Goal: Task Accomplishment & Management: Use online tool/utility

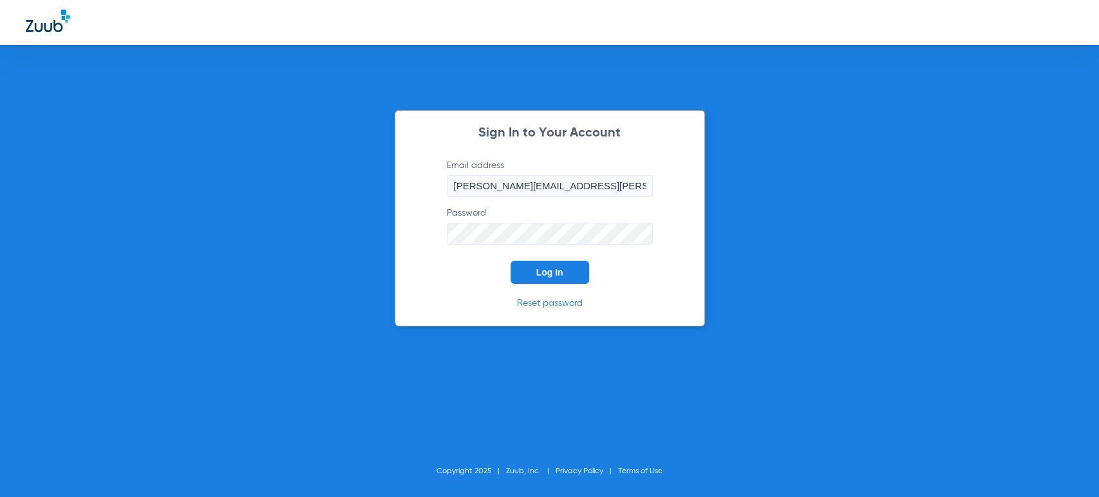
click at [561, 276] on span "Log In" at bounding box center [549, 272] width 27 height 10
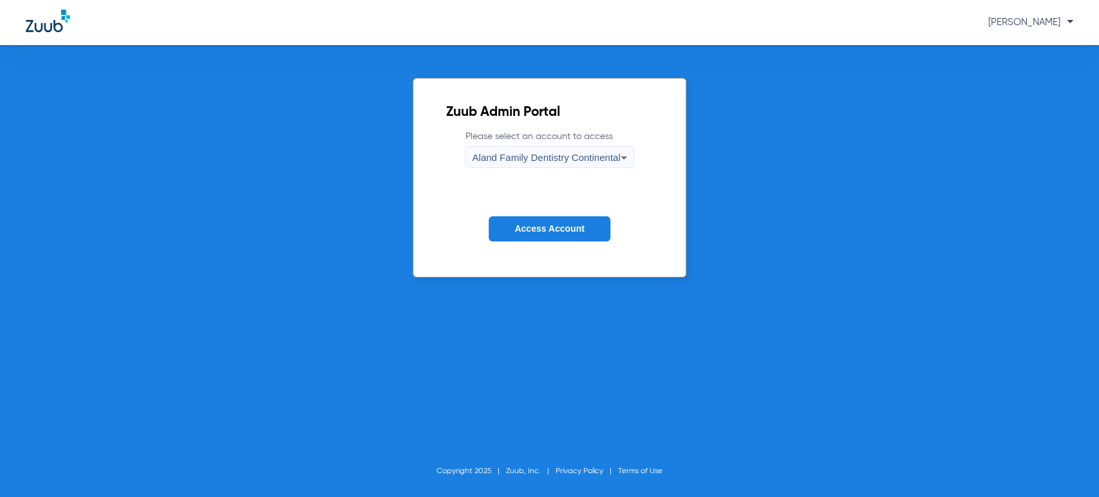
click at [548, 166] on div "Aland Family Dentistry Continental" at bounding box center [546, 158] width 148 height 22
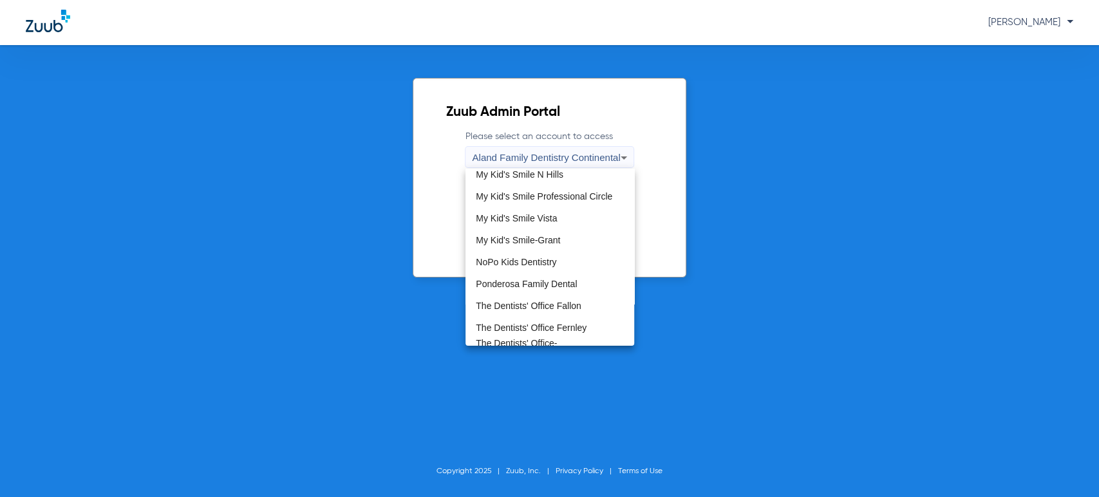
scroll to position [357, 0]
click at [556, 198] on span "My Kid's Smile Professional Circle" at bounding box center [544, 194] width 136 height 9
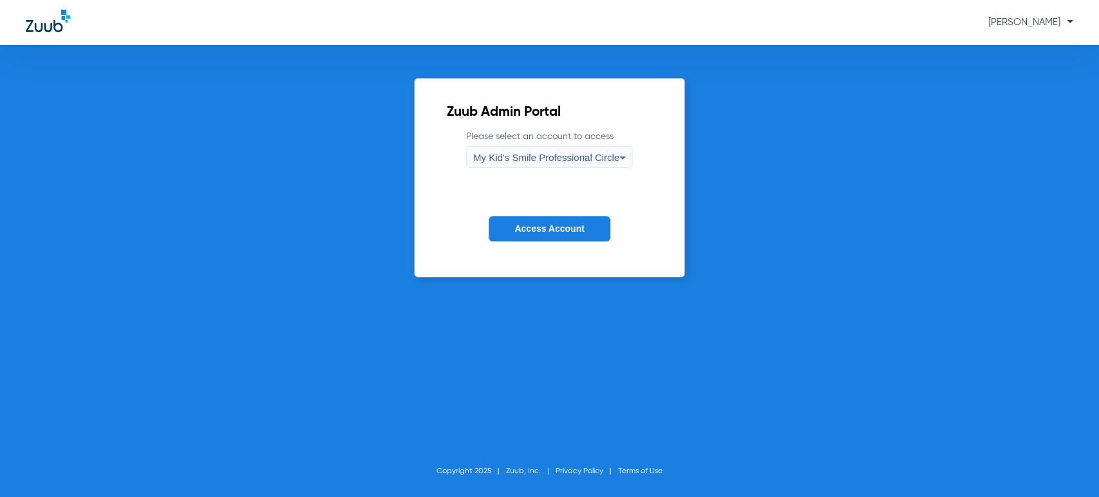
click at [559, 227] on span "Access Account" at bounding box center [549, 228] width 70 height 10
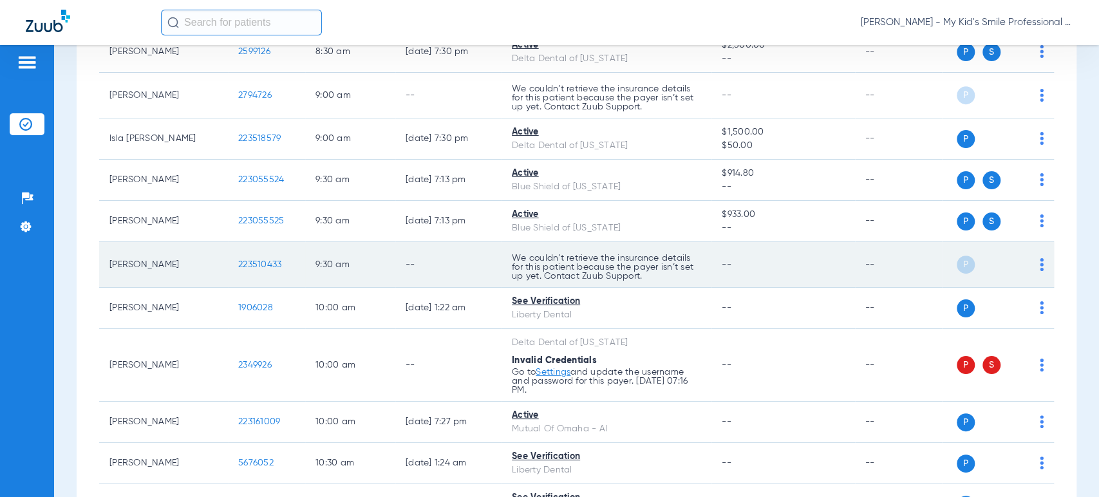
scroll to position [500, 0]
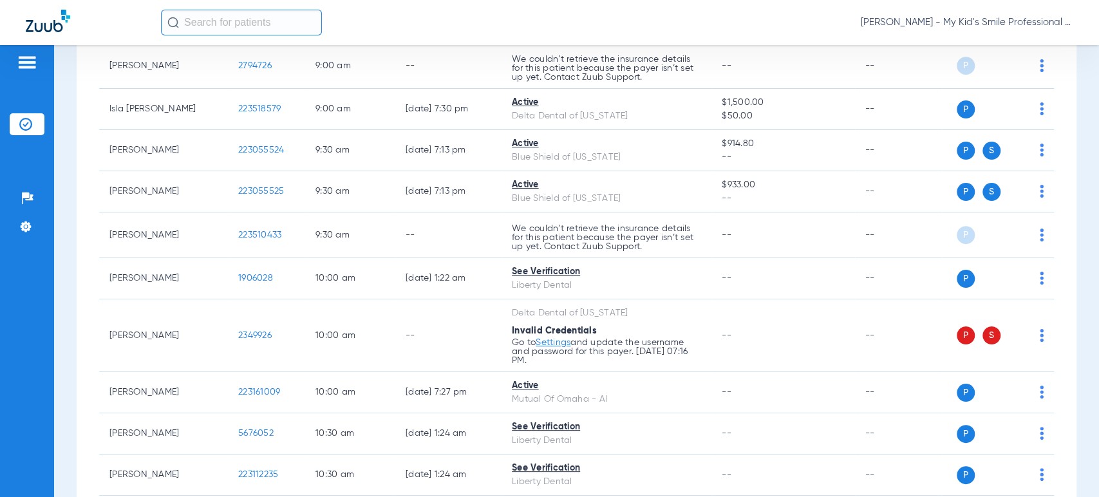
click at [71, 277] on div "Schedule Insurance Verification History Last Appt. Sync Time: Today - 02:43 PM …" at bounding box center [576, 271] width 1045 height 452
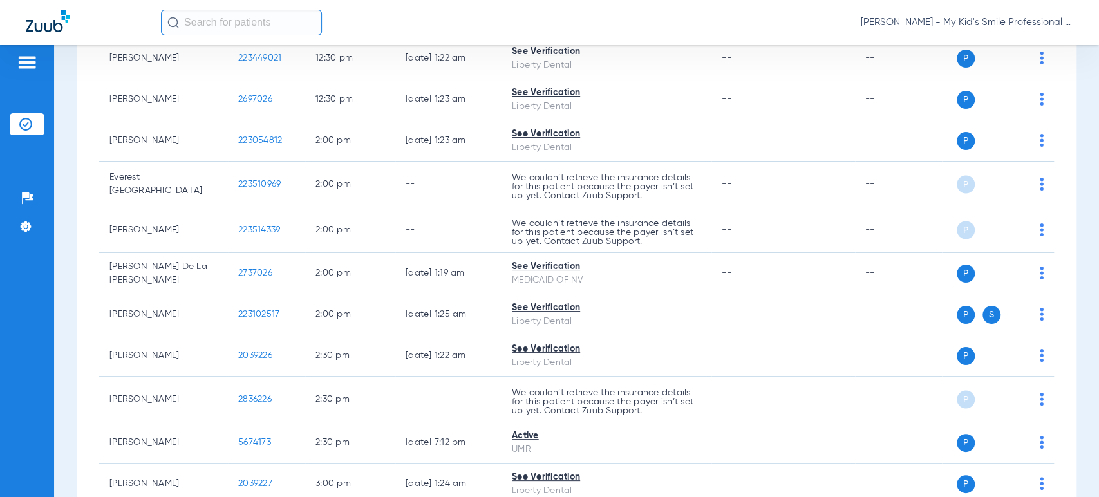
scroll to position [1475, 0]
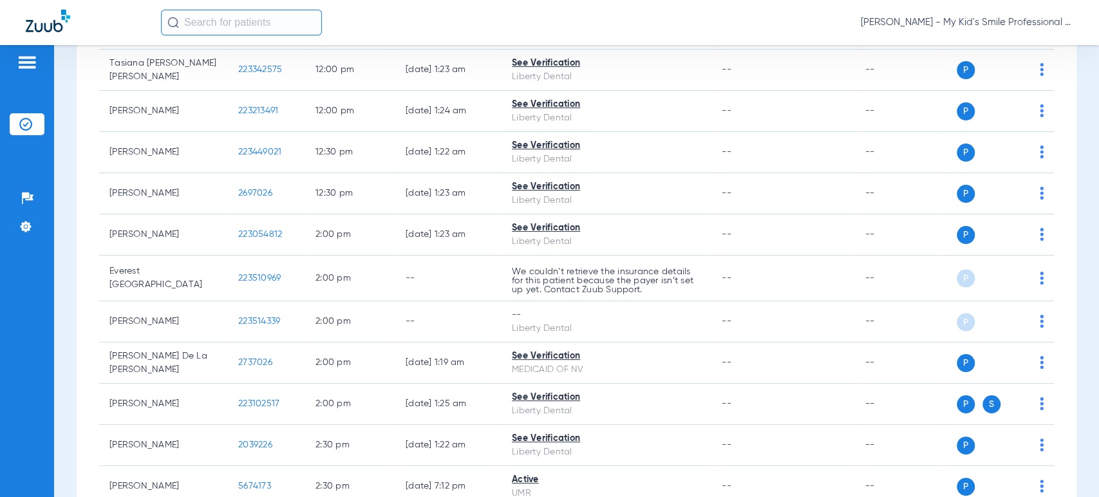
scroll to position [1430, 0]
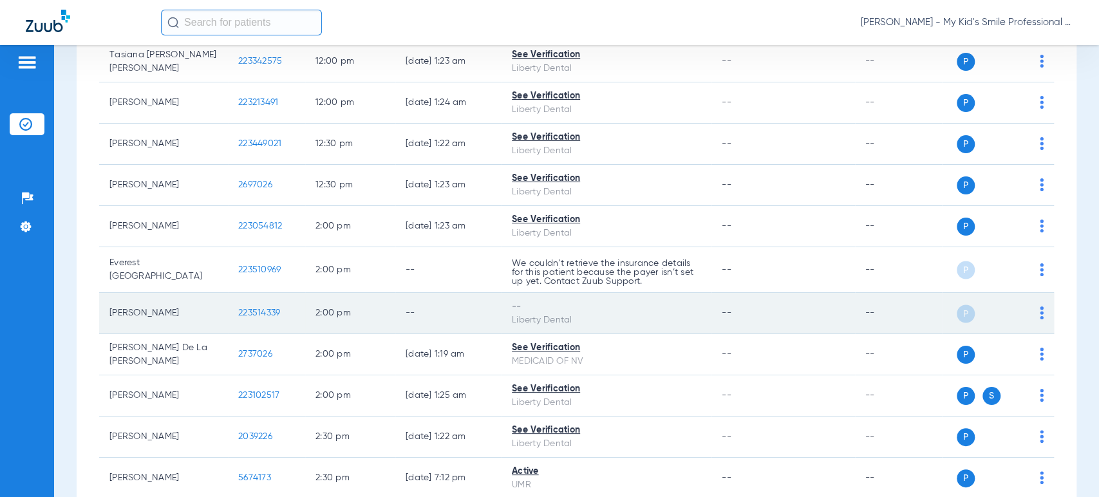
click at [1032, 311] on td "P S" at bounding box center [998, 313] width 112 height 41
click at [1039, 317] on span at bounding box center [1041, 316] width 4 height 9
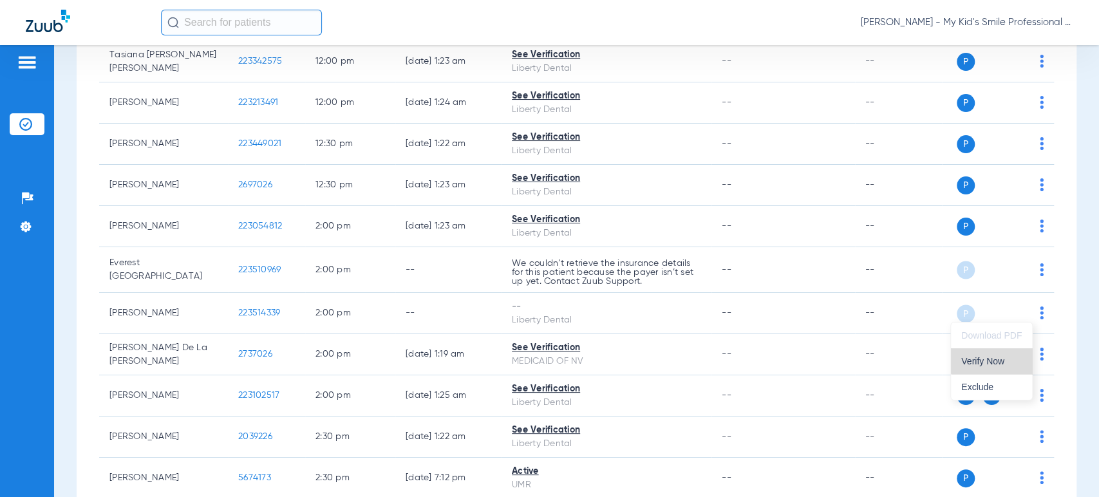
click at [995, 357] on span "Verify Now" at bounding box center [991, 361] width 60 height 9
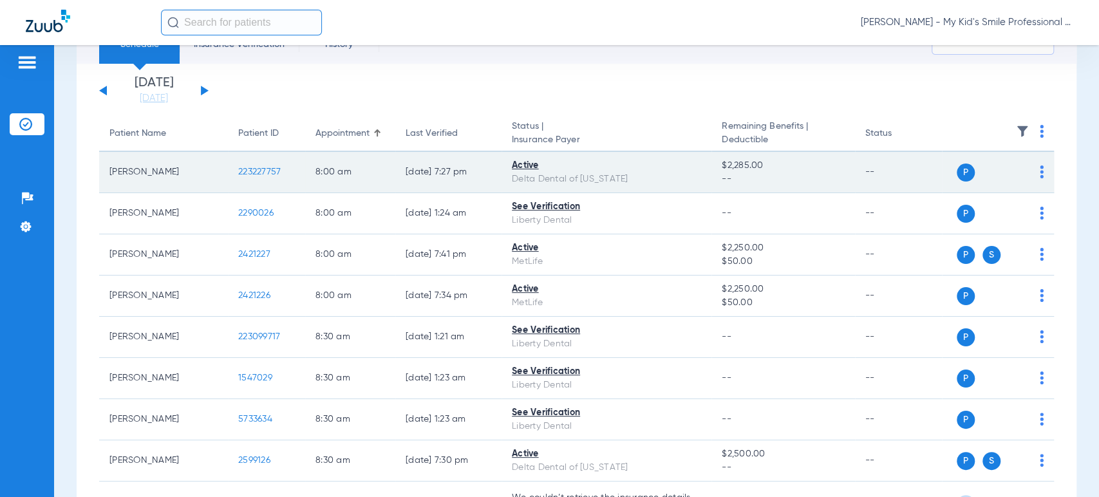
scroll to position [0, 0]
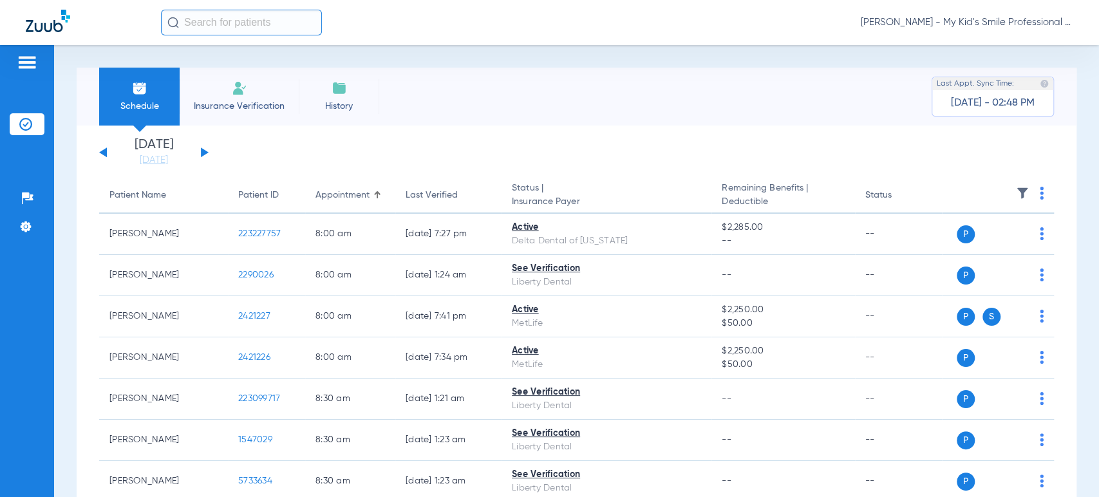
click at [201, 153] on button at bounding box center [205, 152] width 8 height 10
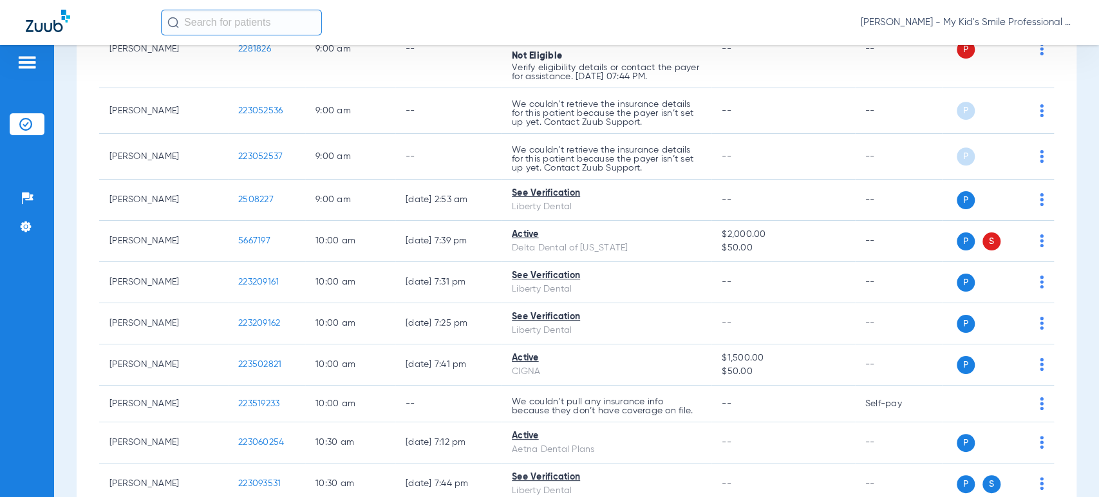
scroll to position [644, 0]
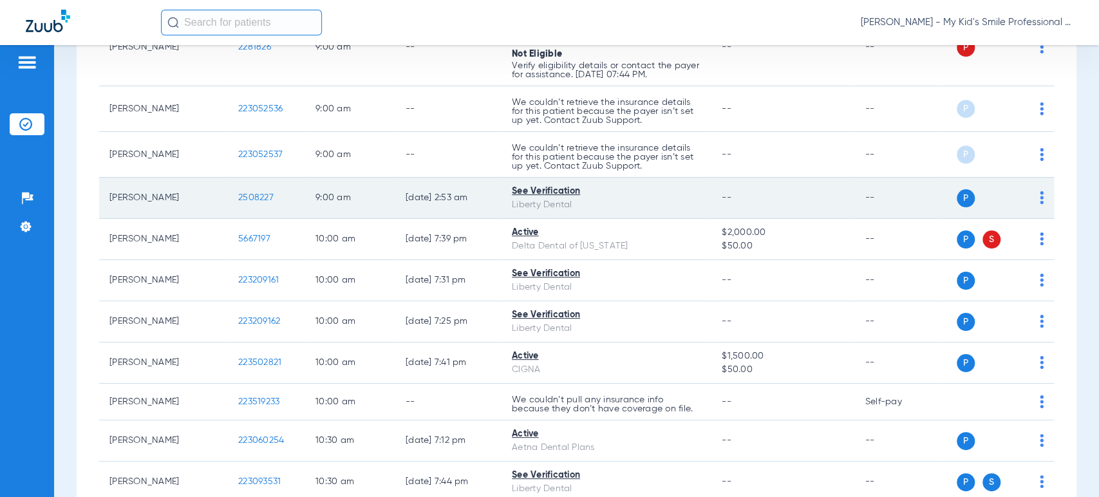
click at [1039, 198] on img at bounding box center [1041, 197] width 4 height 13
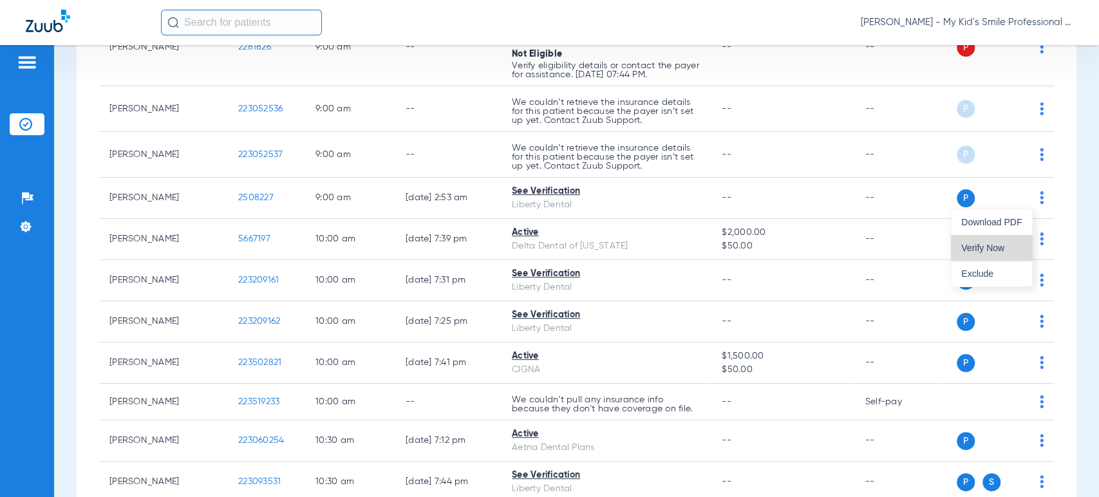
click at [998, 250] on span "Verify Now" at bounding box center [991, 247] width 60 height 9
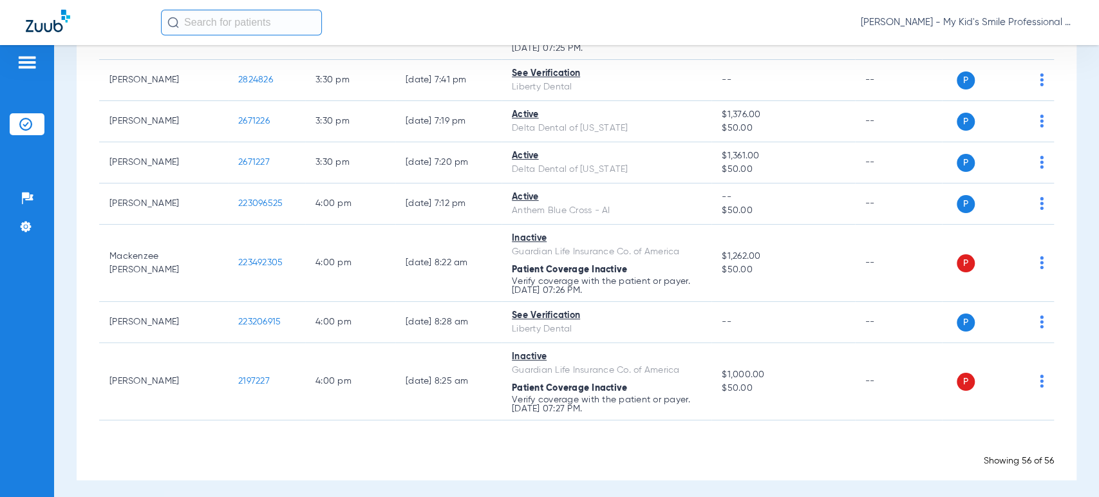
scroll to position [2312, 0]
drag, startPoint x: 1017, startPoint y: 28, endPoint x: 1016, endPoint y: 41, distance: 12.9
click at [1017, 28] on span "Maria Villalobos - My Kid's Smile Professional Circle" at bounding box center [966, 22] width 212 height 13
click at [1014, 39] on button "Account Selection" at bounding box center [1024, 46] width 93 height 26
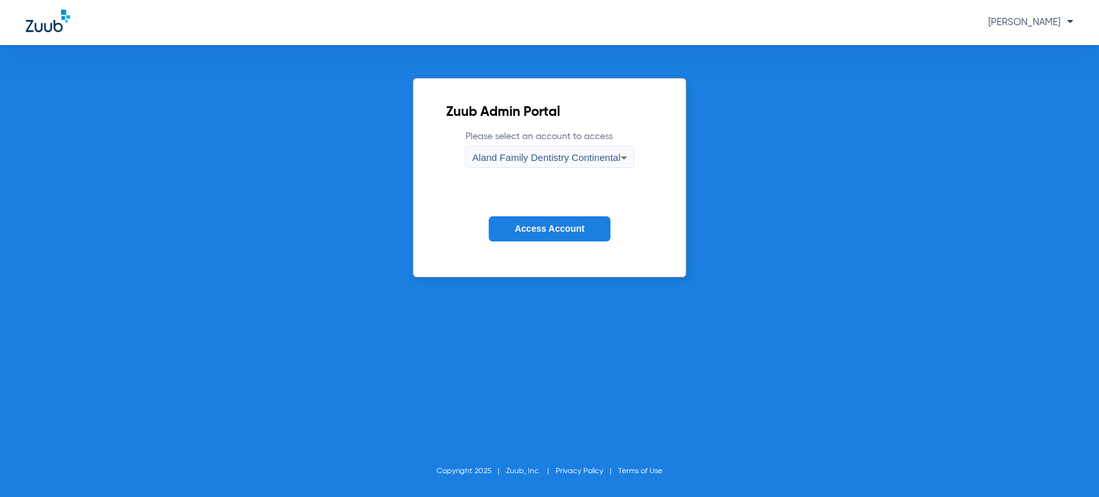
click at [604, 152] on span "Aland Family Dentistry Continental" at bounding box center [546, 157] width 148 height 11
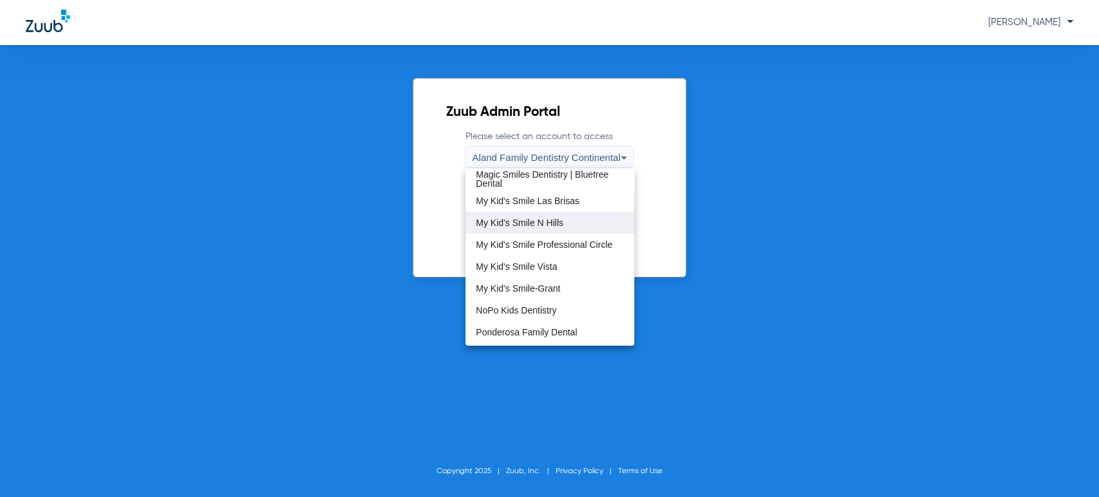
scroll to position [357, 0]
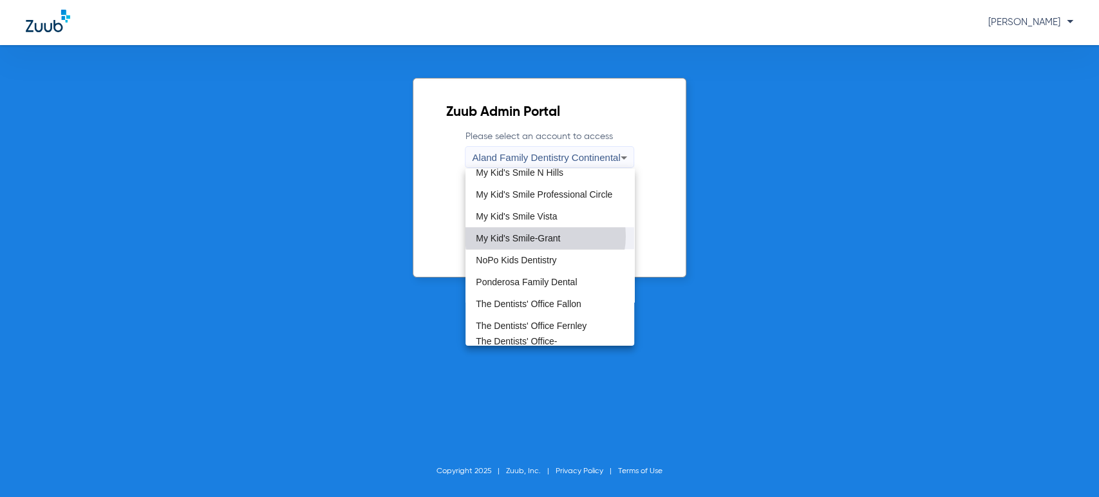
click at [545, 236] on span "My Kid's Smile-Grant" at bounding box center [518, 238] width 84 height 9
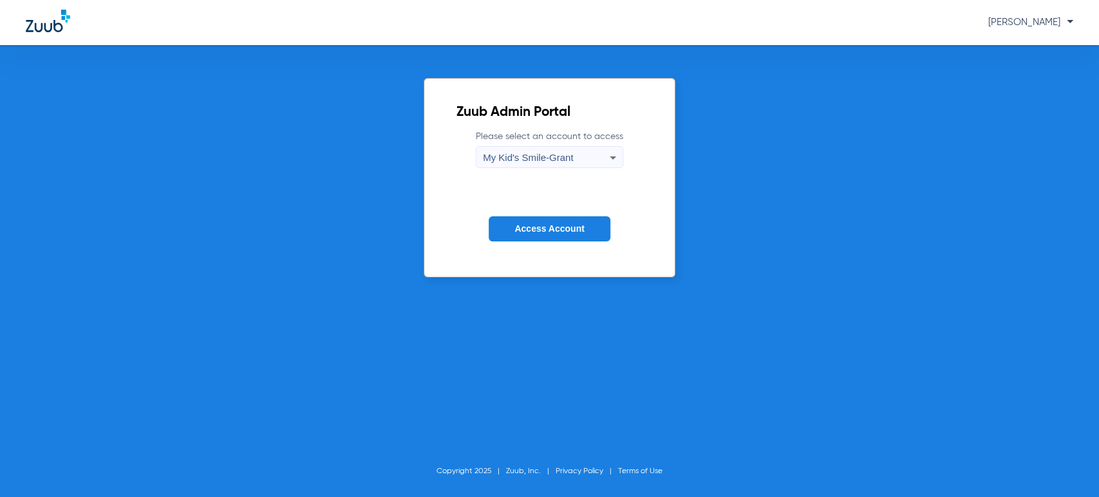
click at [544, 222] on button "Access Account" at bounding box center [548, 228] width 121 height 25
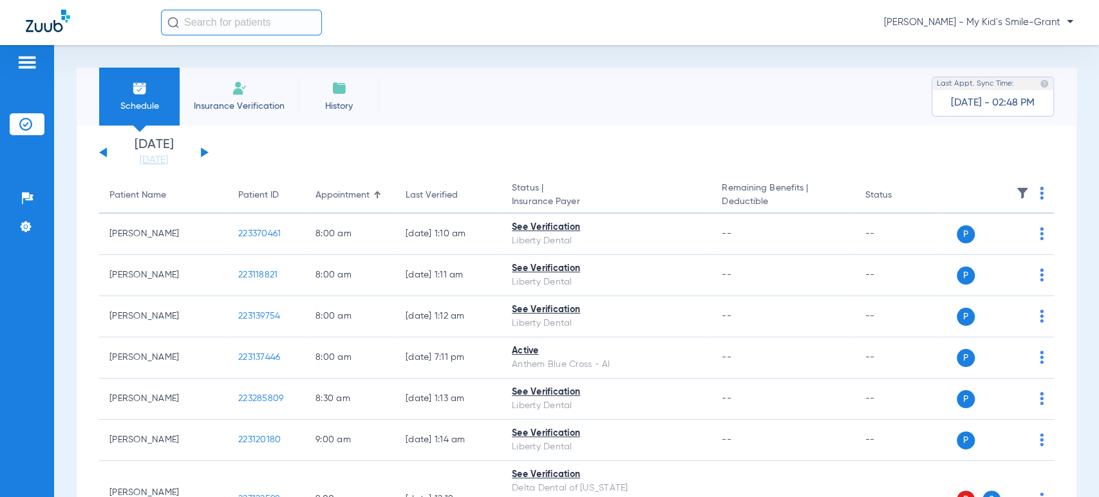
click at [205, 152] on button at bounding box center [205, 152] width 8 height 10
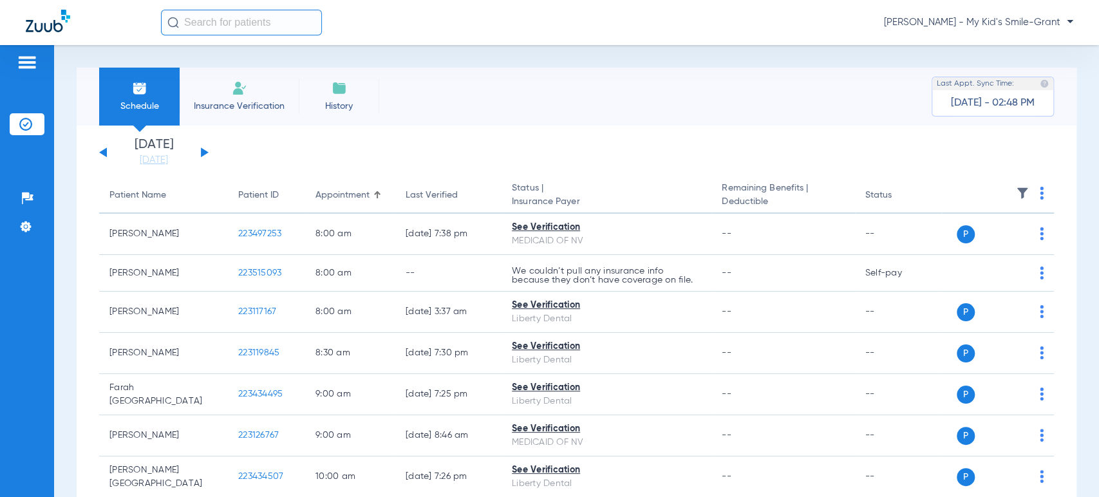
click at [66, 192] on div "Schedule Insurance Verification History Last Appt. Sync Time: Today - 02:48 PM …" at bounding box center [576, 271] width 1045 height 452
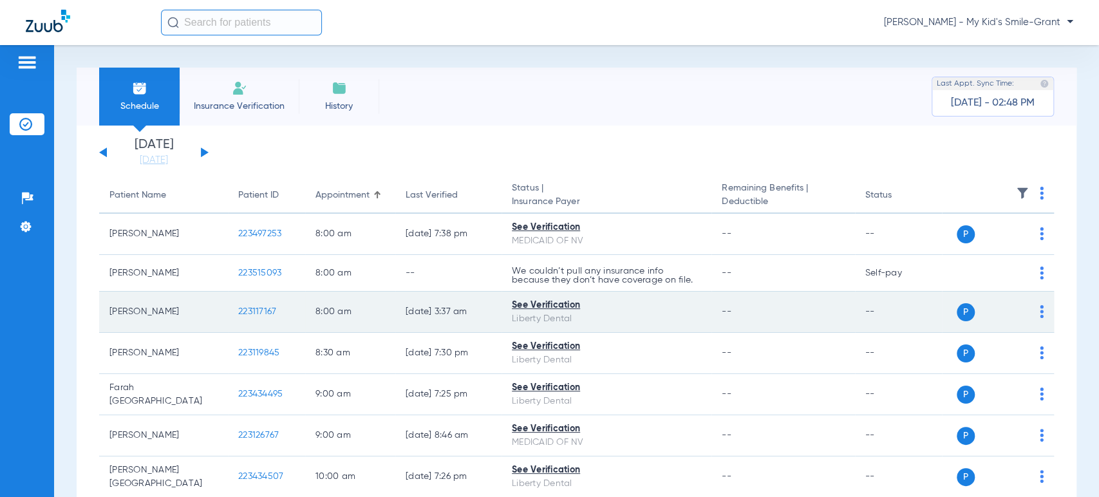
click at [1032, 310] on td "P S" at bounding box center [998, 312] width 112 height 41
click at [1039, 313] on img at bounding box center [1041, 311] width 4 height 13
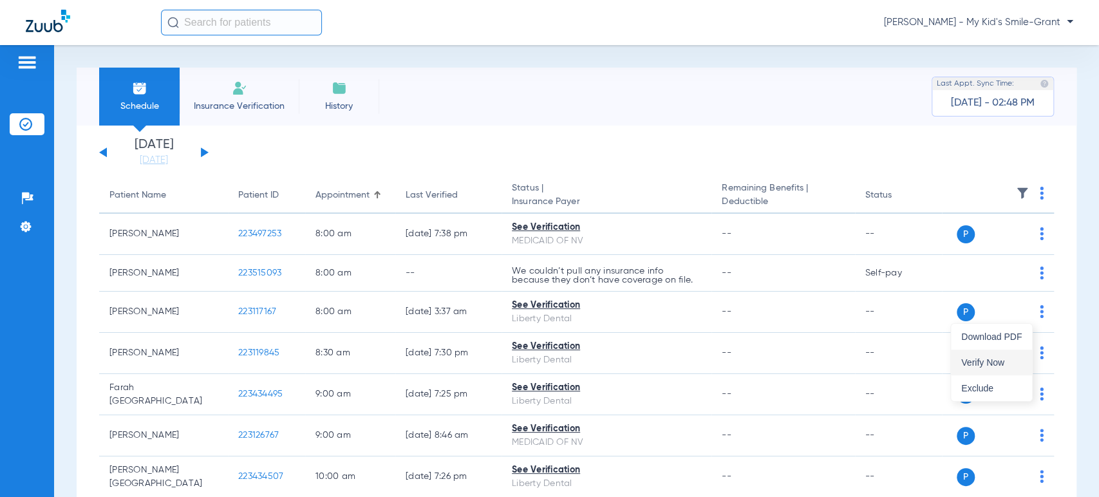
click at [1001, 353] on button "Verify Now" at bounding box center [991, 362] width 81 height 26
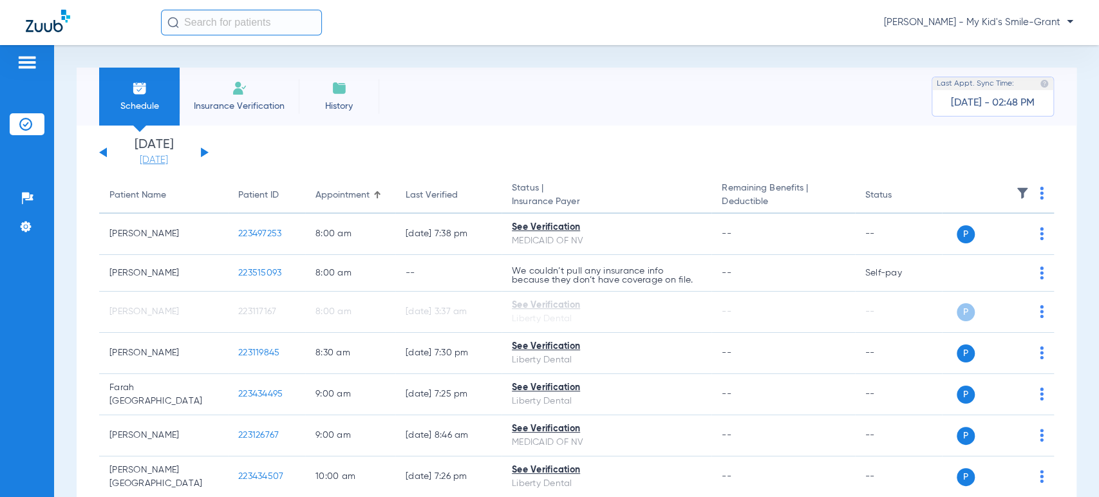
click at [183, 156] on link "08-21-2025" at bounding box center [153, 160] width 77 height 13
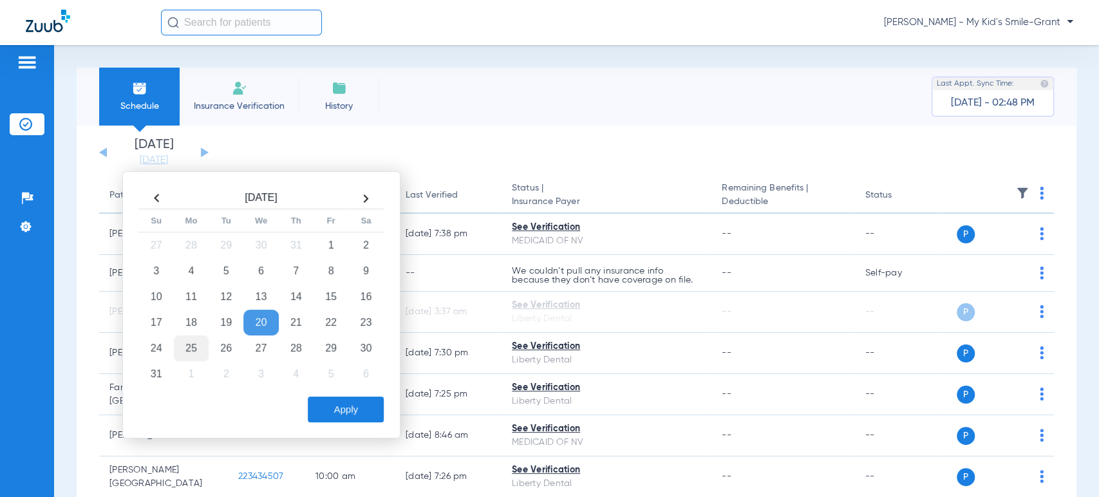
click at [190, 344] on td "25" at bounding box center [191, 348] width 35 height 26
click at [327, 402] on button "Apply" at bounding box center [346, 409] width 76 height 26
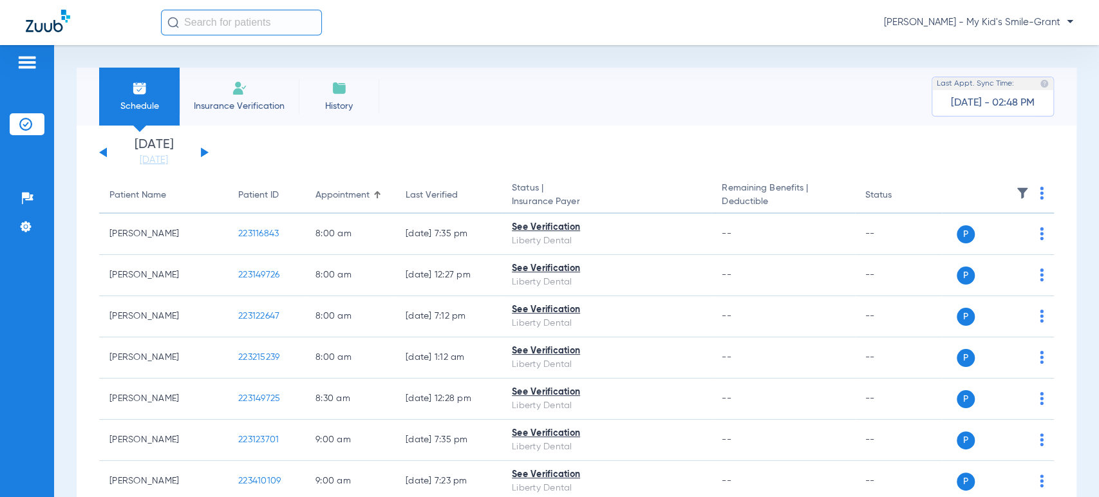
click at [63, 282] on div "Schedule Insurance Verification History Last Appt. Sync Time: Today - 02:48 PM …" at bounding box center [576, 271] width 1045 height 452
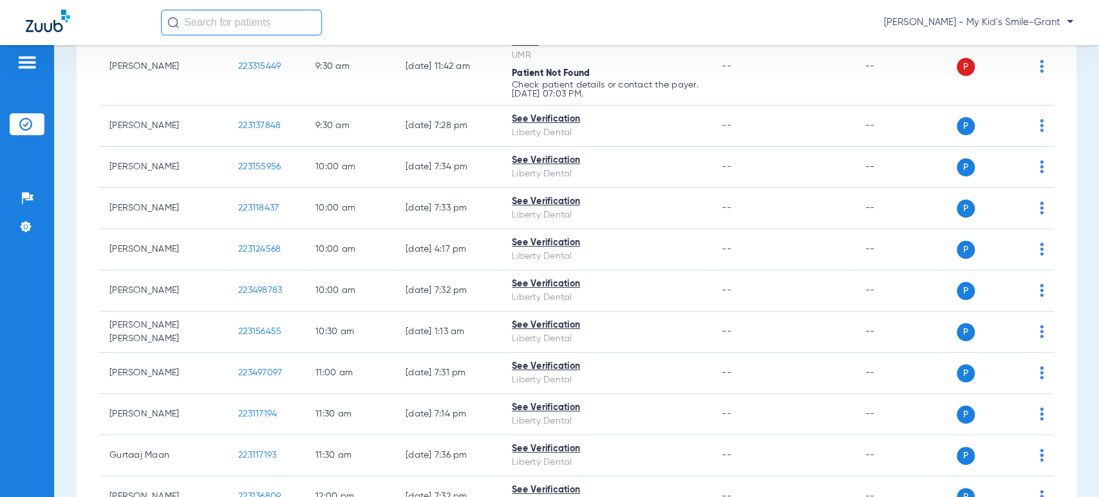
scroll to position [644, 0]
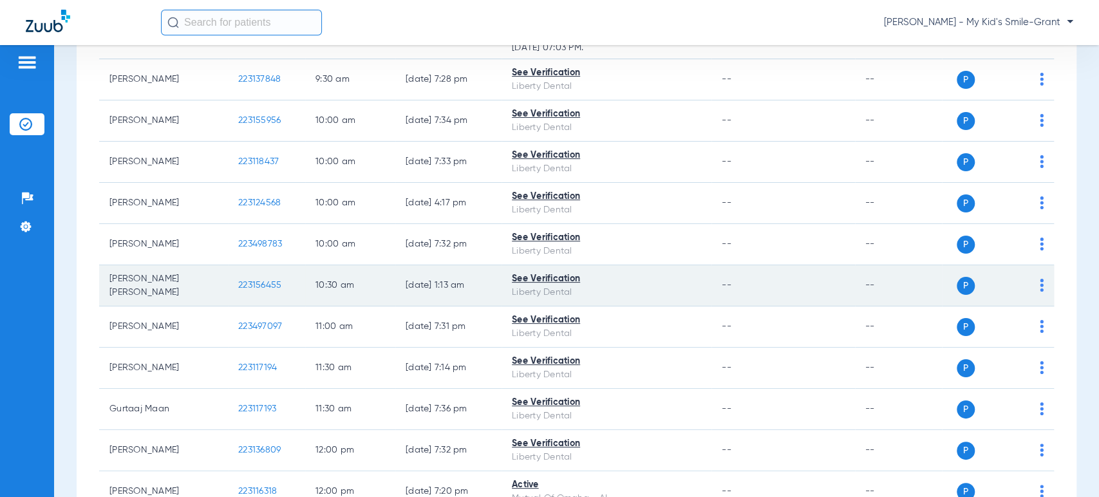
click at [1030, 277] on div "P S" at bounding box center [993, 286] width 102 height 18
click at [1039, 283] on img at bounding box center [1041, 285] width 4 height 13
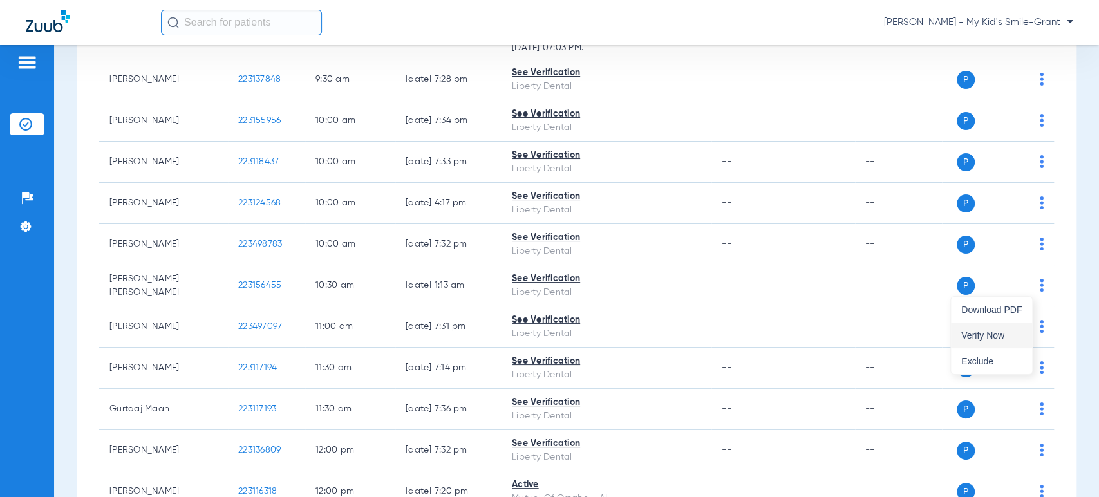
drag, startPoint x: 1019, startPoint y: 321, endPoint x: 1012, endPoint y: 342, distance: 22.2
click at [1012, 342] on div "Download PDF Verify Now Exclude" at bounding box center [991, 335] width 81 height 77
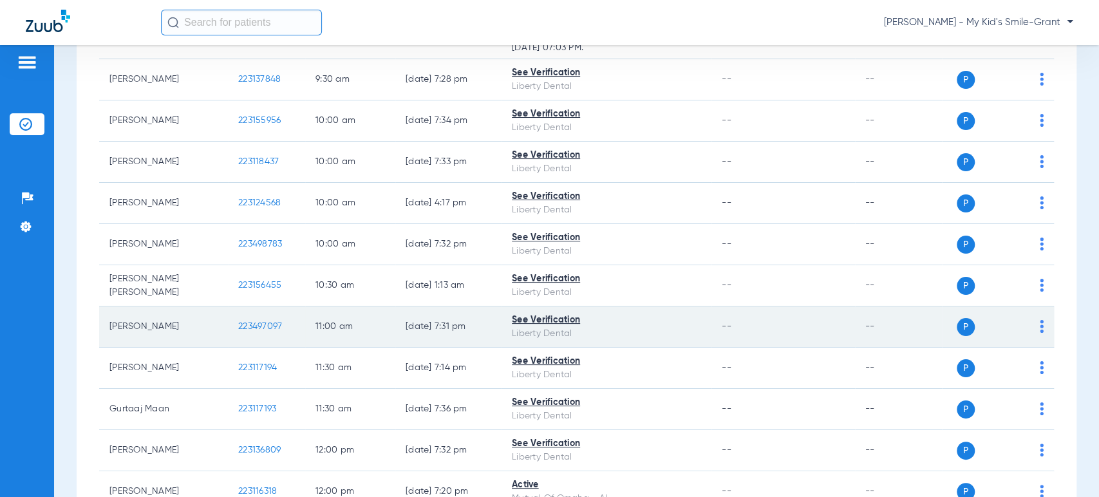
click at [1014, 331] on div "P S" at bounding box center [991, 327] width 70 height 18
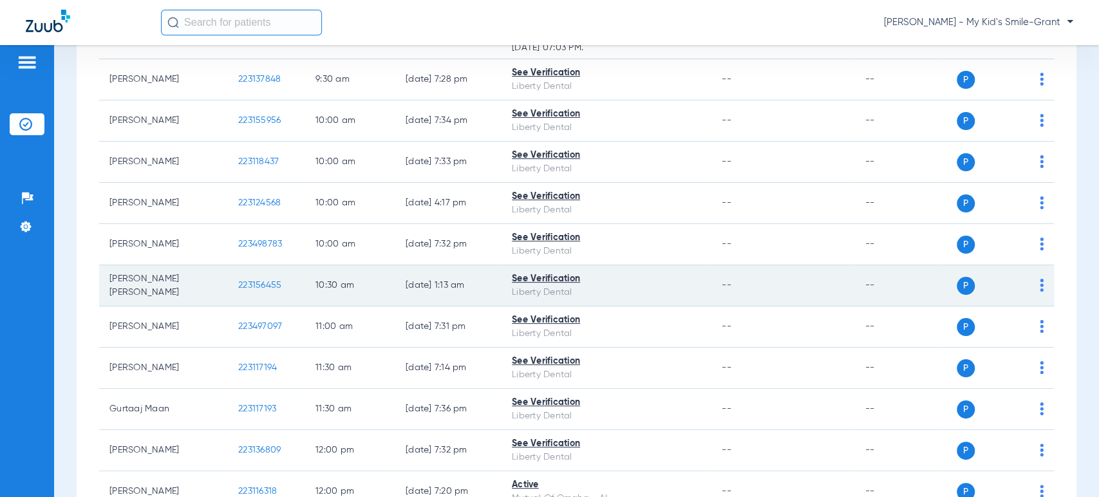
click at [1039, 284] on img at bounding box center [1041, 285] width 4 height 13
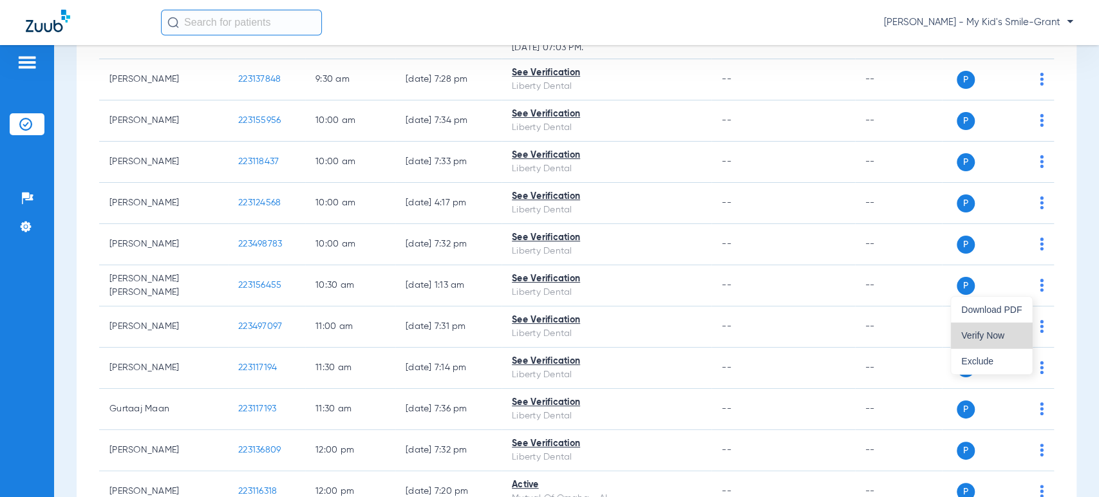
click at [1018, 325] on button "Verify Now" at bounding box center [991, 335] width 81 height 26
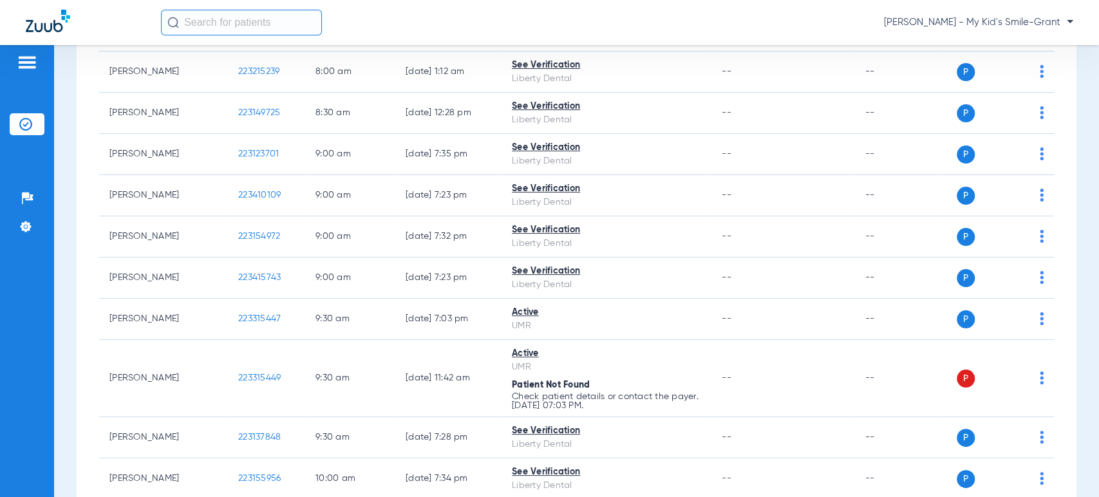
scroll to position [0, 0]
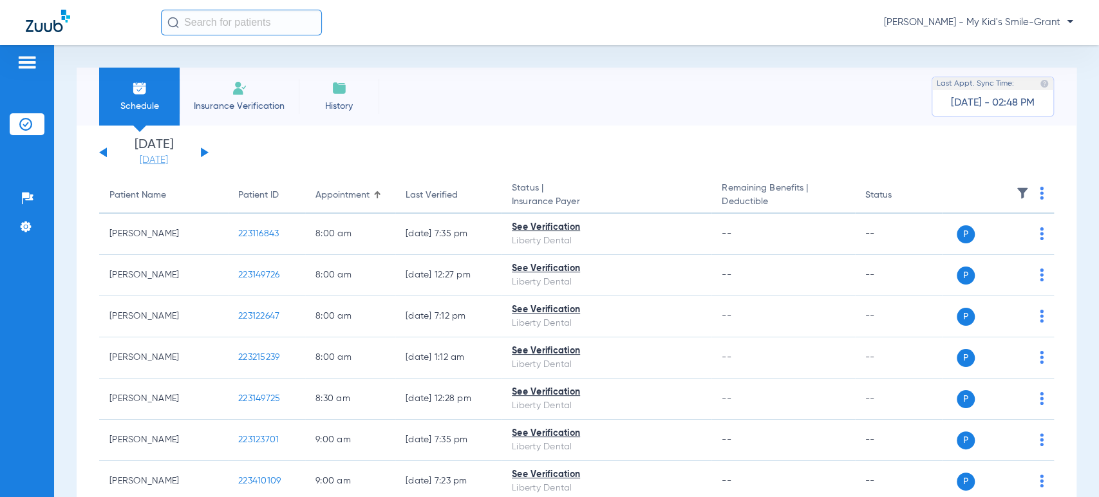
click at [151, 160] on link "[DATE]" at bounding box center [153, 160] width 77 height 13
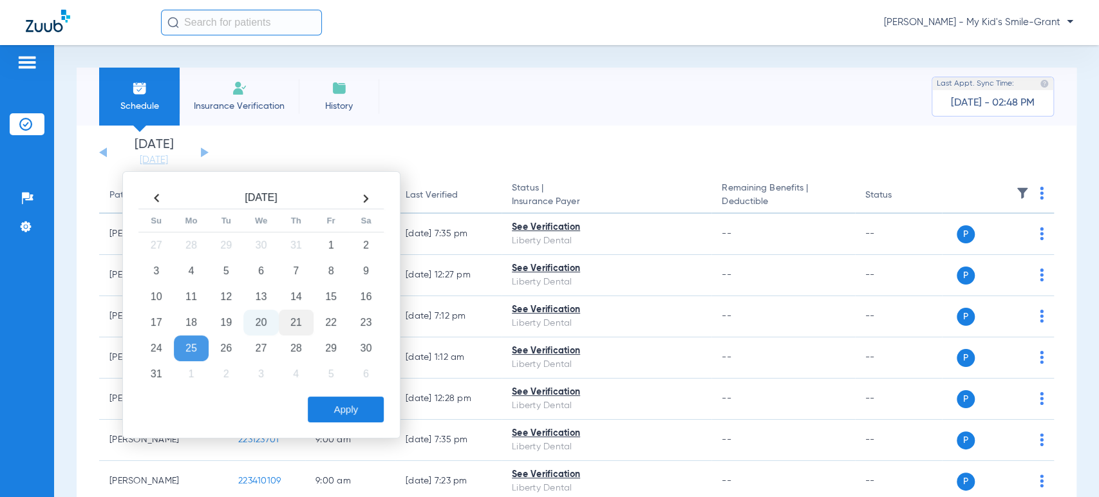
click at [283, 317] on td "21" at bounding box center [296, 323] width 35 height 26
click at [339, 407] on button "Apply" at bounding box center [346, 409] width 76 height 26
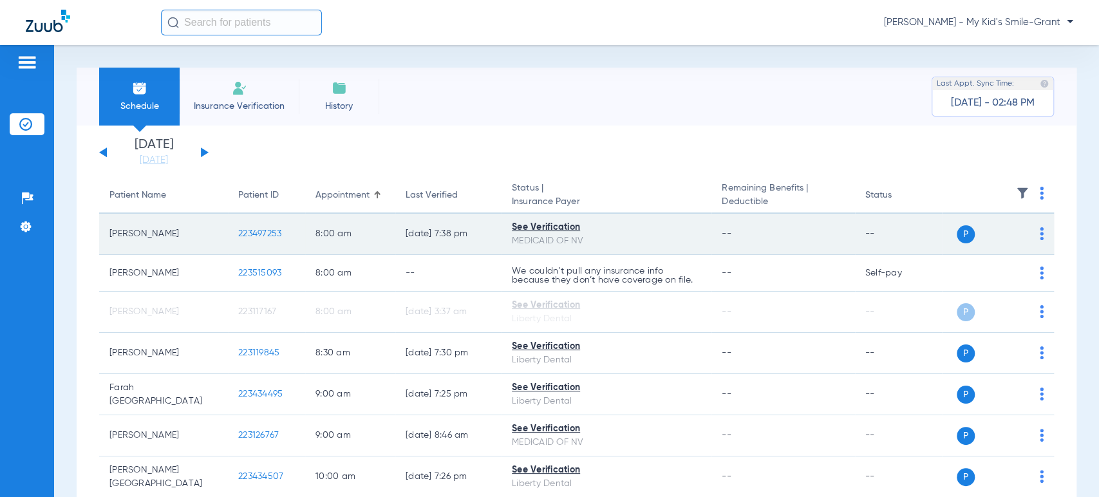
click at [1039, 233] on img at bounding box center [1041, 233] width 4 height 13
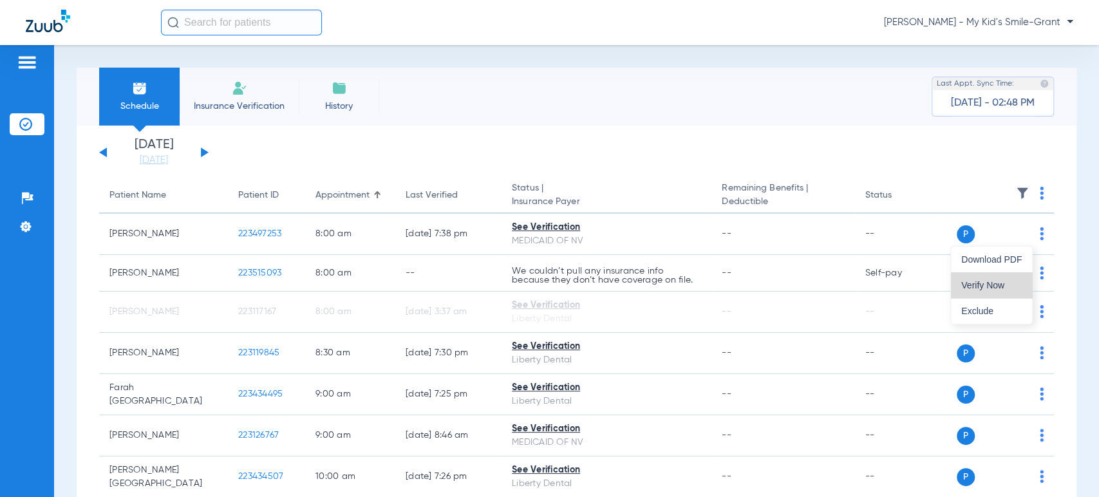
click at [995, 282] on span "Verify Now" at bounding box center [991, 285] width 60 height 9
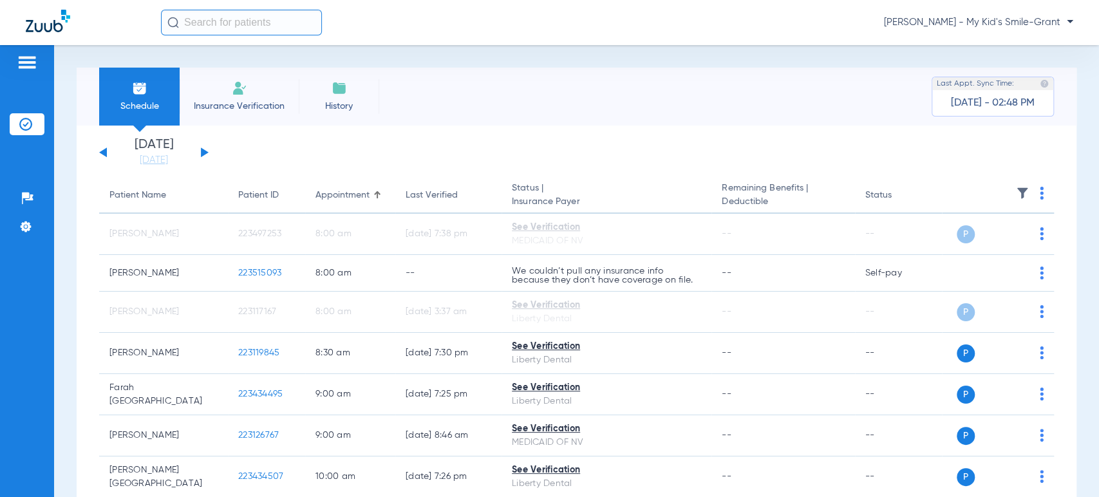
drag, startPoint x: 152, startPoint y: 158, endPoint x: 260, endPoint y: 287, distance: 168.1
click at [152, 158] on link "[DATE]" at bounding box center [153, 160] width 77 height 13
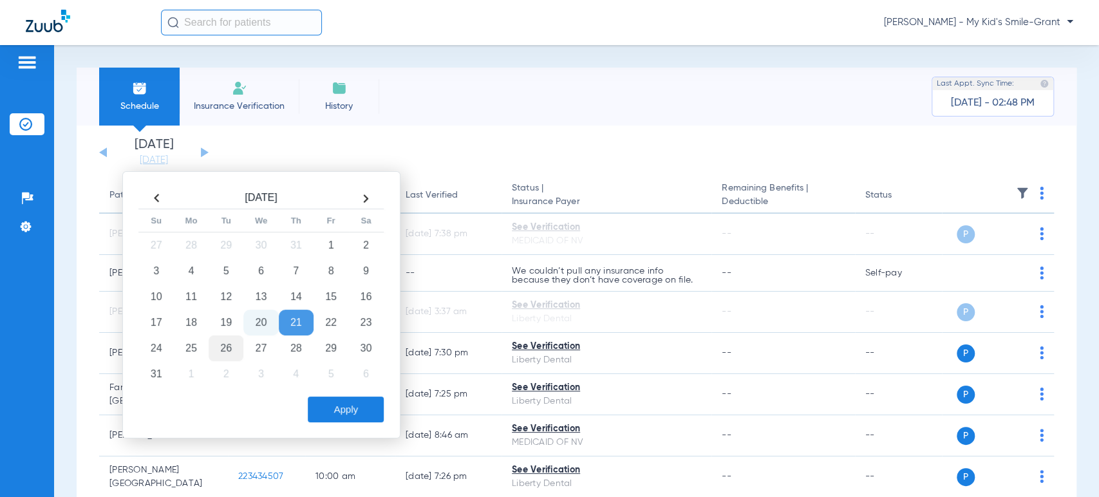
click at [233, 349] on td "26" at bounding box center [226, 348] width 35 height 26
click at [320, 408] on button "Apply" at bounding box center [346, 409] width 76 height 26
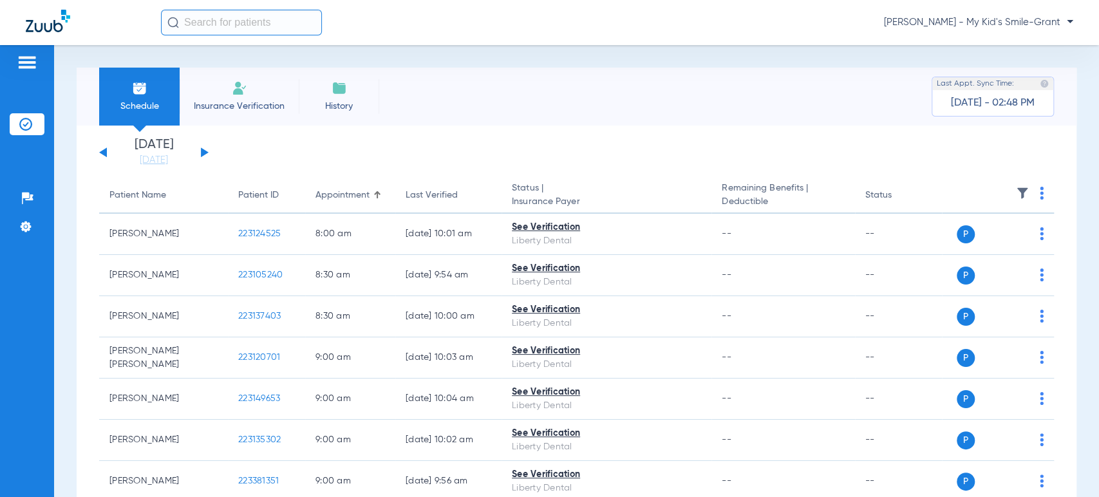
click at [72, 205] on div "Schedule Insurance Verification History Last Appt. Sync Time: Today - 02:48 PM …" at bounding box center [576, 271] width 1045 height 452
click at [156, 152] on li "[DATE]" at bounding box center [153, 152] width 77 height 28
click at [156, 154] on li "[DATE]" at bounding box center [153, 152] width 77 height 28
click at [156, 154] on link "[DATE]" at bounding box center [153, 160] width 77 height 13
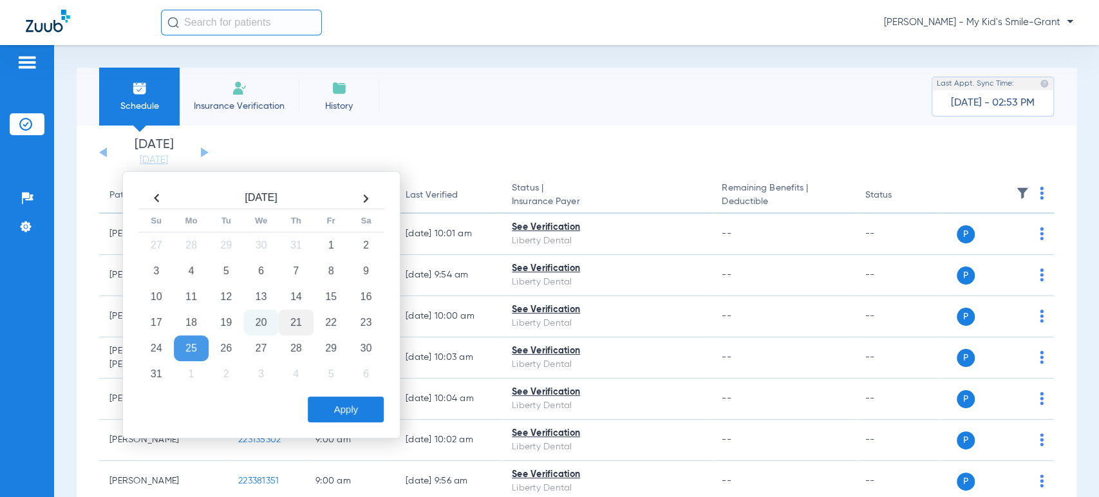
click at [284, 315] on td "21" at bounding box center [296, 323] width 35 height 26
click at [342, 415] on button "Apply" at bounding box center [346, 409] width 76 height 26
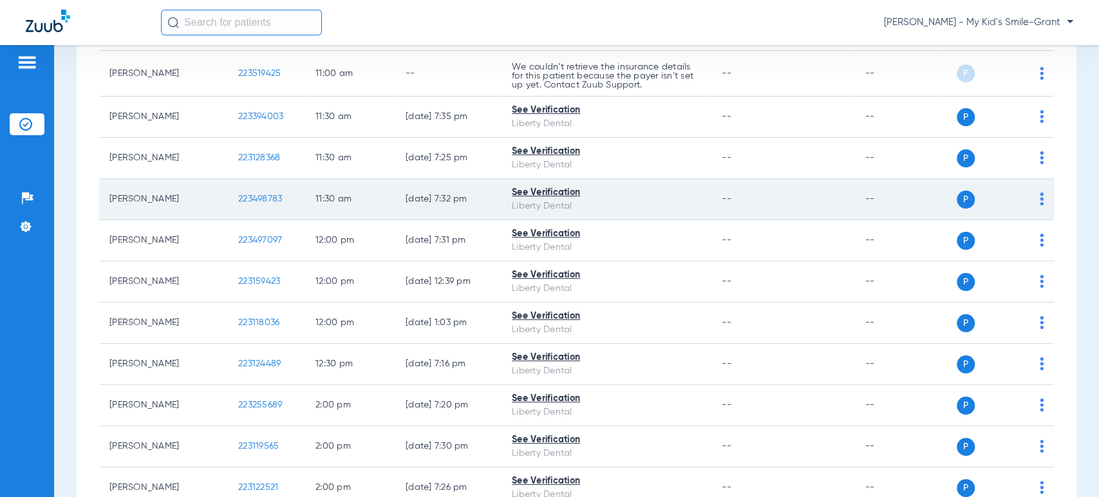
scroll to position [572, 0]
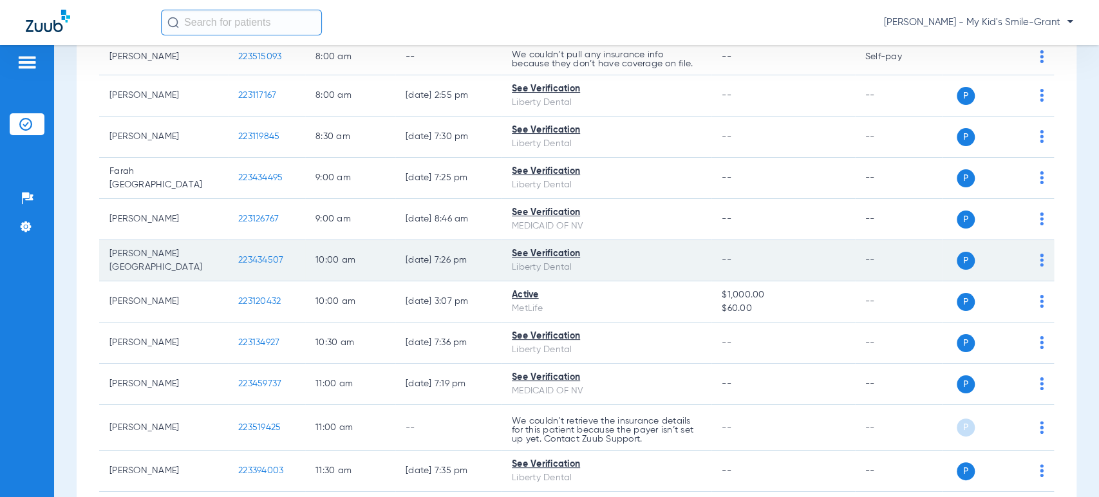
scroll to position [500, 0]
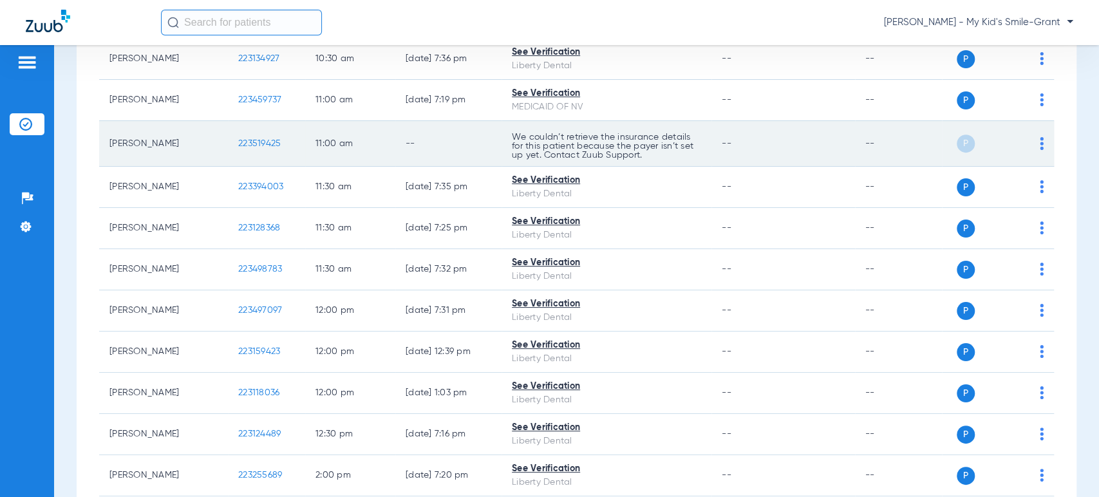
click at [273, 139] on span "223519425" at bounding box center [259, 143] width 42 height 9
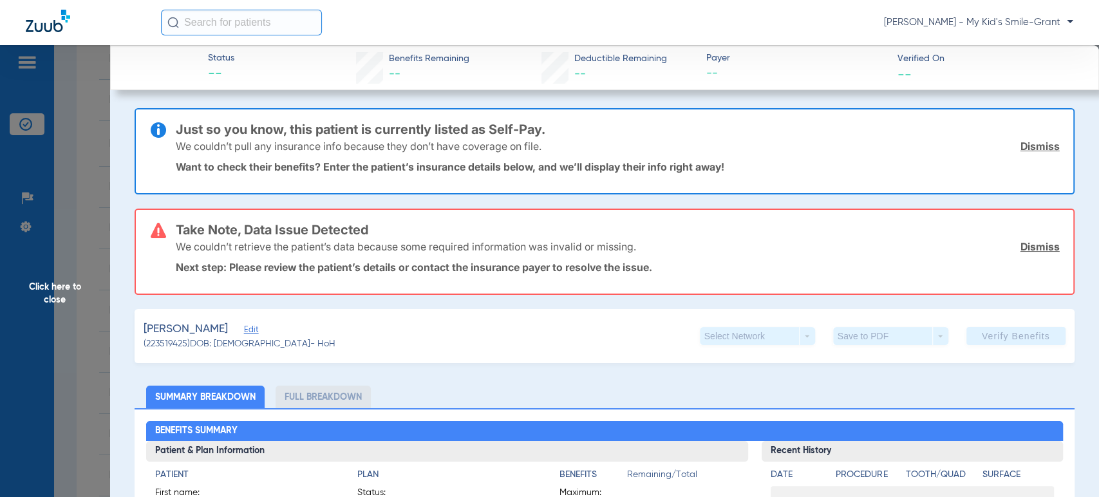
click at [241, 330] on div "Rios, Melanie Edit" at bounding box center [240, 329] width 192 height 16
click at [244, 329] on span "Edit" at bounding box center [250, 331] width 12 height 12
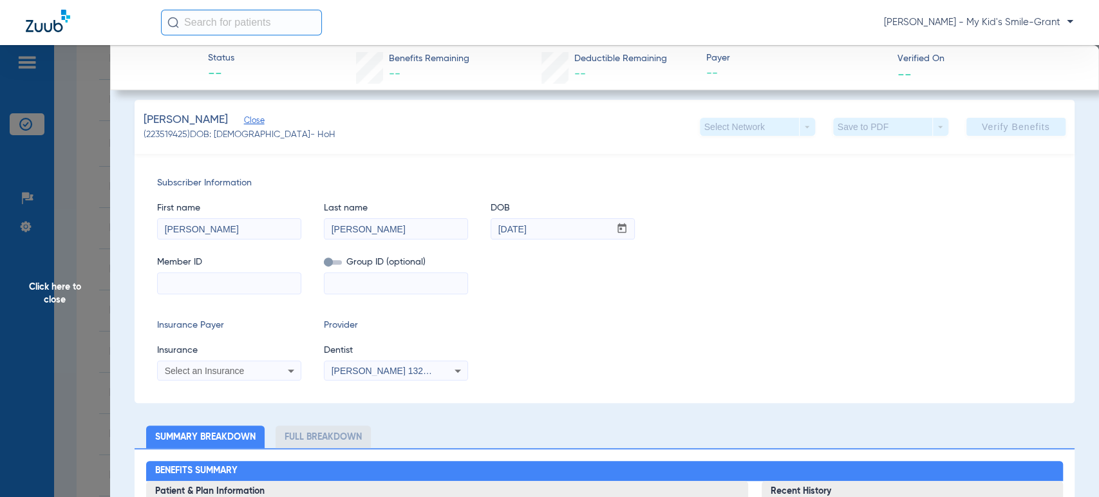
scroll to position [214, 0]
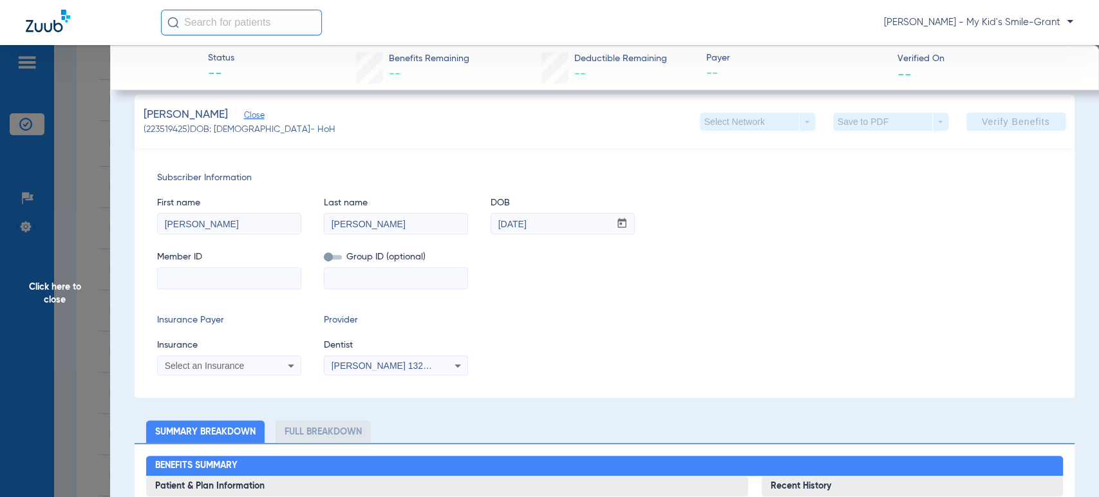
click at [230, 281] on input at bounding box center [229, 278] width 143 height 21
paste input "00003021976-01"
type input "00003021976-01"
click at [248, 366] on div "Select an Insurance" at bounding box center [217, 365] width 104 height 9
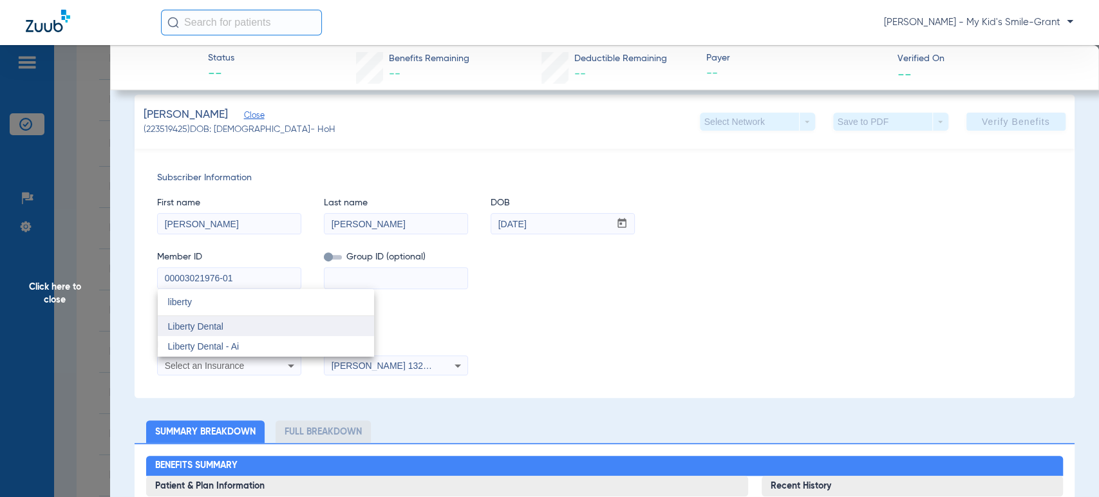
type input "liberty"
click at [253, 322] on mat-option "Liberty Dental" at bounding box center [266, 326] width 216 height 21
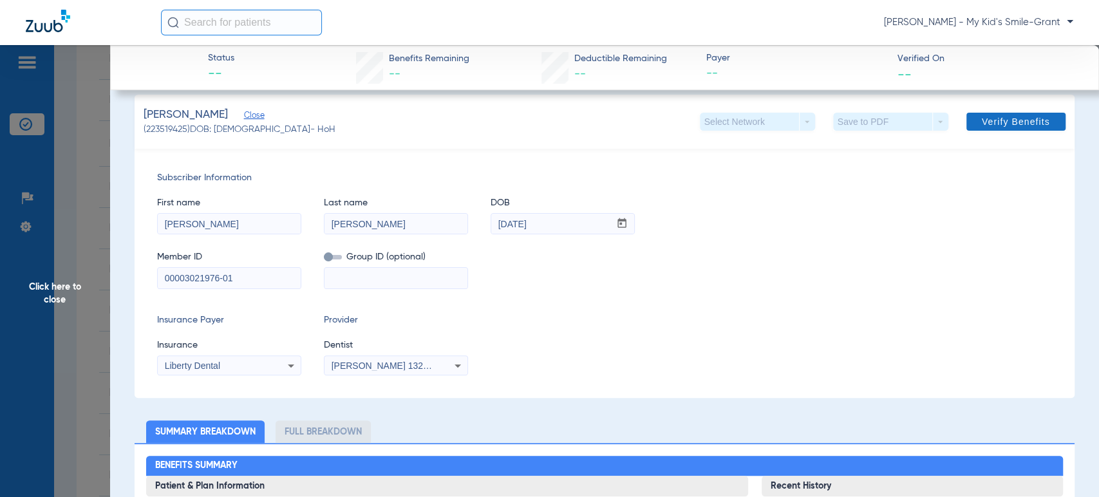
click at [983, 117] on span "Verify Benefits" at bounding box center [1015, 121] width 68 height 10
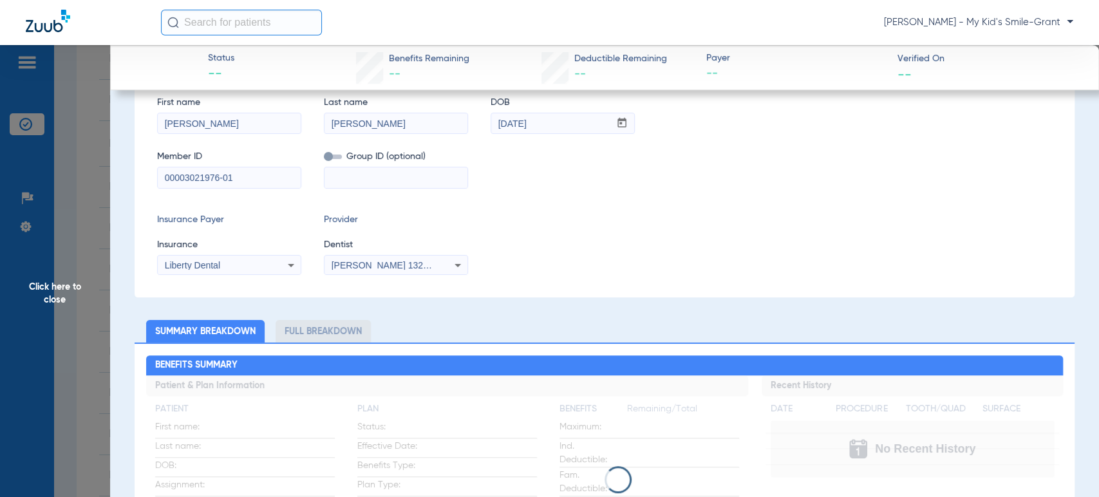
scroll to position [14, 0]
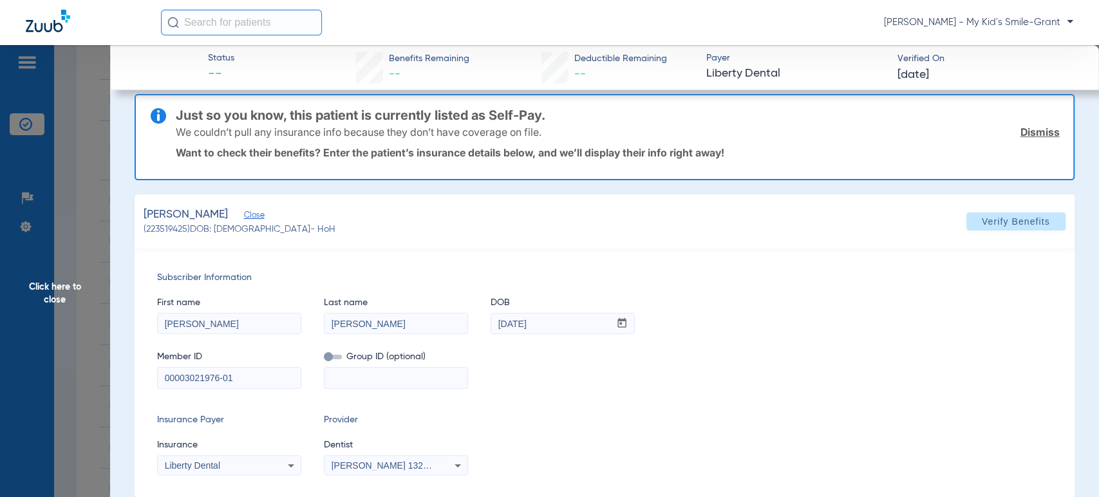
type input "0"
select select "page-width"
type input "1"
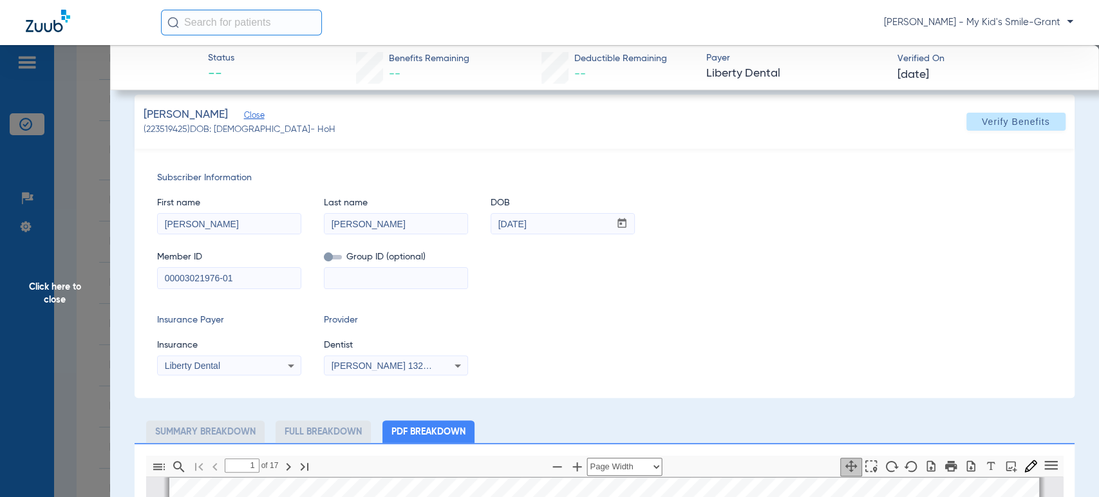
click at [93, 162] on span "Click here to close" at bounding box center [55, 293] width 110 height 497
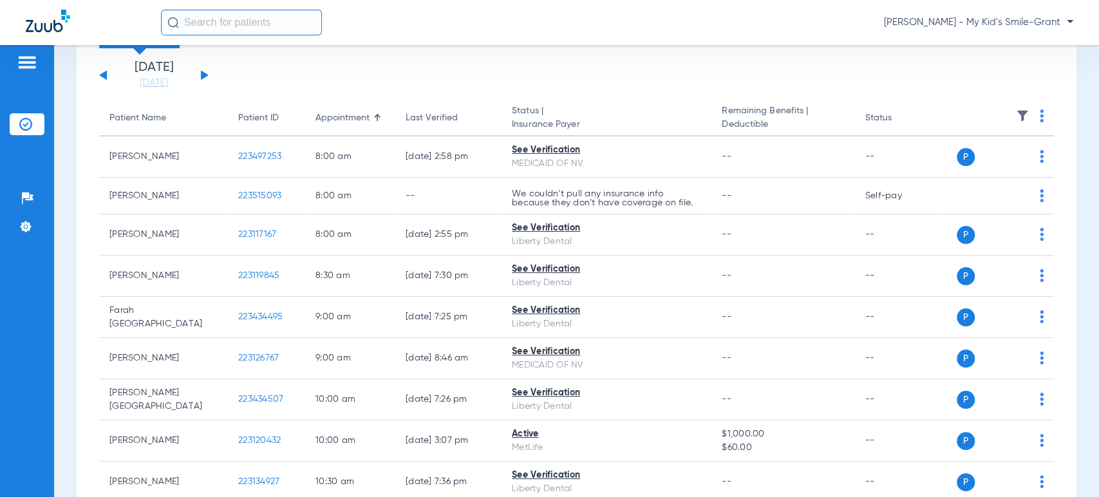
scroll to position [0, 0]
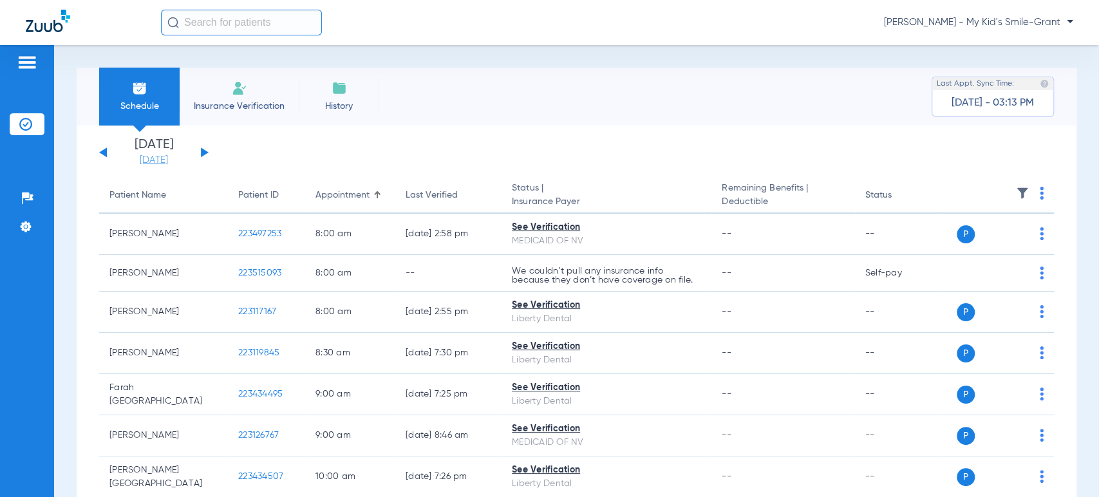
click at [166, 160] on link "[DATE]" at bounding box center [153, 160] width 77 height 13
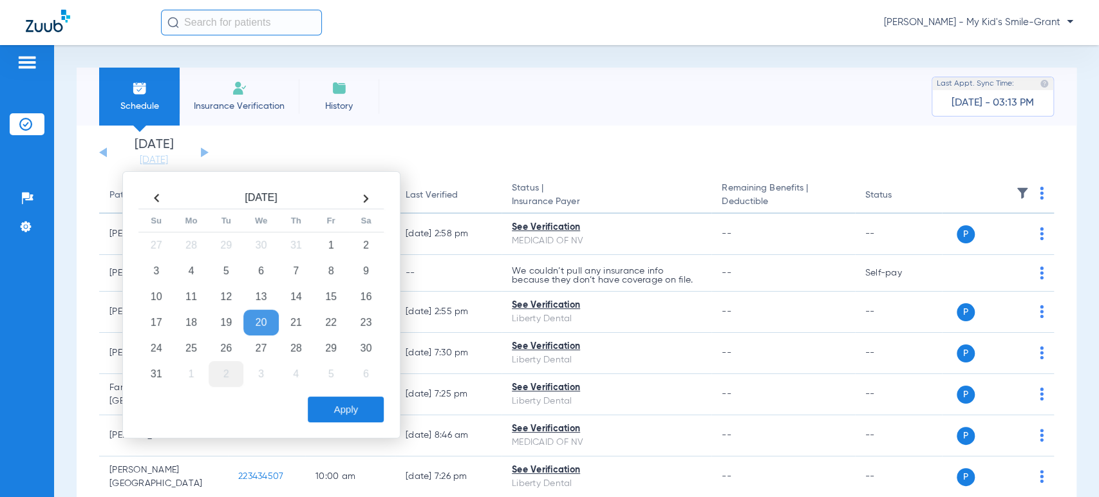
click at [224, 366] on td "2" at bounding box center [226, 374] width 35 height 26
click at [352, 413] on button "Apply" at bounding box center [346, 409] width 76 height 26
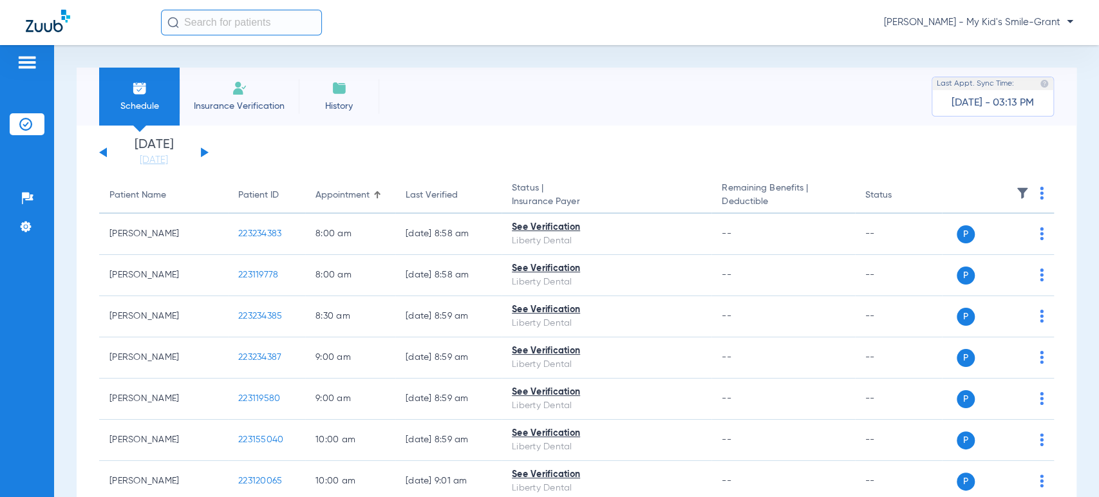
click at [203, 152] on button at bounding box center [205, 152] width 8 height 10
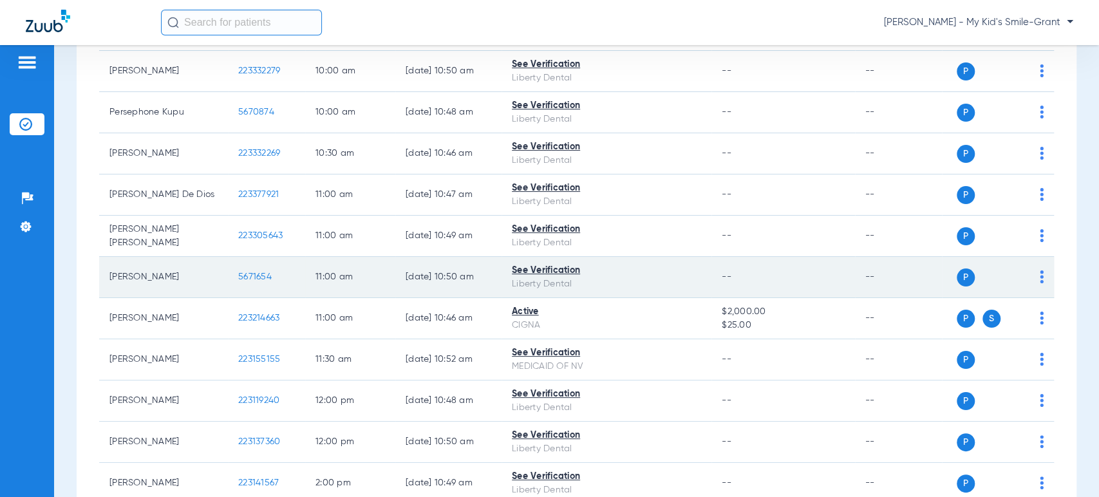
scroll to position [82, 0]
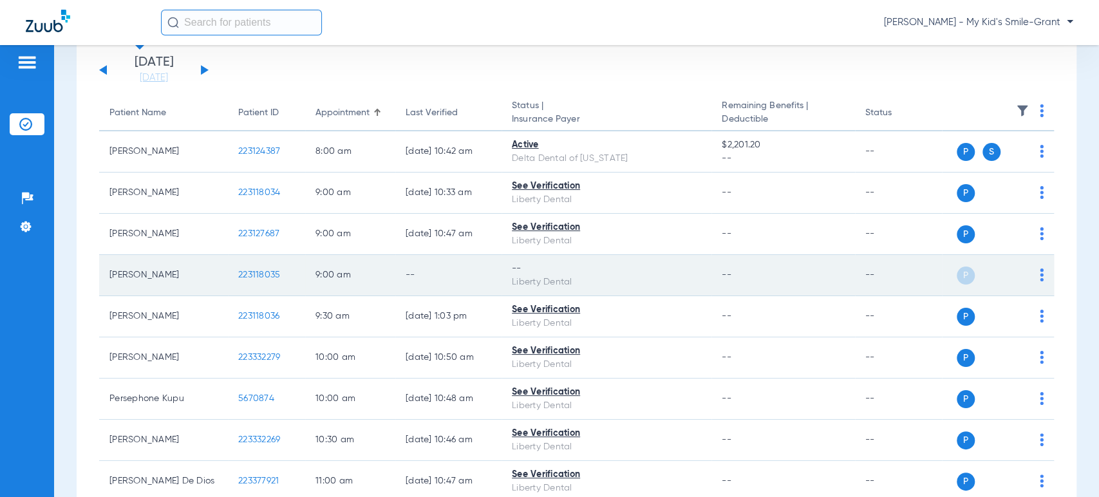
click at [1039, 275] on img at bounding box center [1041, 274] width 4 height 13
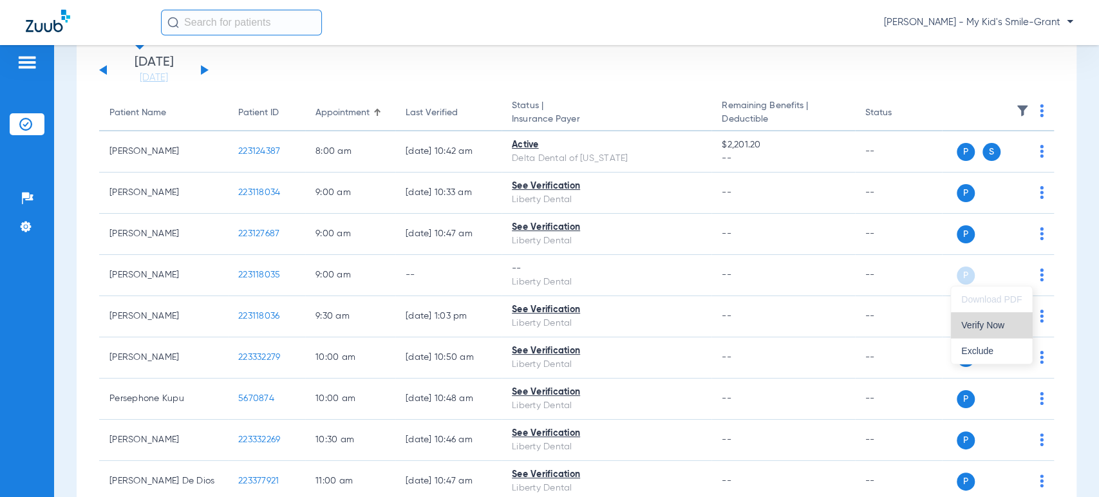
click at [990, 330] on button "Verify Now" at bounding box center [991, 325] width 81 height 26
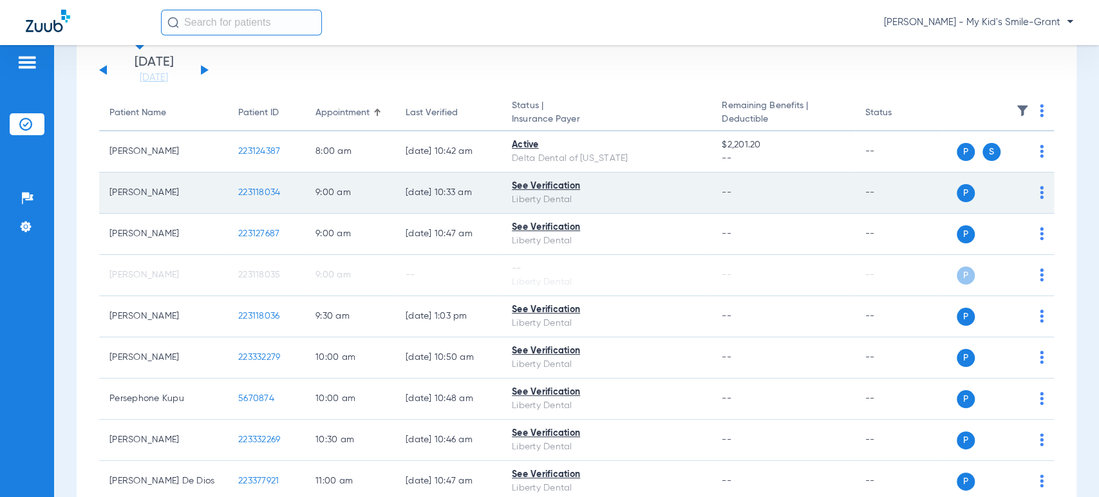
click at [1039, 193] on img at bounding box center [1041, 192] width 4 height 13
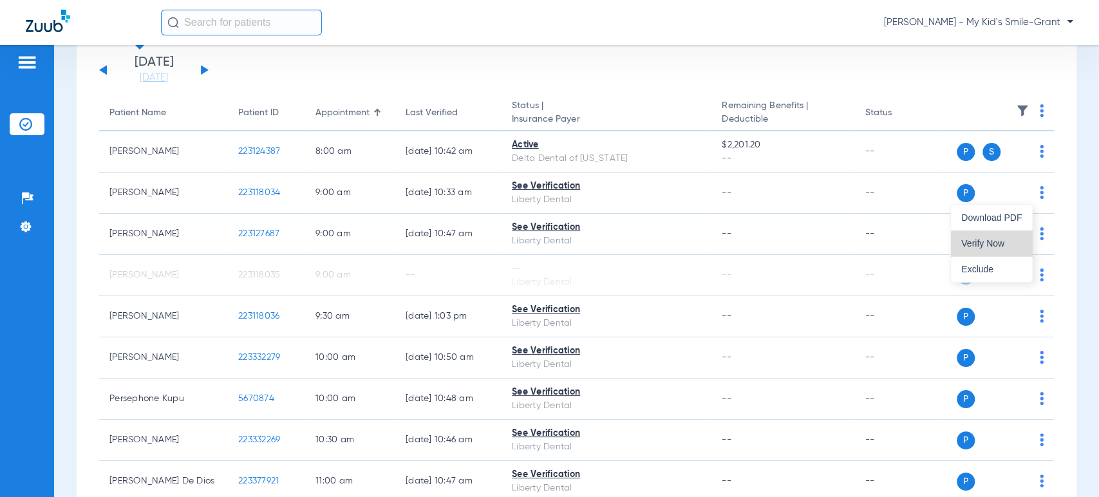
click at [1011, 244] on span "Verify Now" at bounding box center [991, 243] width 60 height 9
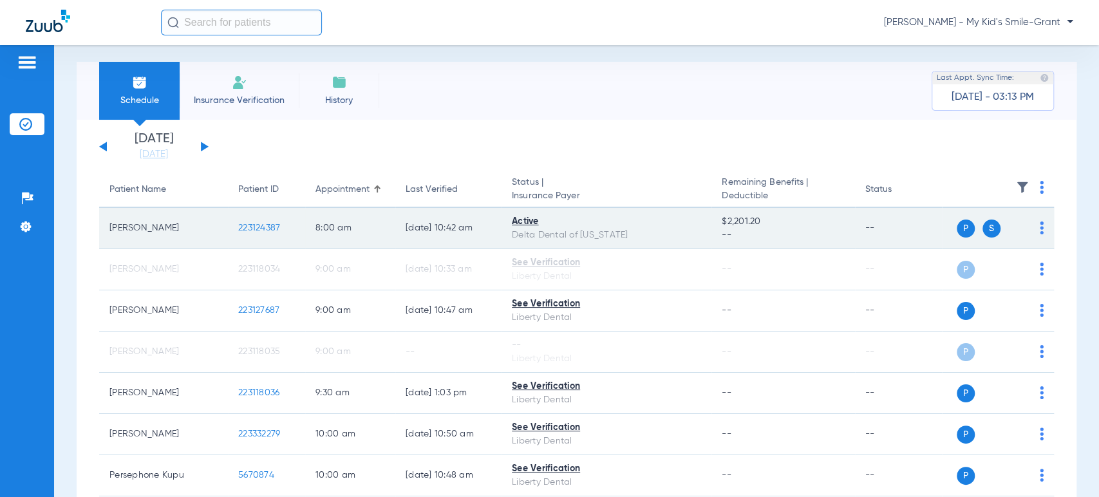
scroll to position [0, 0]
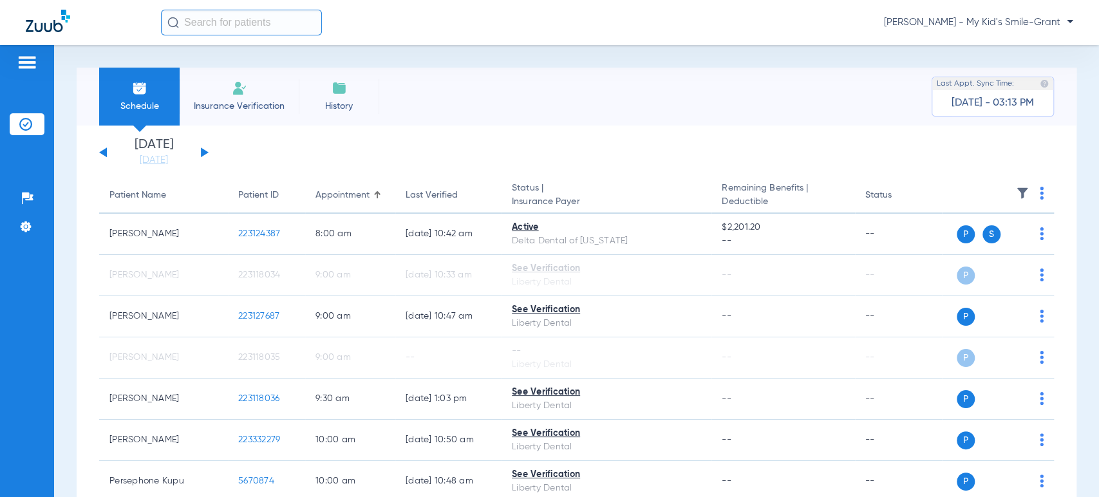
click at [203, 152] on button at bounding box center [205, 152] width 8 height 10
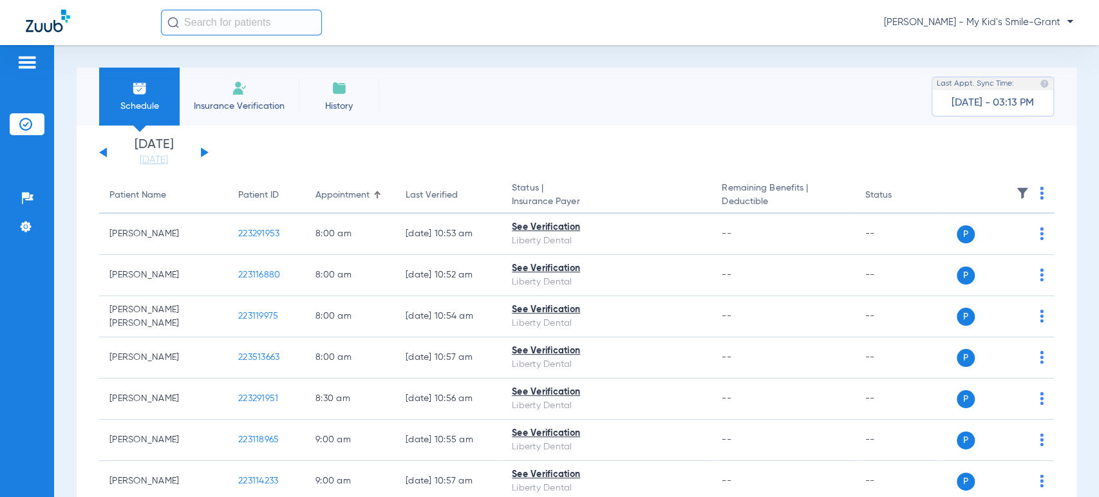
click at [203, 153] on button at bounding box center [205, 152] width 8 height 10
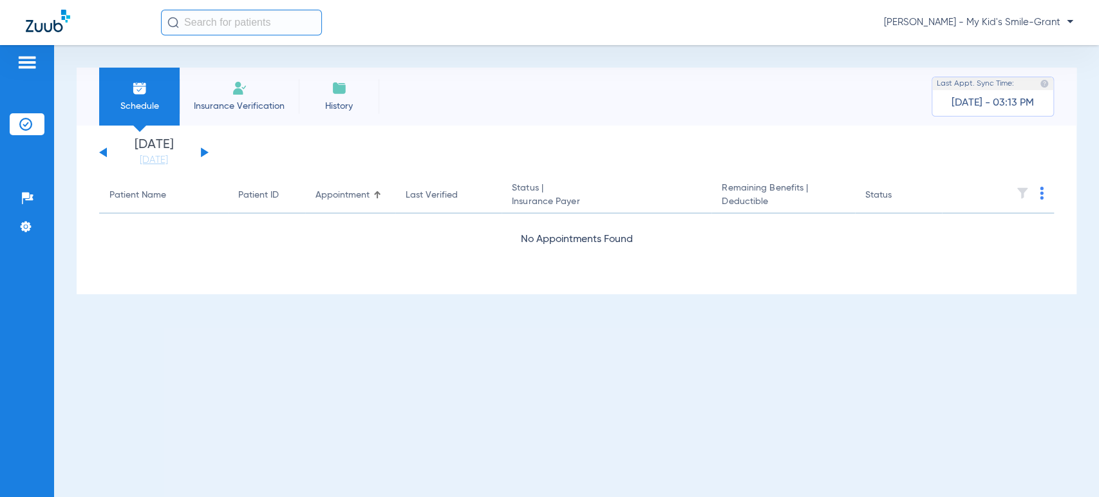
click at [203, 153] on button at bounding box center [205, 152] width 8 height 10
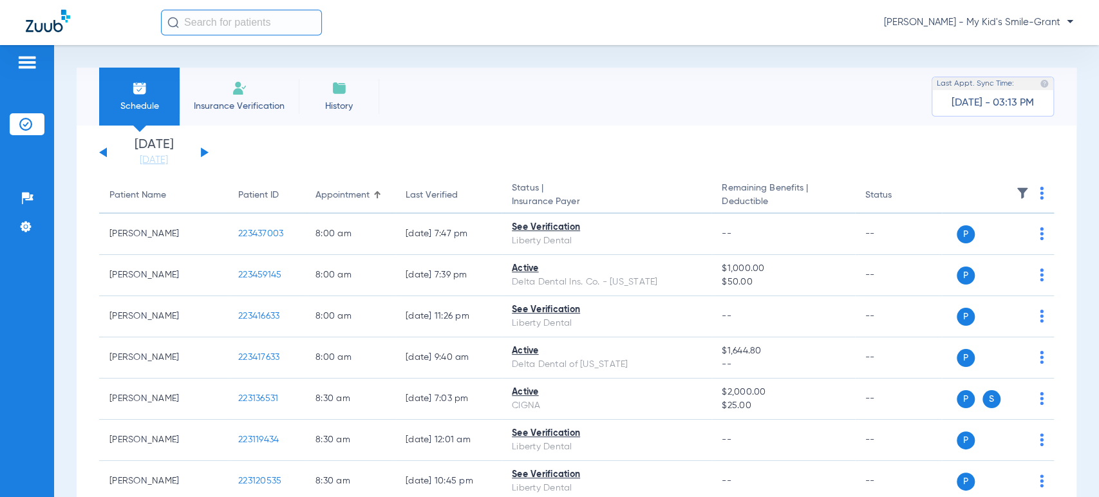
click at [1025, 187] on th at bounding box center [998, 196] width 112 height 36
click at [1027, 190] on th at bounding box center [998, 196] width 112 height 36
click at [1039, 191] on img at bounding box center [1041, 193] width 4 height 13
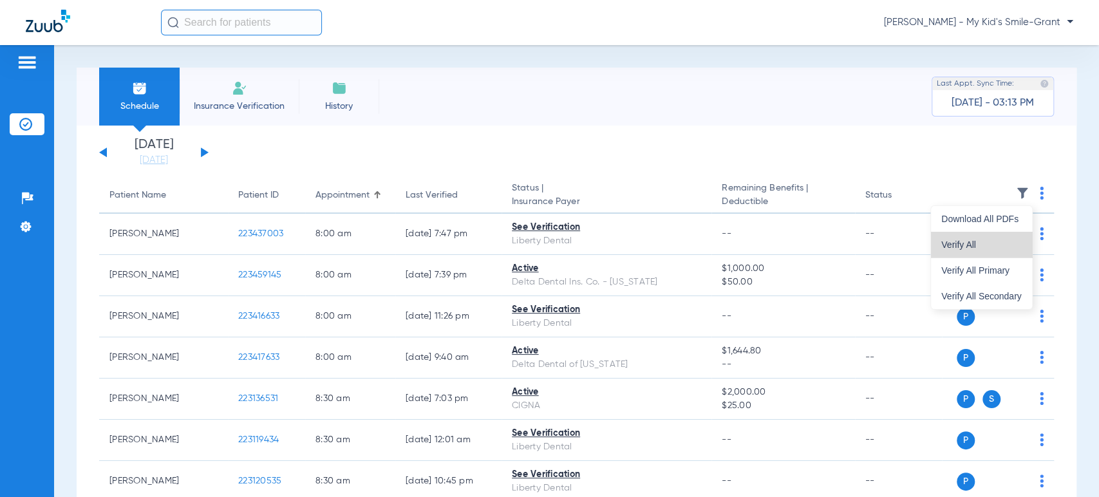
click at [998, 246] on span "Verify All" at bounding box center [981, 244] width 80 height 9
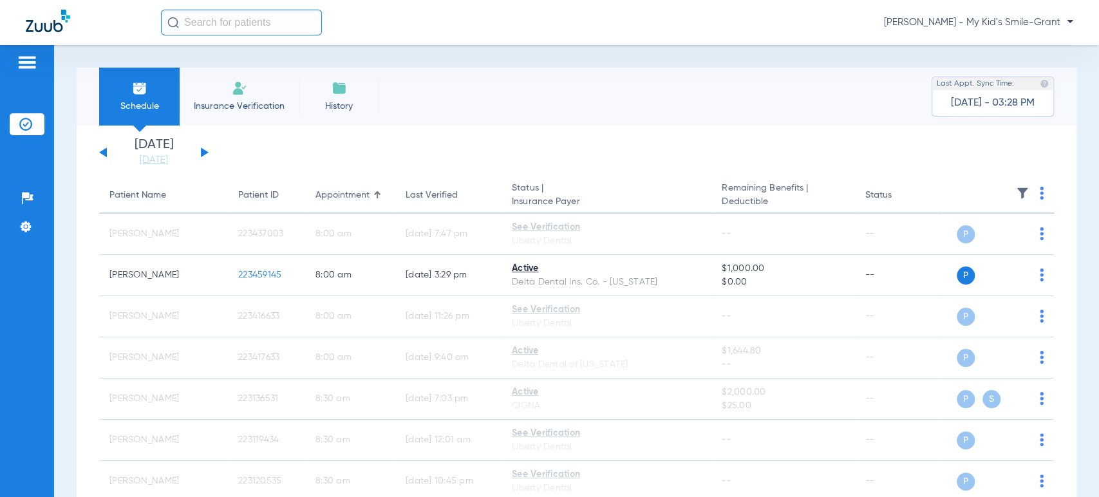
click at [202, 154] on button at bounding box center [205, 152] width 8 height 10
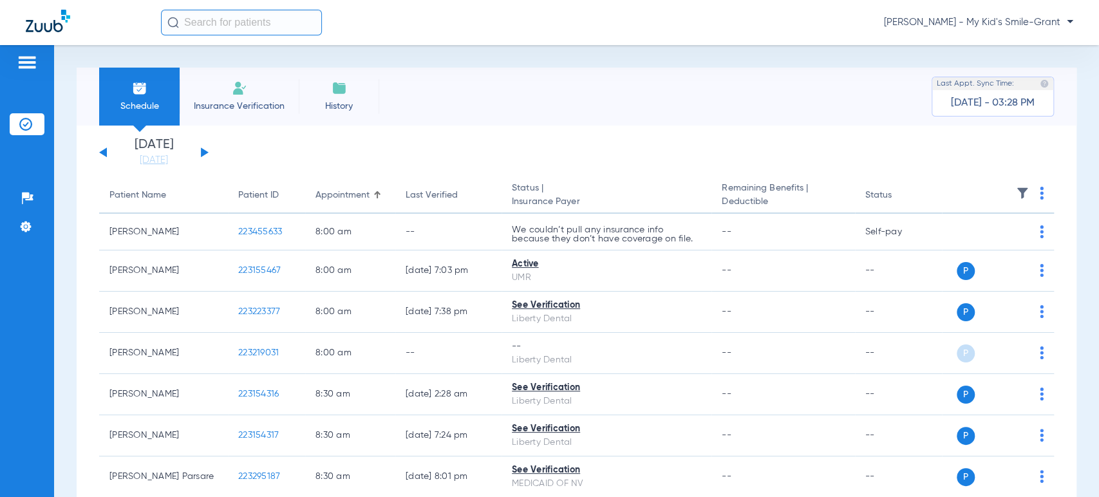
click at [1040, 198] on th at bounding box center [998, 196] width 112 height 36
drag, startPoint x: 1023, startPoint y: 193, endPoint x: 1034, endPoint y: 194, distance: 10.4
click at [1024, 193] on th at bounding box center [998, 196] width 112 height 36
click at [1035, 194] on th at bounding box center [998, 196] width 112 height 36
click at [1039, 197] on img at bounding box center [1041, 193] width 4 height 13
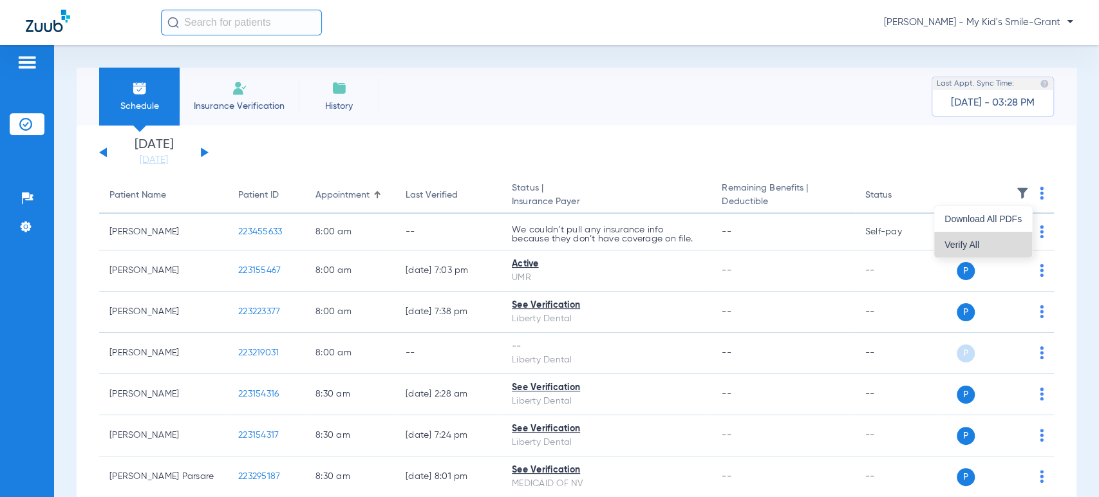
click at [994, 236] on button "Verify All" at bounding box center [983, 245] width 98 height 26
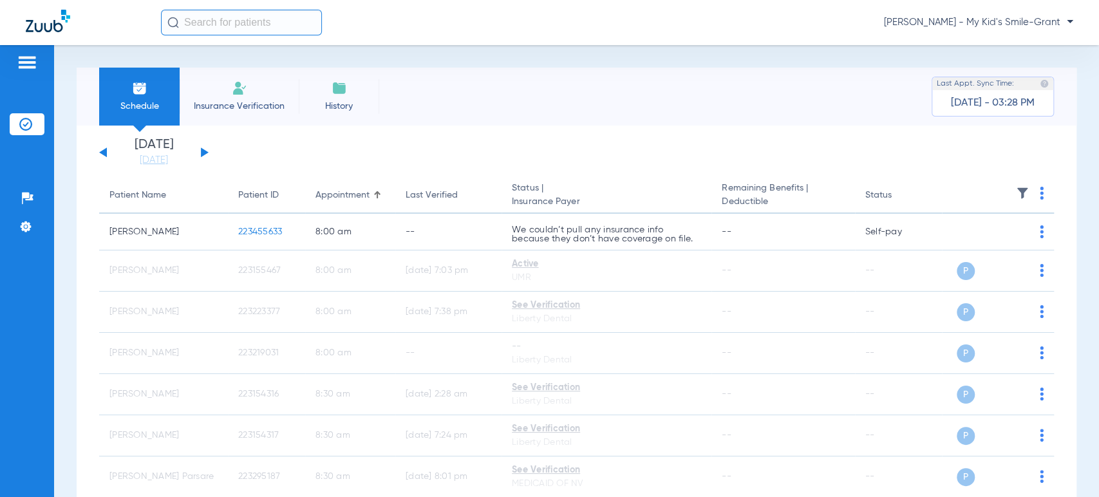
click at [201, 156] on button at bounding box center [205, 152] width 8 height 10
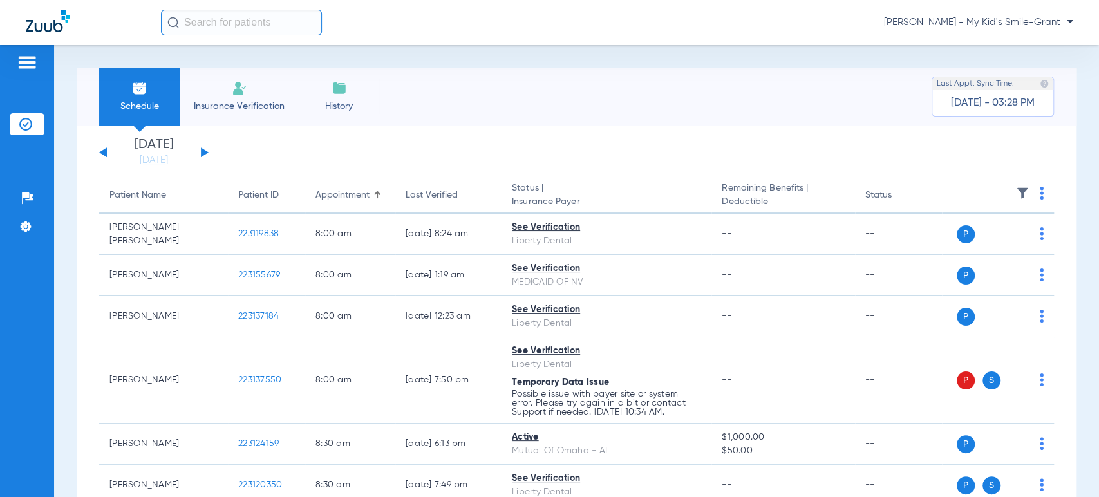
click at [1039, 192] on img at bounding box center [1041, 193] width 4 height 13
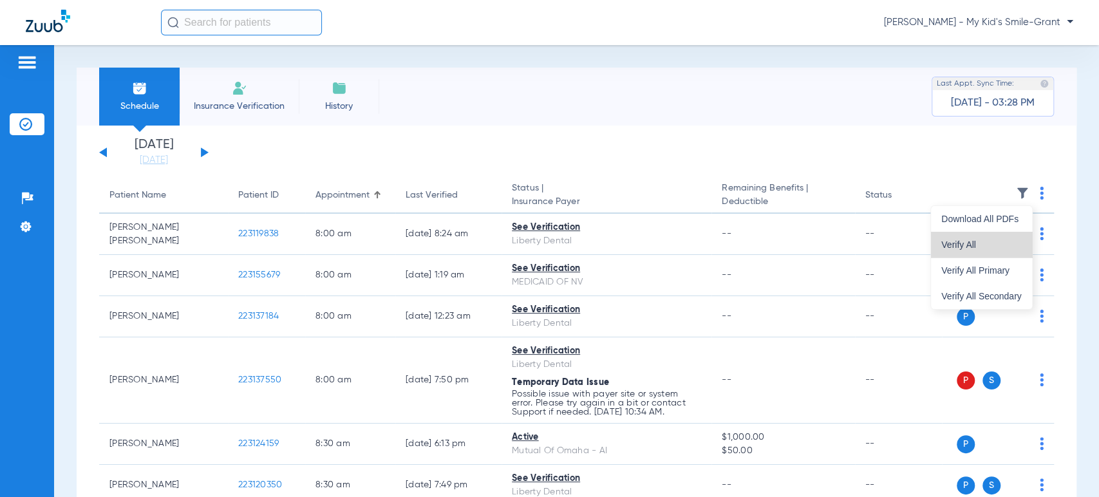
click at [998, 247] on span "Verify All" at bounding box center [981, 244] width 80 height 9
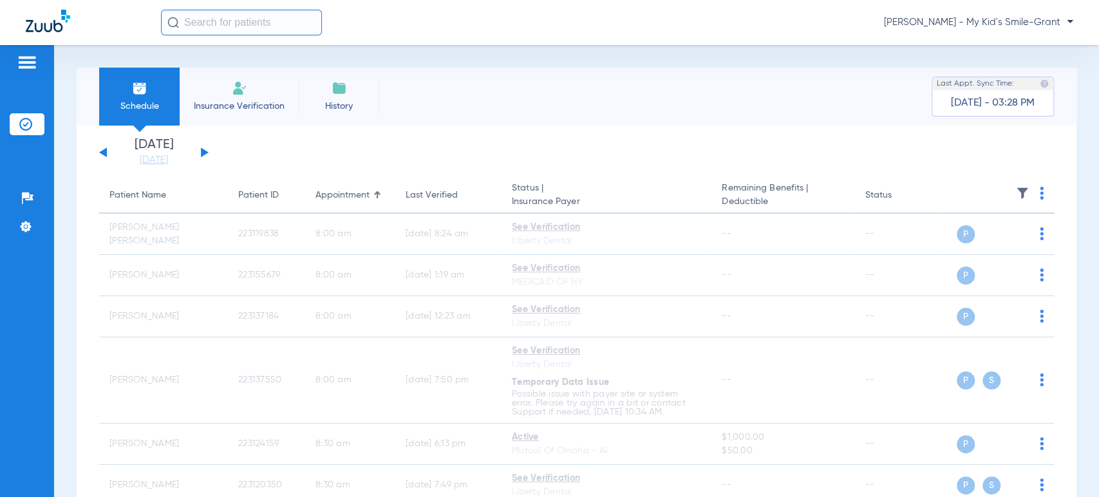
click at [199, 150] on div "Monday 06-16-2025 Tuesday 06-17-2025 Wednesday 06-18-2025 Thursday 06-19-2025 F…" at bounding box center [153, 152] width 109 height 28
click at [205, 153] on button at bounding box center [205, 152] width 8 height 10
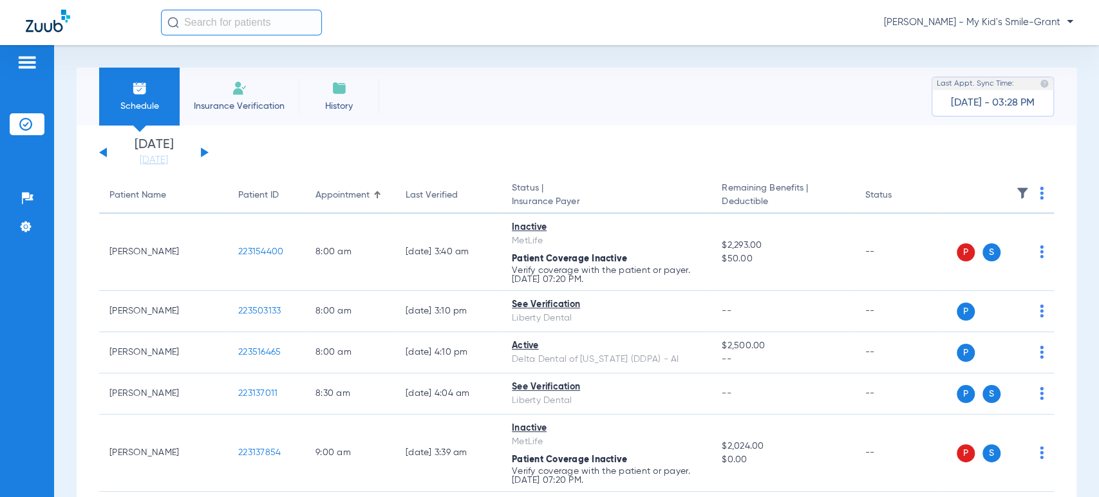
click at [1032, 195] on th at bounding box center [998, 196] width 112 height 36
click at [1039, 199] on img at bounding box center [1041, 193] width 4 height 13
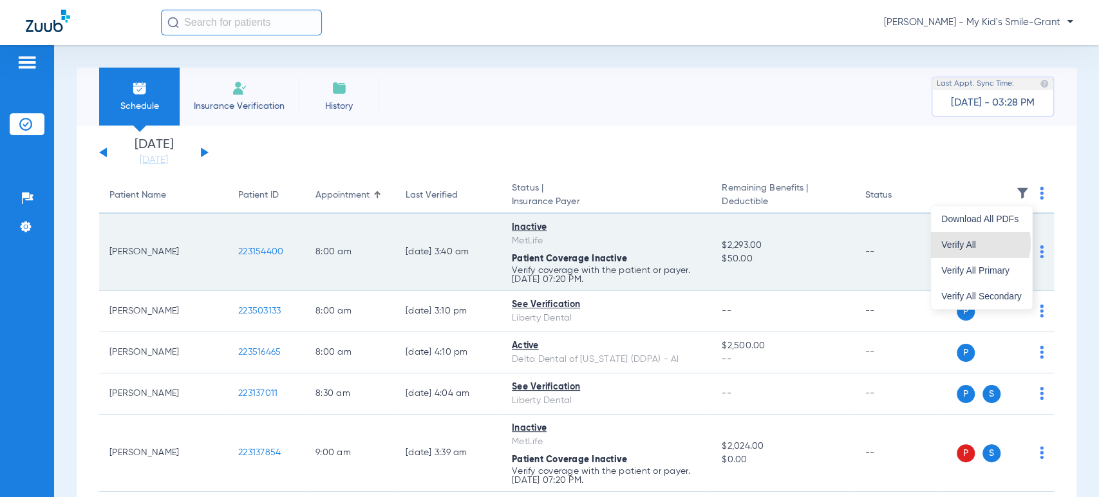
click at [978, 243] on span "Verify All" at bounding box center [981, 244] width 80 height 9
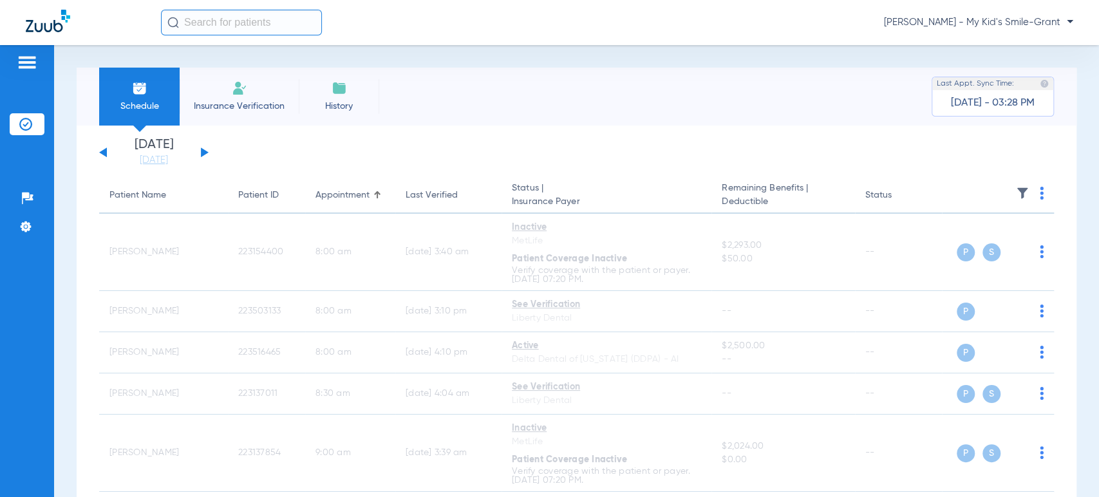
click at [202, 151] on button at bounding box center [205, 152] width 8 height 10
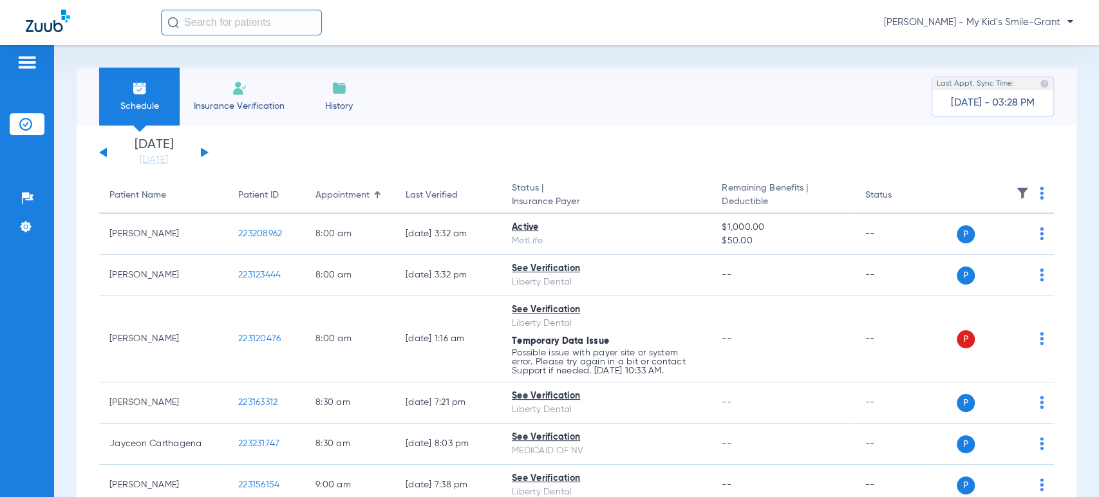
click at [1039, 193] on img at bounding box center [1041, 193] width 4 height 13
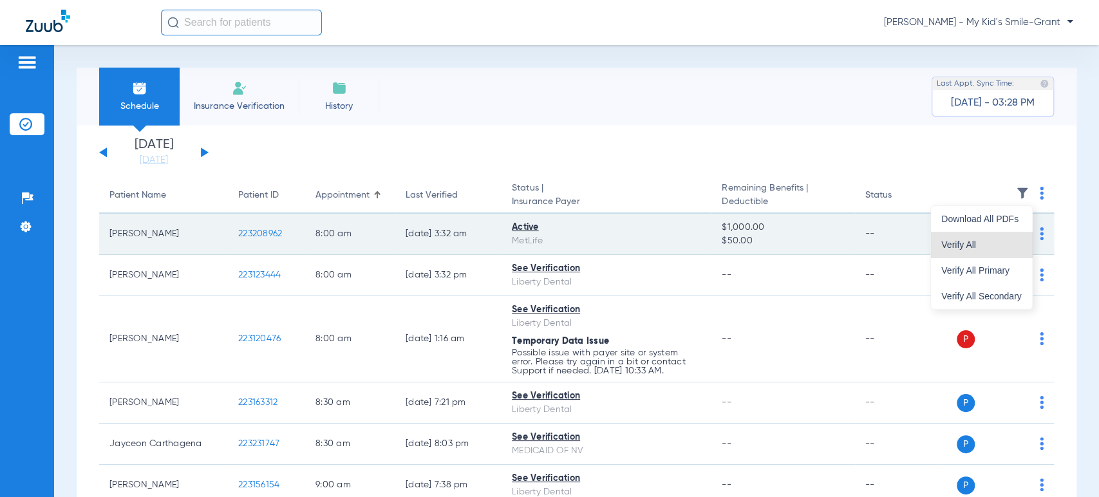
drag, startPoint x: 990, startPoint y: 245, endPoint x: 539, endPoint y: 227, distance: 451.5
click at [989, 246] on span "Verify All" at bounding box center [981, 244] width 80 height 9
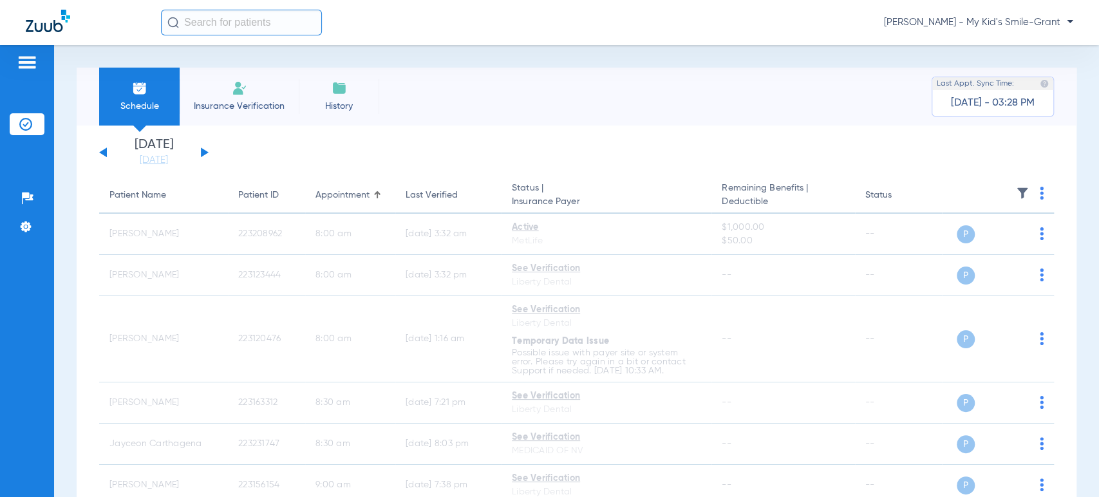
click at [201, 152] on button at bounding box center [205, 152] width 8 height 10
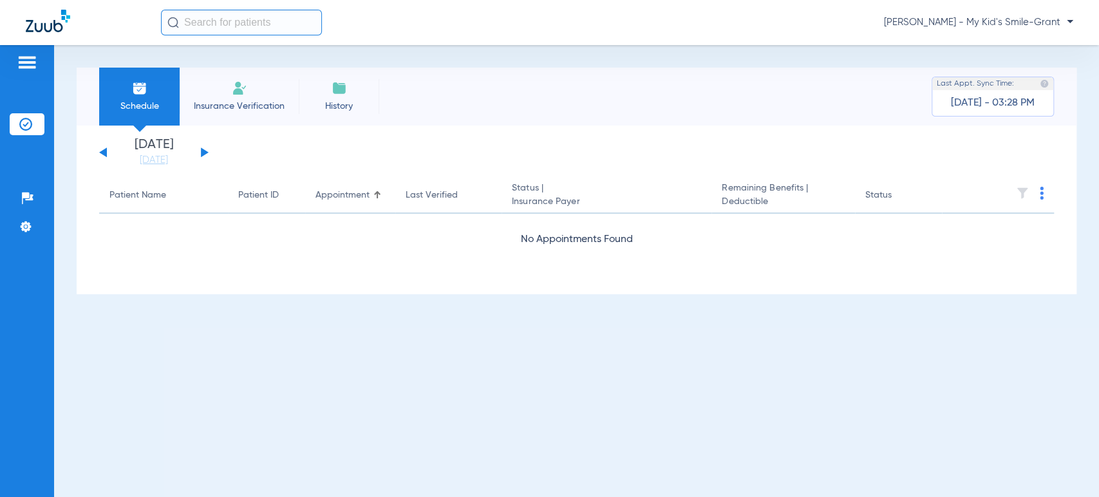
click at [203, 149] on button at bounding box center [205, 152] width 8 height 10
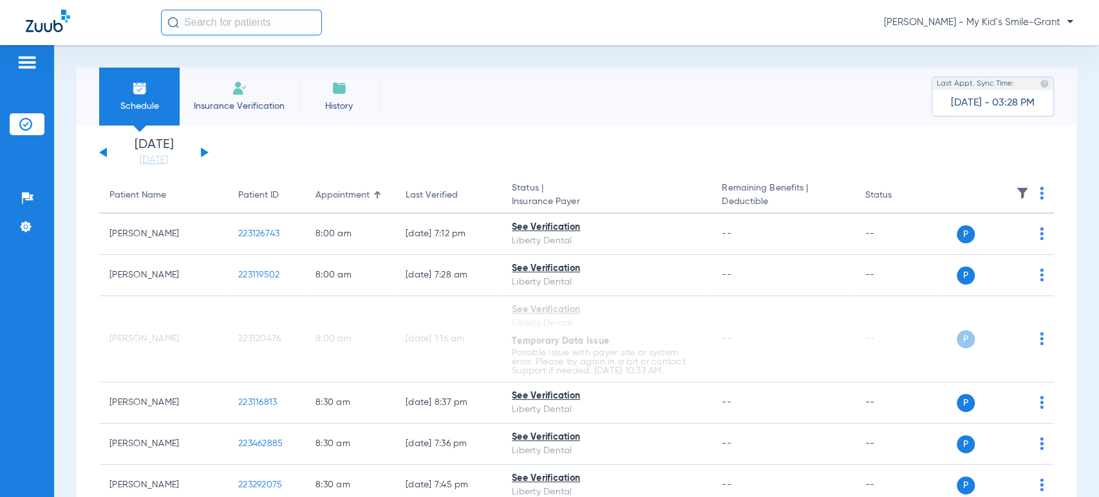
click at [1027, 188] on th at bounding box center [998, 196] width 112 height 36
click at [1039, 191] on img at bounding box center [1041, 193] width 4 height 13
click at [989, 239] on button "Verify All" at bounding box center [981, 245] width 101 height 26
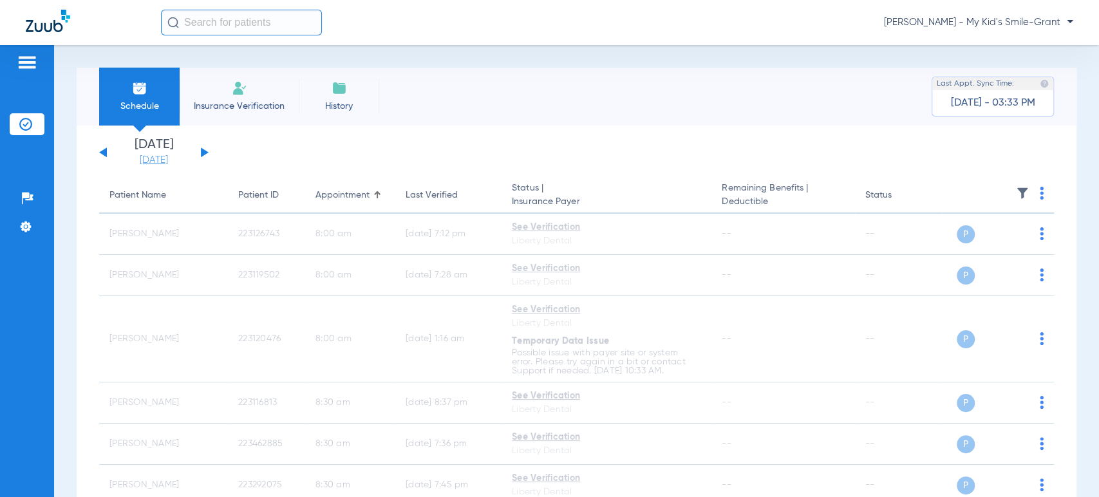
click at [160, 160] on link "[DATE]" at bounding box center [153, 160] width 77 height 13
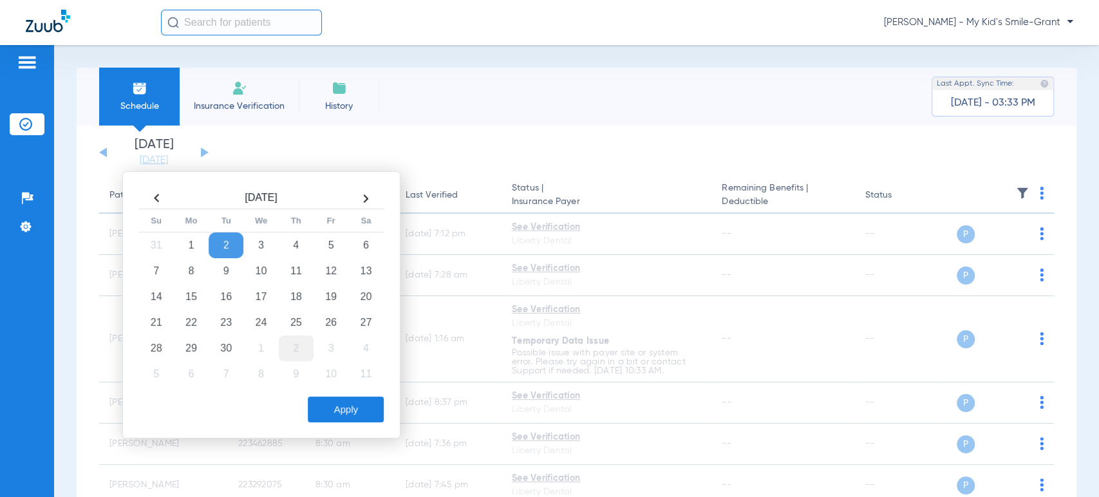
click at [297, 348] on td "2" at bounding box center [296, 348] width 35 height 26
click at [332, 407] on button "Apply" at bounding box center [346, 409] width 76 height 26
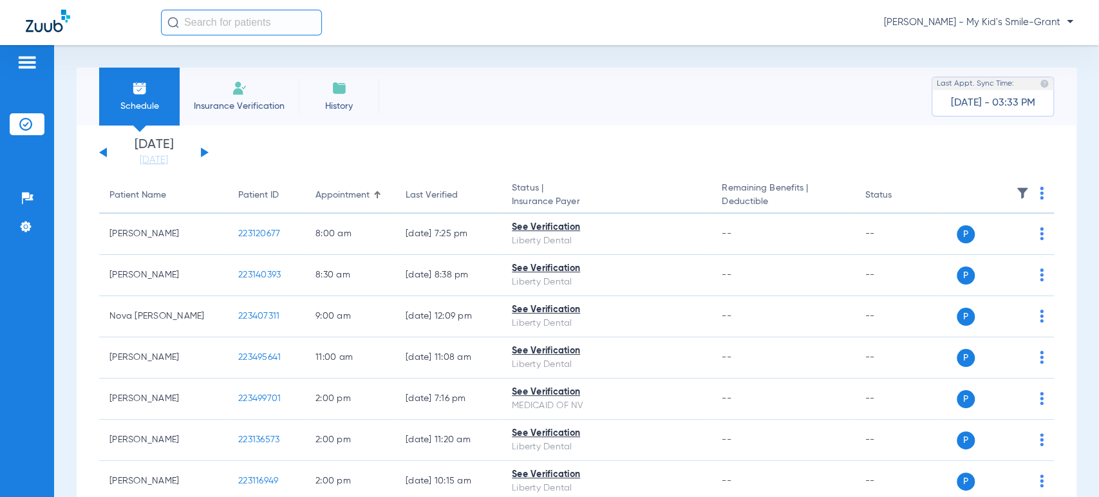
click at [68, 251] on div "Schedule Insurance Verification History Last Appt. Sync Time: Today - 03:33 PM …" at bounding box center [576, 271] width 1045 height 452
click at [144, 154] on link "[DATE]" at bounding box center [153, 160] width 77 height 13
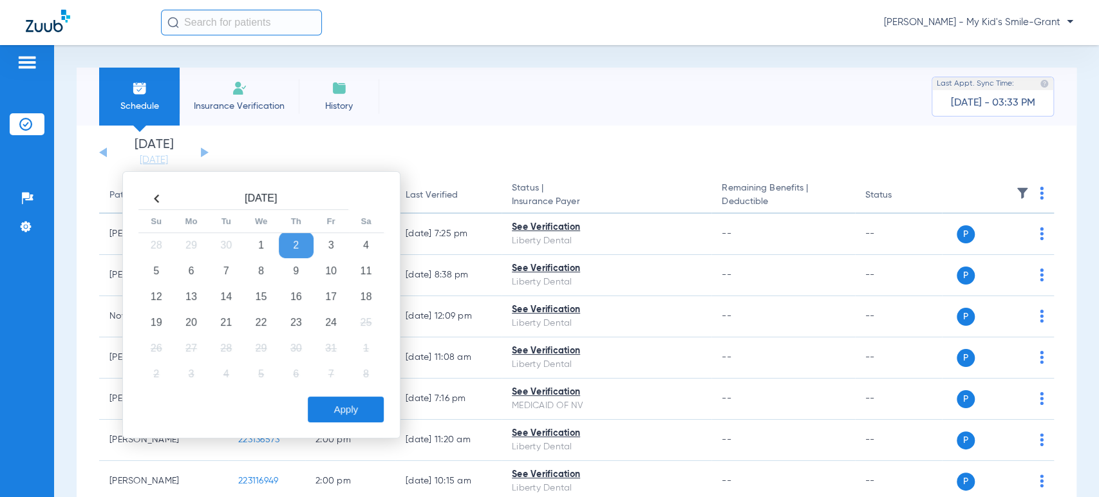
click at [157, 200] on th at bounding box center [156, 199] width 35 height 21
click at [233, 249] on td "2" at bounding box center [226, 245] width 35 height 26
click at [345, 405] on button "Apply" at bounding box center [346, 409] width 76 height 26
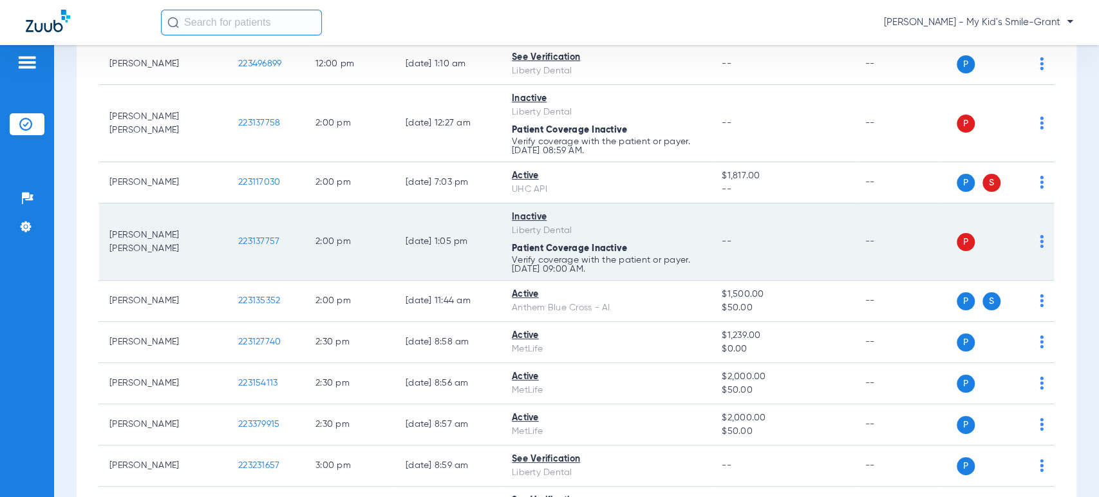
scroll to position [715, 0]
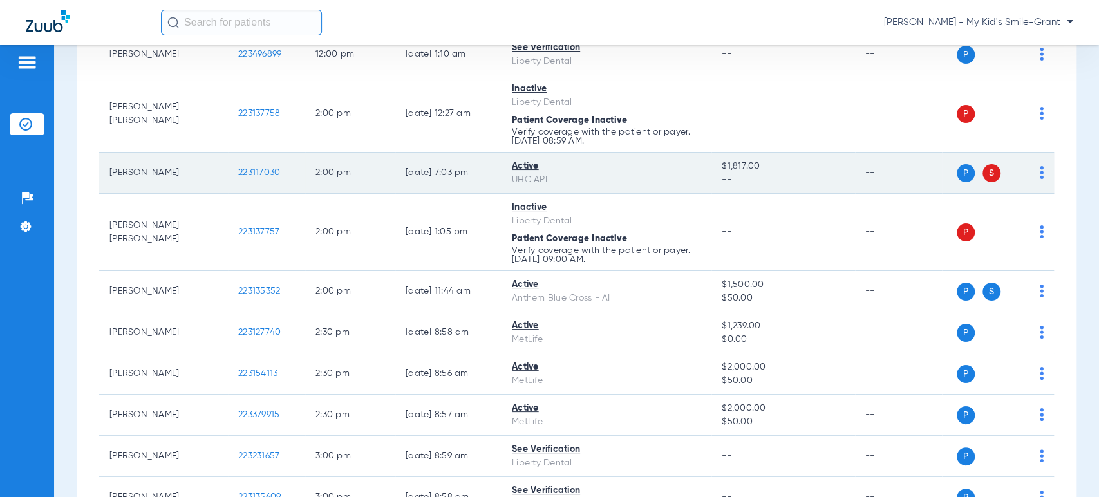
click at [1039, 176] on img at bounding box center [1041, 172] width 4 height 13
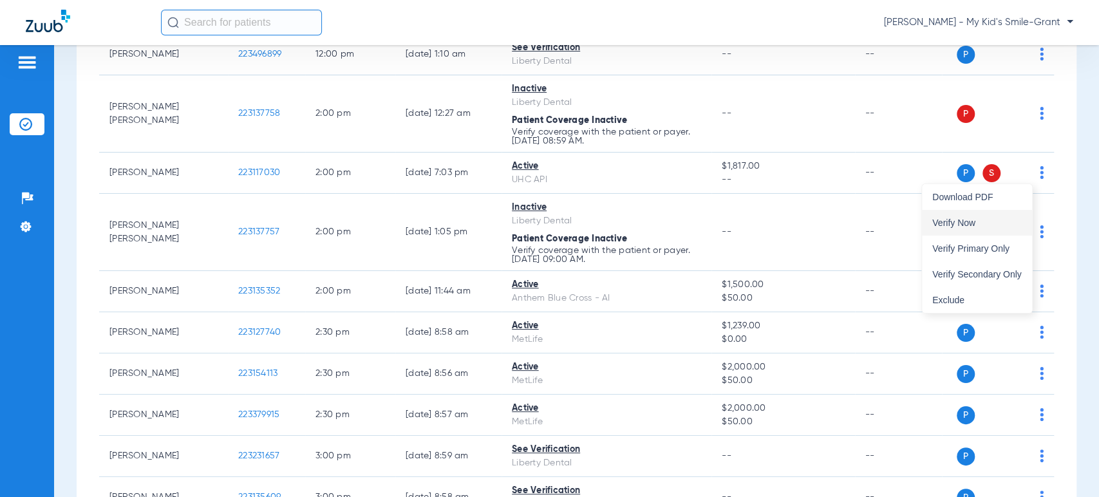
click at [982, 223] on span "Verify Now" at bounding box center [976, 222] width 89 height 9
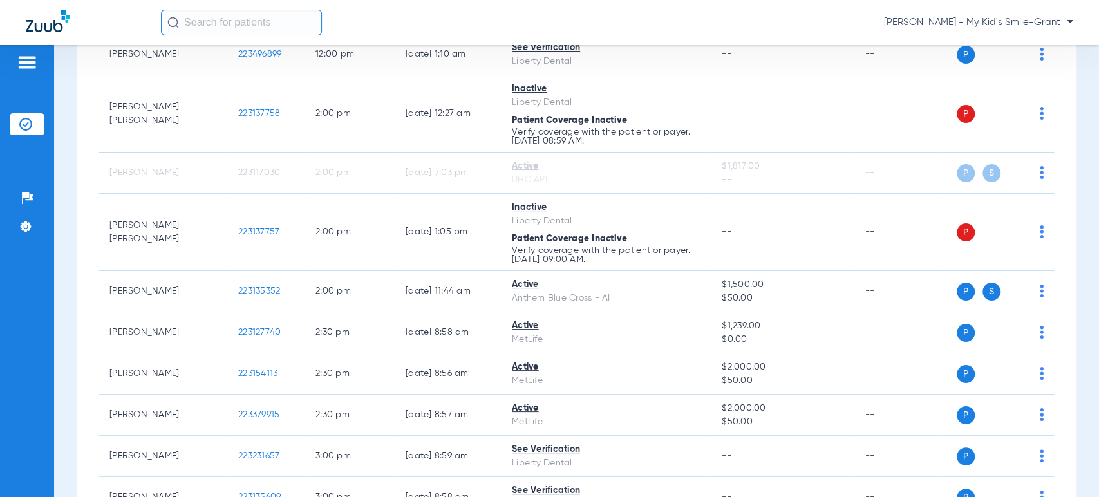
click at [1030, 20] on span "[PERSON_NAME] - My Kid's Smile-Grant" at bounding box center [978, 22] width 189 height 13
click at [1022, 45] on span "Account Selection" at bounding box center [1025, 45] width 72 height 9
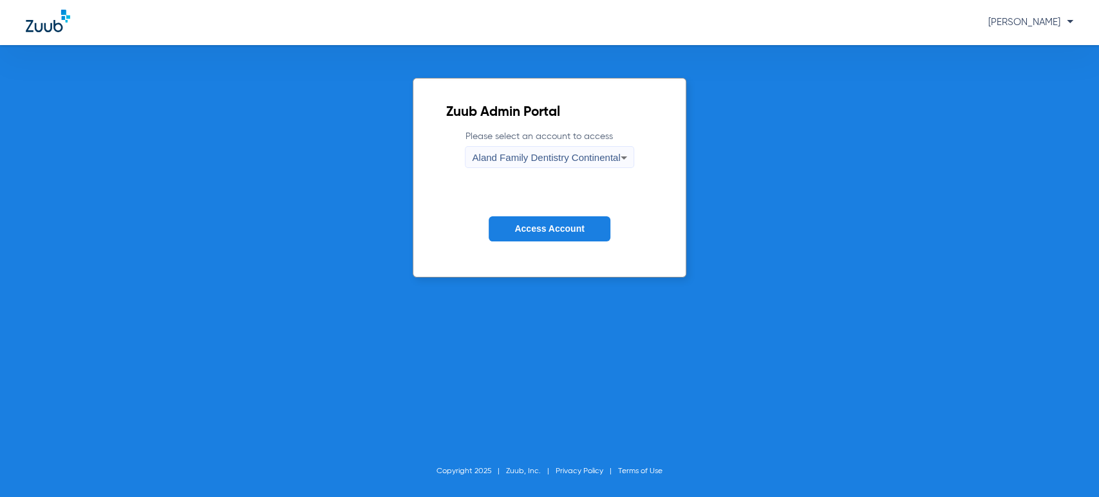
click at [548, 147] on div "Aland Family Dentistry Continental" at bounding box center [546, 158] width 148 height 22
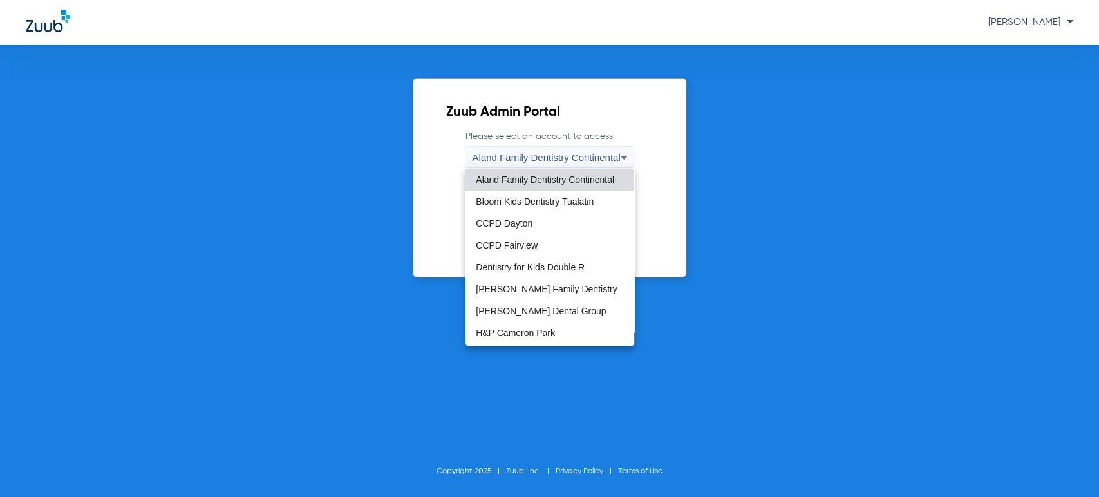
click at [426, 205] on div at bounding box center [549, 248] width 1099 height 497
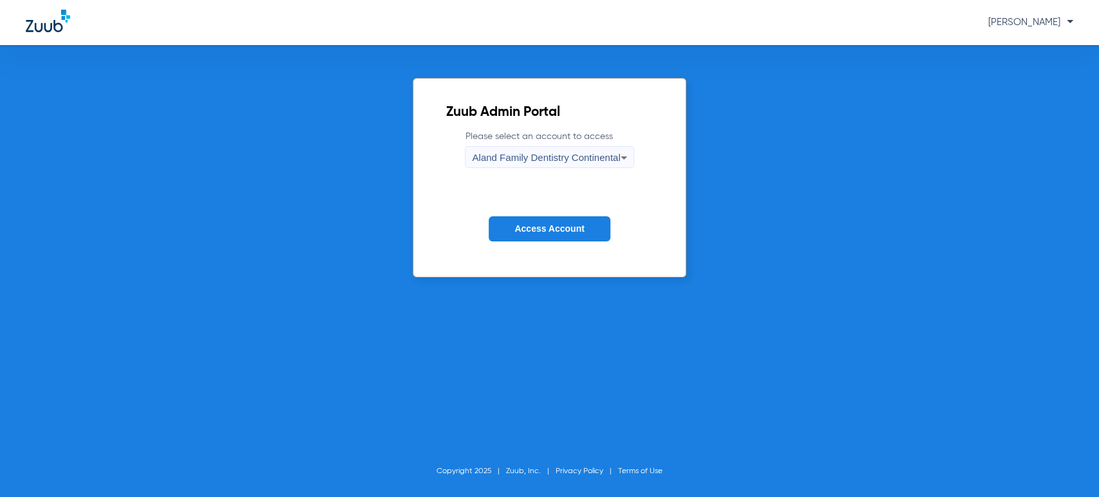
click at [530, 230] on span "Access Account" at bounding box center [549, 228] width 70 height 10
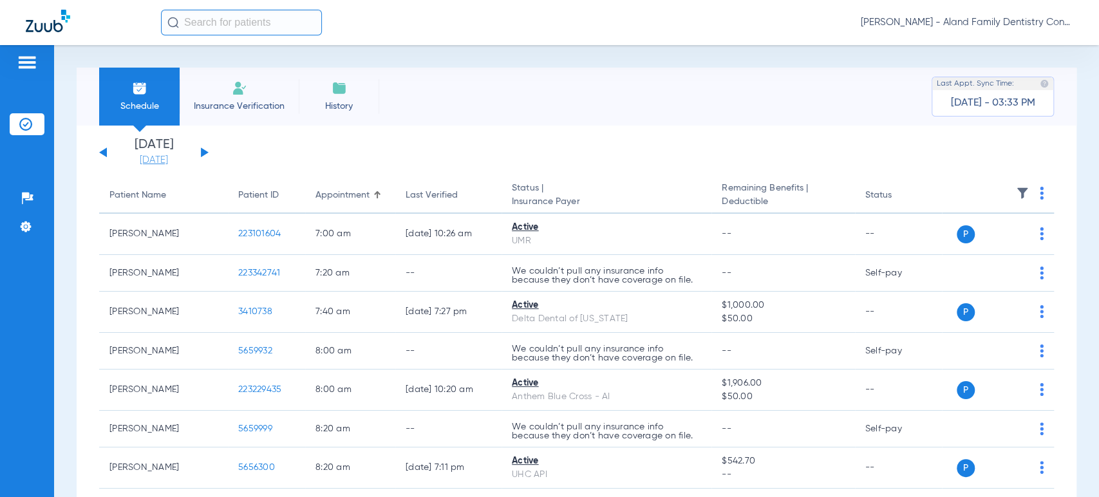
click at [171, 162] on link "[DATE]" at bounding box center [153, 160] width 77 height 13
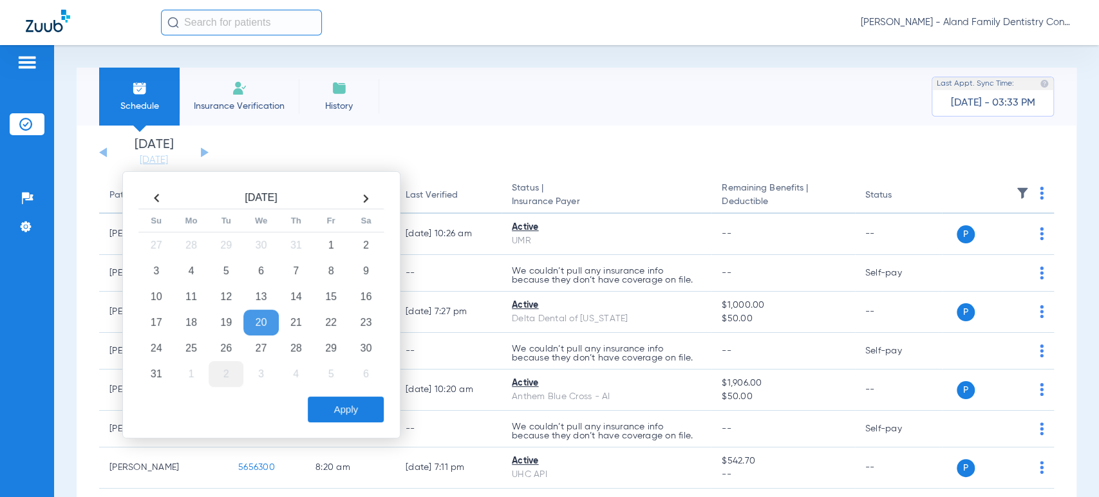
click at [238, 373] on td "2" at bounding box center [226, 374] width 35 height 26
click at [345, 403] on button "Apply" at bounding box center [346, 409] width 76 height 26
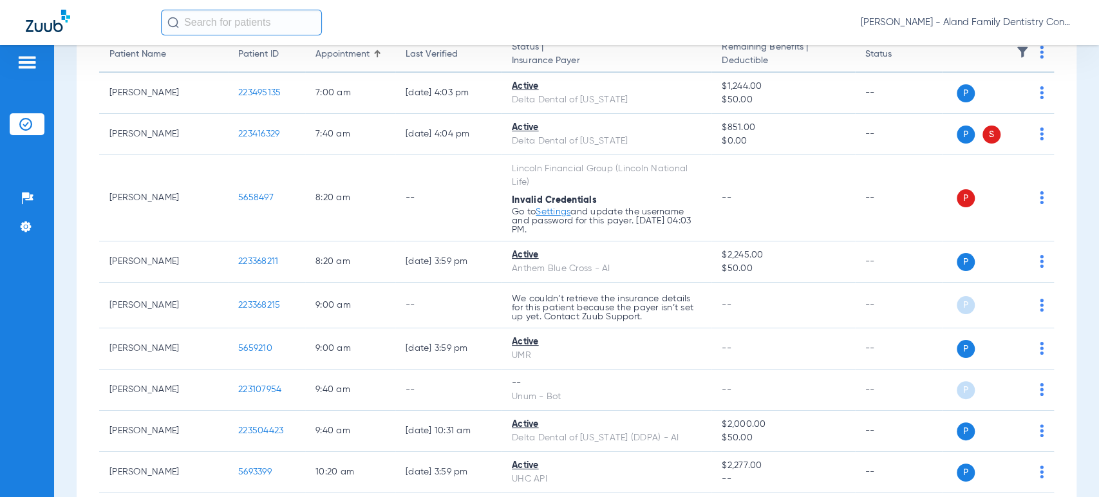
scroll to position [143, 0]
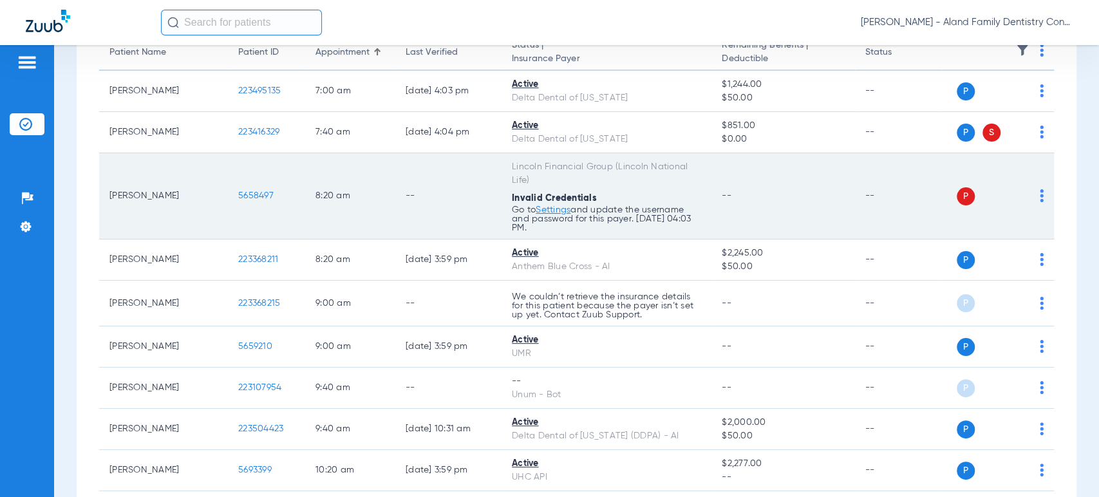
click at [562, 209] on link "Settings" at bounding box center [552, 209] width 35 height 9
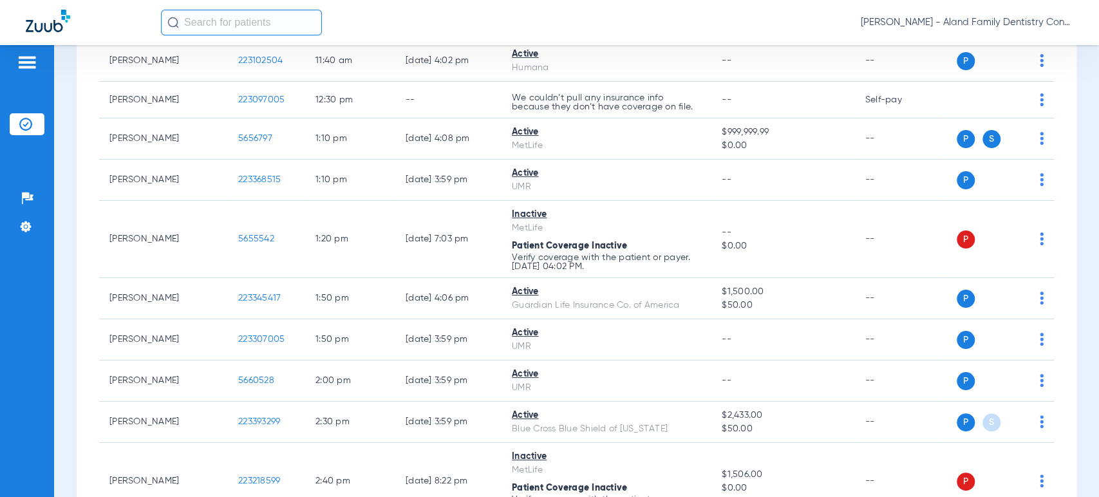
scroll to position [858, 0]
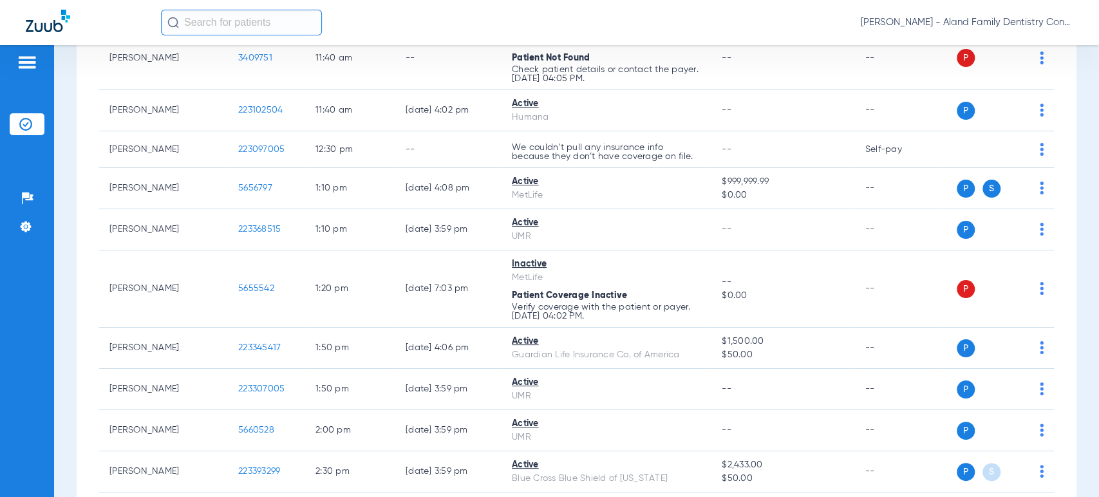
click at [992, 28] on span "Maria Villalobos - Aland Family Dentistry Continental" at bounding box center [966, 22] width 212 height 13
click at [992, 26] on div at bounding box center [549, 248] width 1099 height 497
click at [1001, 23] on span "Maria Villalobos - Aland Family Dentistry Continental" at bounding box center [966, 22] width 212 height 13
click at [1009, 45] on span "Account Selection" at bounding box center [1025, 45] width 72 height 9
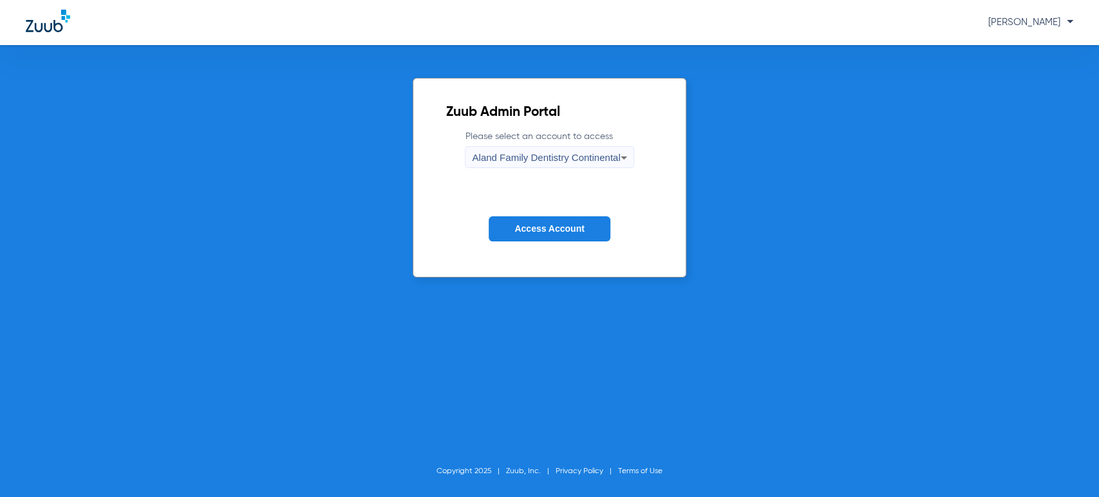
click at [572, 161] on span "Aland Family Dentistry Continental" at bounding box center [546, 157] width 148 height 11
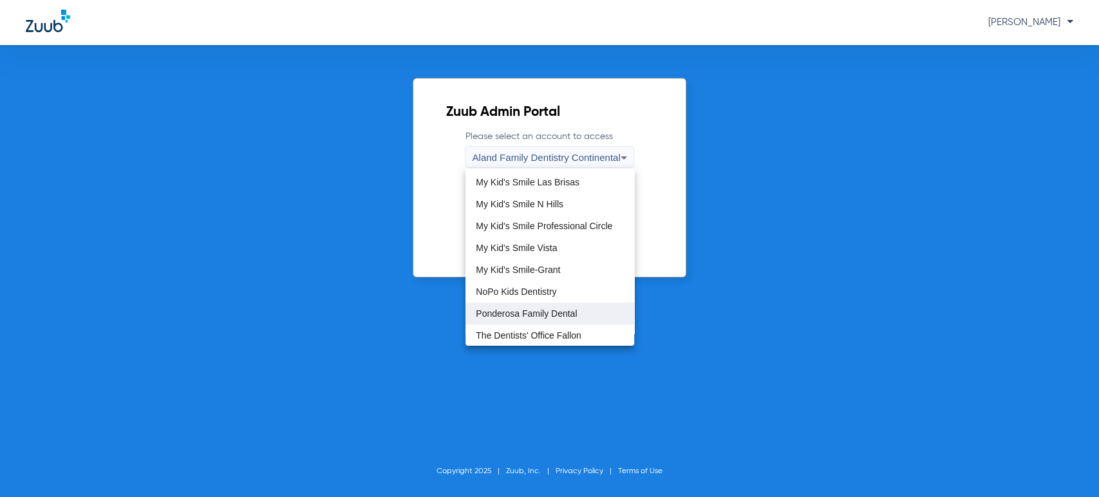
scroll to position [357, 0]
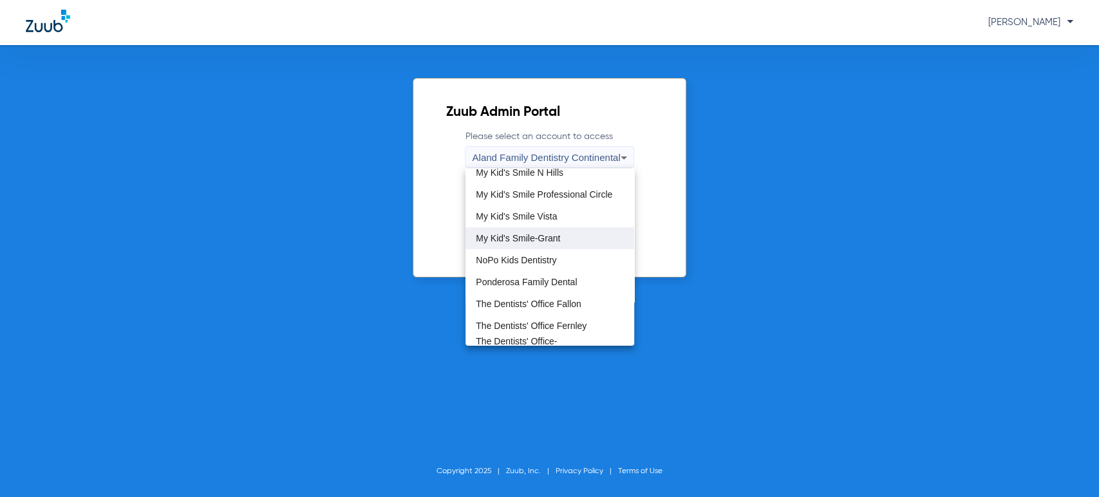
click at [541, 227] on mat-option "My Kid's Smile-Grant" at bounding box center [549, 238] width 169 height 22
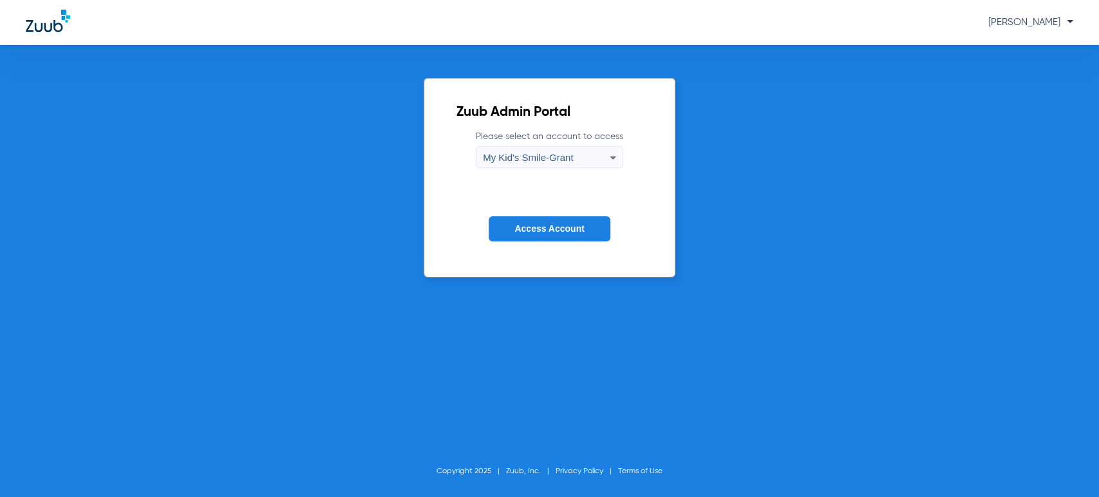
click at [541, 226] on span "Access Account" at bounding box center [549, 228] width 70 height 10
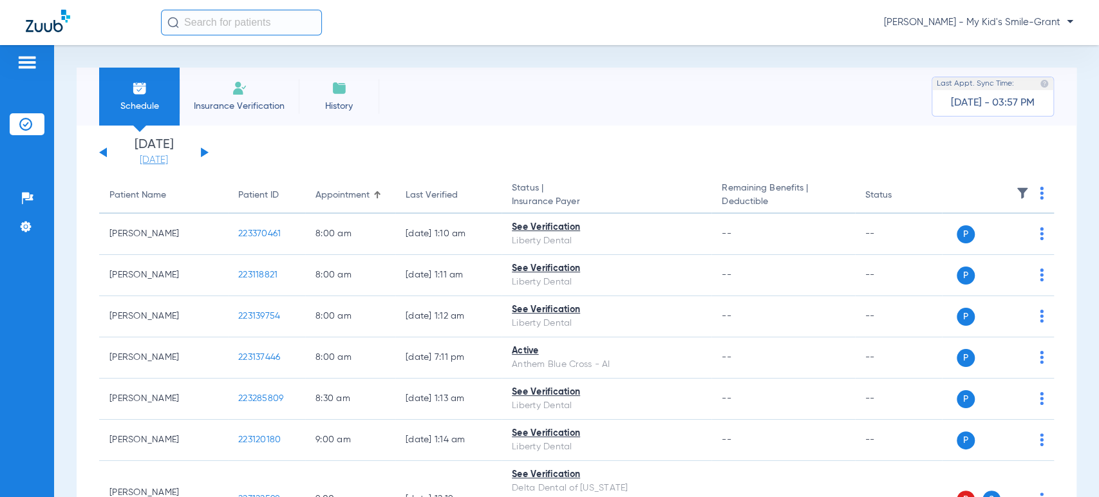
click at [144, 160] on link "[DATE]" at bounding box center [153, 160] width 77 height 13
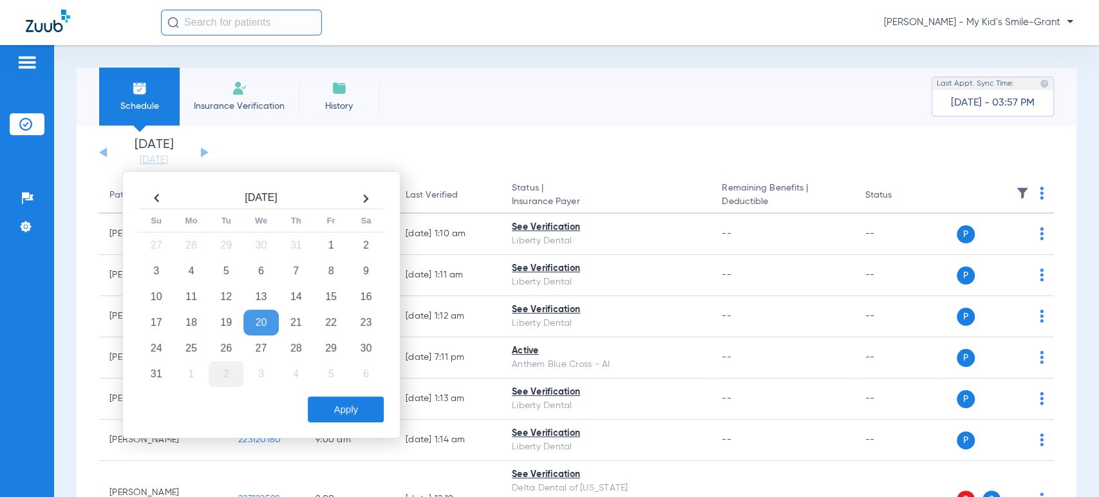
click at [227, 381] on td "2" at bounding box center [226, 374] width 35 height 26
click at [354, 413] on button "Apply" at bounding box center [346, 409] width 76 height 26
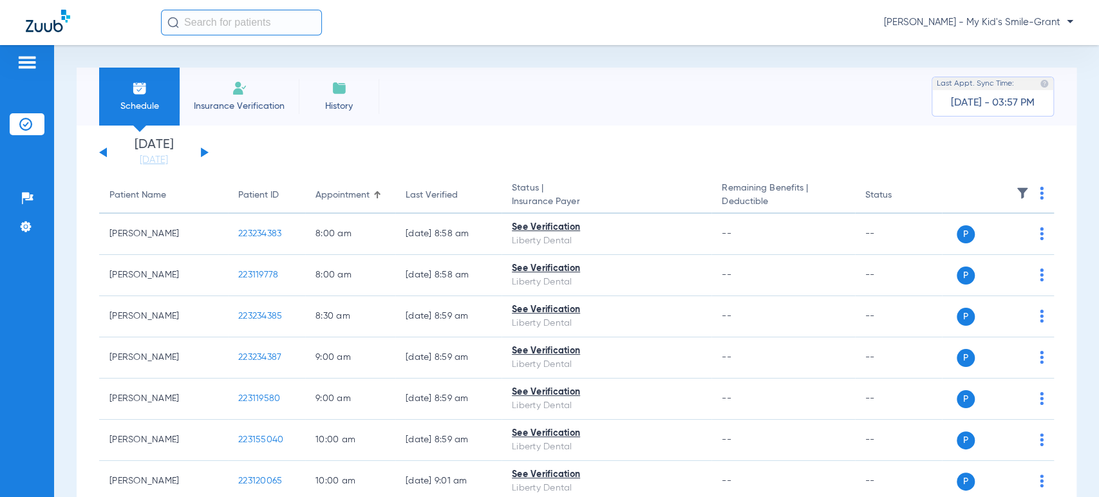
click at [70, 316] on div "Schedule Insurance Verification History Last Appt. Sync Time: Today - 03:57 PM …" at bounding box center [576, 271] width 1045 height 452
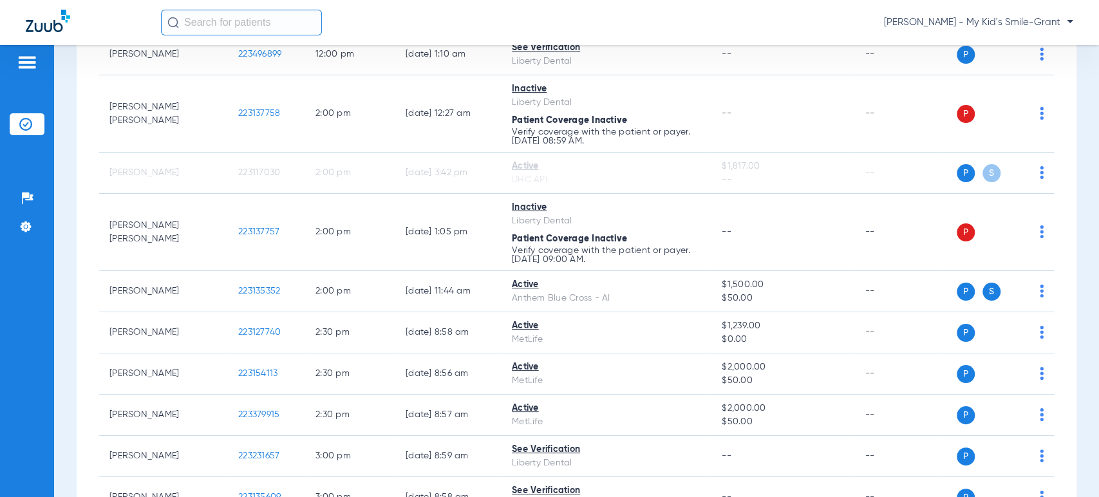
scroll to position [357, 0]
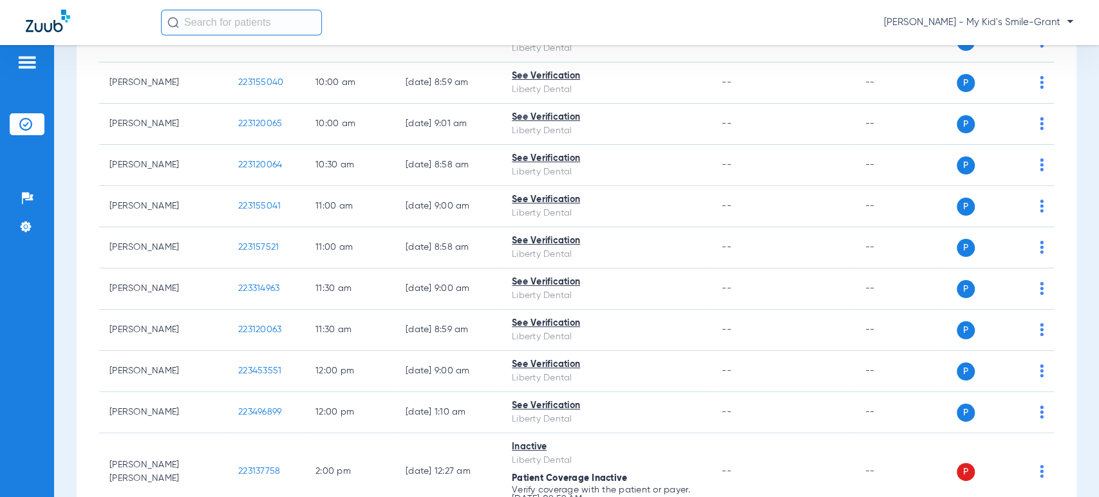
click at [987, 26] on span "[PERSON_NAME] - My Kid's Smile-Grant" at bounding box center [978, 22] width 189 height 13
click at [994, 38] on button "Account Selection" at bounding box center [1024, 46] width 93 height 26
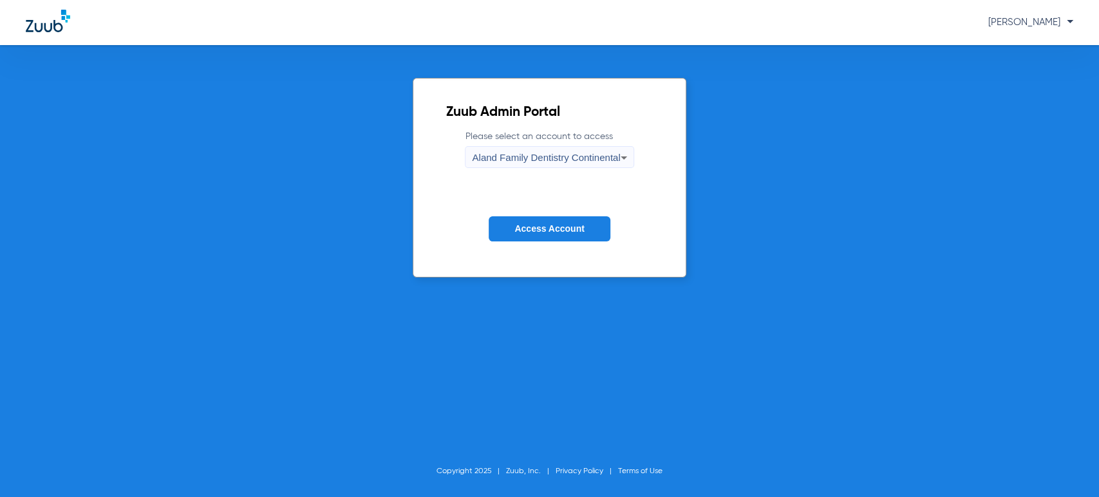
click at [514, 144] on label "Please select an account to access Aland Family Dentistry Continental" at bounding box center [549, 149] width 169 height 38
click at [521, 166] on div "Aland Family Dentistry Continental" at bounding box center [546, 158] width 148 height 22
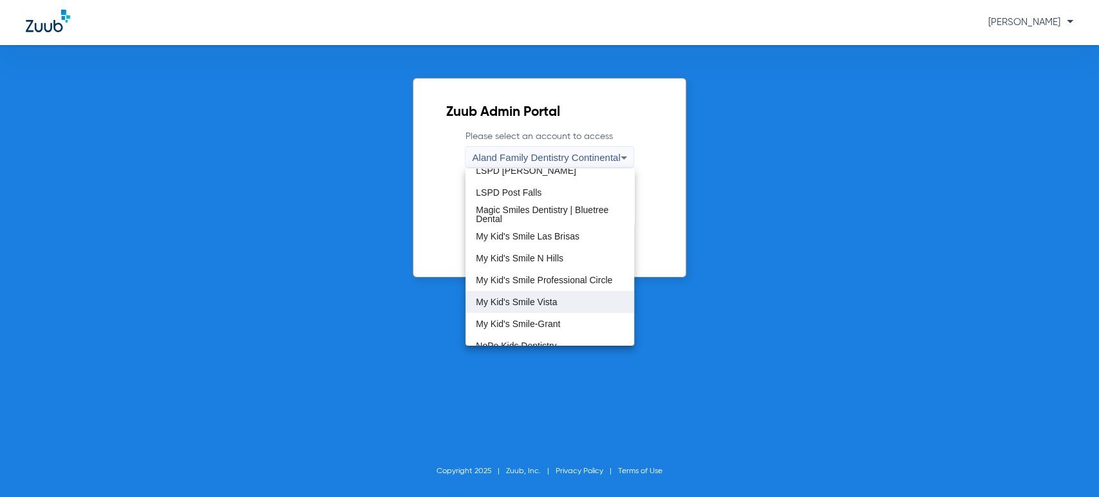
scroll to position [357, 0]
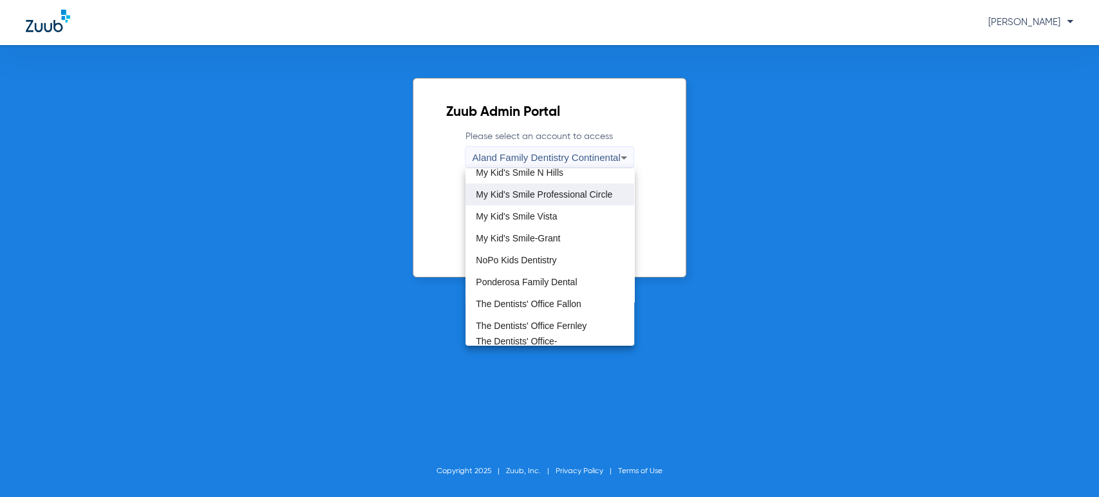
click at [563, 196] on span "My Kid's Smile Professional Circle" at bounding box center [544, 194] width 136 height 9
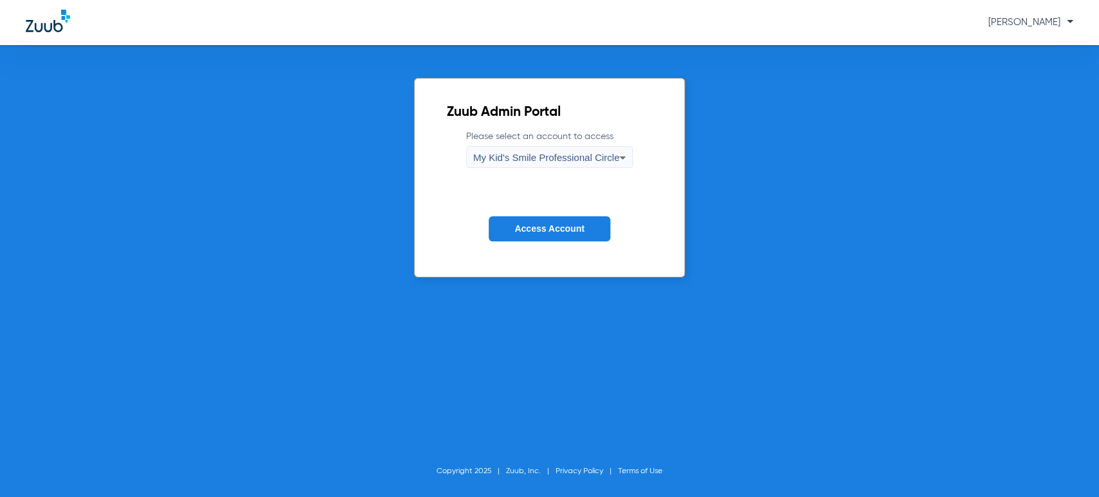
drag, startPoint x: 539, startPoint y: 203, endPoint x: 537, endPoint y: 225, distance: 21.3
click at [537, 212] on form "Please select an account to access My Kid's Smile Professional Circle Access Ac…" at bounding box center [549, 195] width 205 height 131
click at [536, 233] on span "Access Account" at bounding box center [549, 228] width 70 height 10
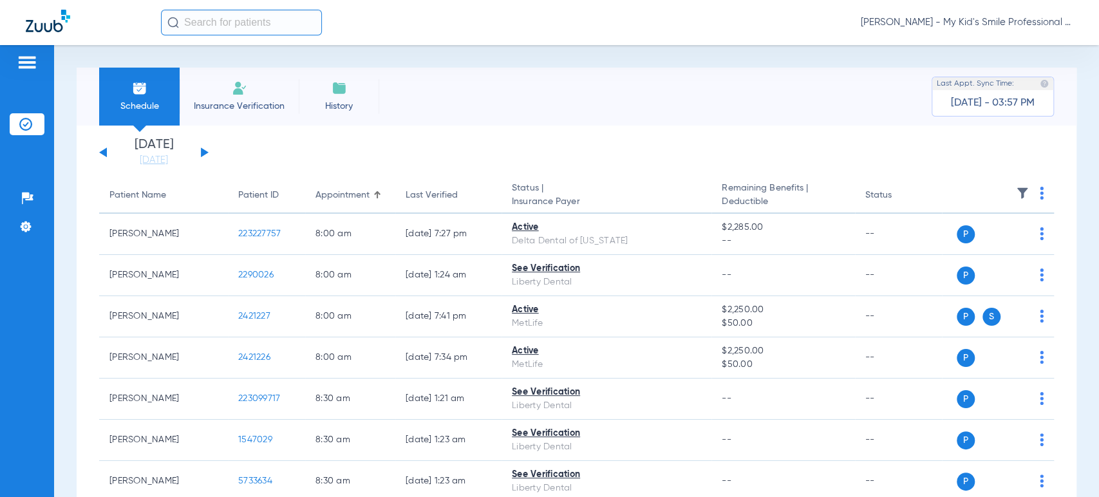
click at [149, 152] on li "Today 08-20-2025" at bounding box center [153, 152] width 77 height 28
click at [153, 158] on link "[DATE]" at bounding box center [153, 160] width 77 height 13
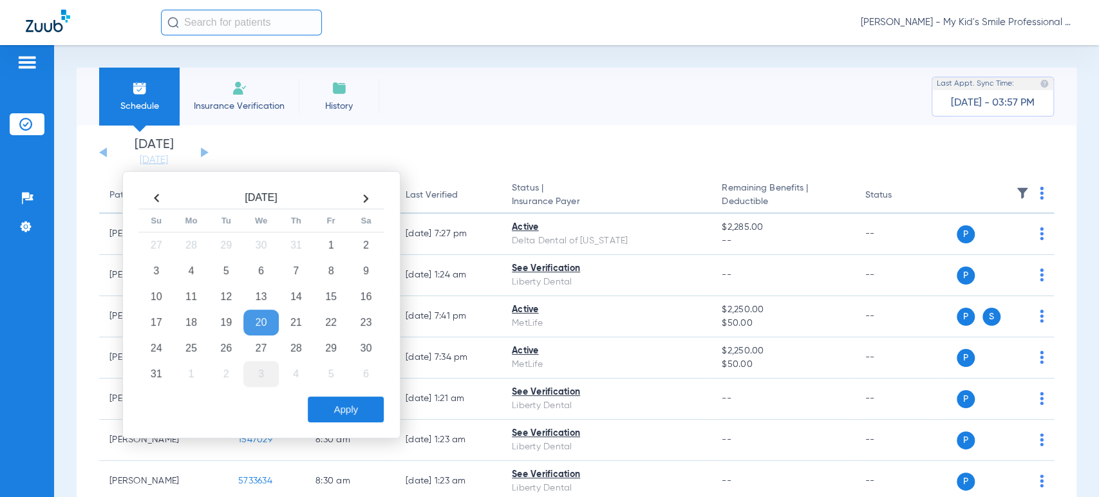
click at [269, 373] on td "3" at bounding box center [260, 374] width 35 height 26
click at [337, 407] on button "Apply" at bounding box center [346, 409] width 76 height 26
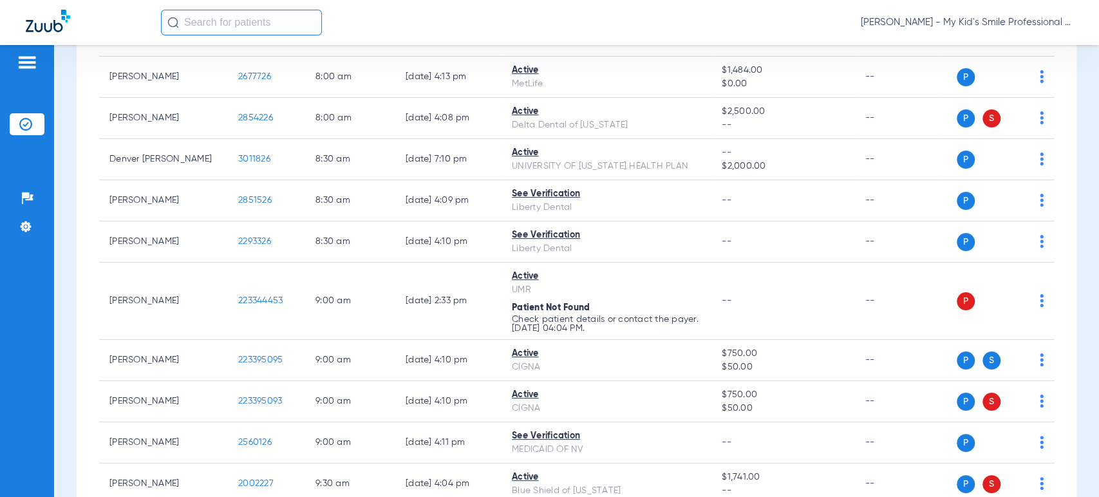
scroll to position [286, 0]
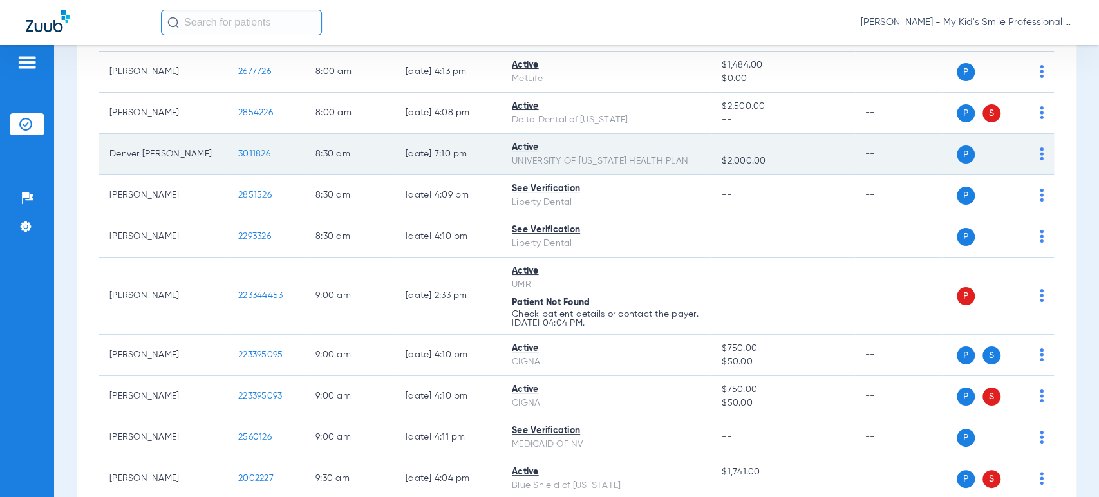
click at [1039, 154] on img at bounding box center [1041, 153] width 4 height 13
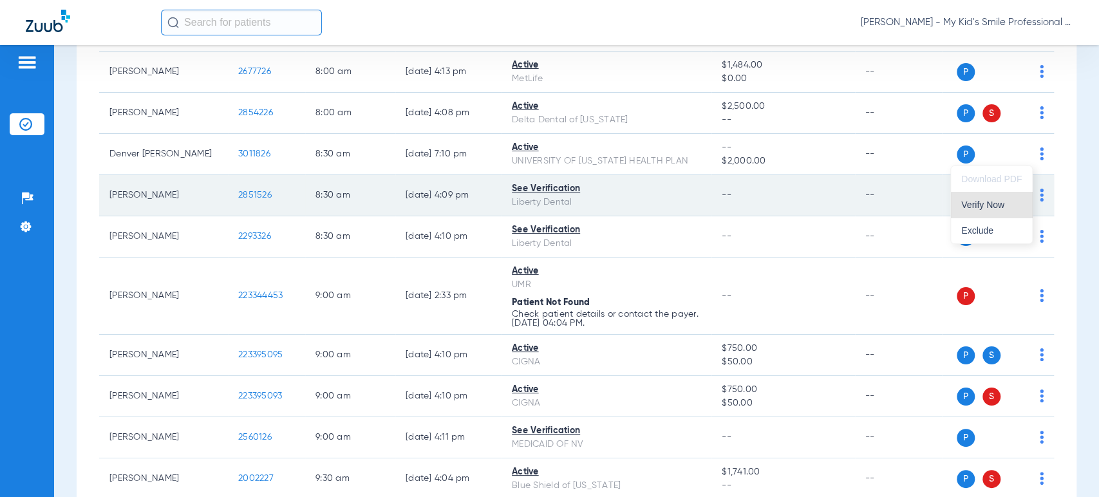
drag, startPoint x: 1019, startPoint y: 205, endPoint x: 909, endPoint y: 177, distance: 113.6
click at [1019, 205] on span "Verify Now" at bounding box center [991, 204] width 60 height 9
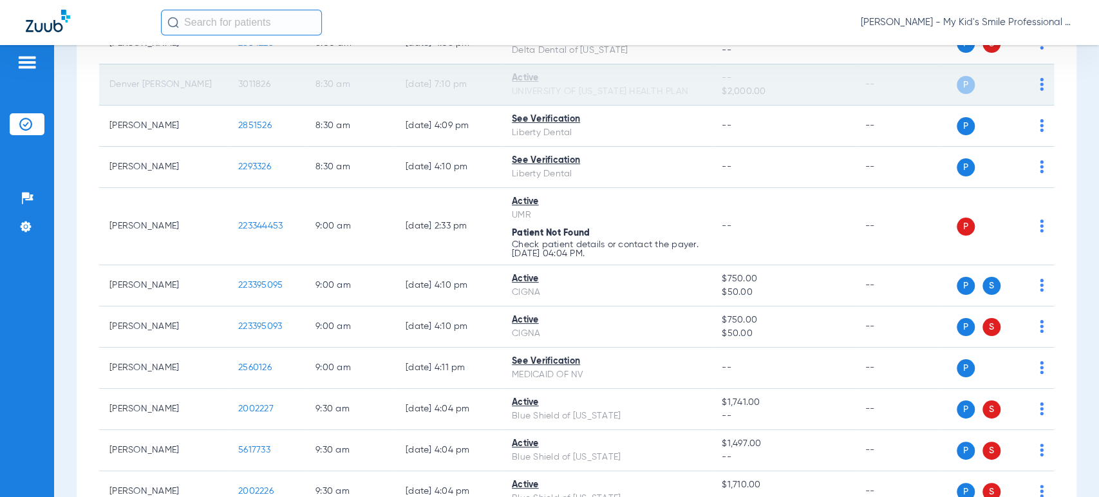
scroll to position [357, 0]
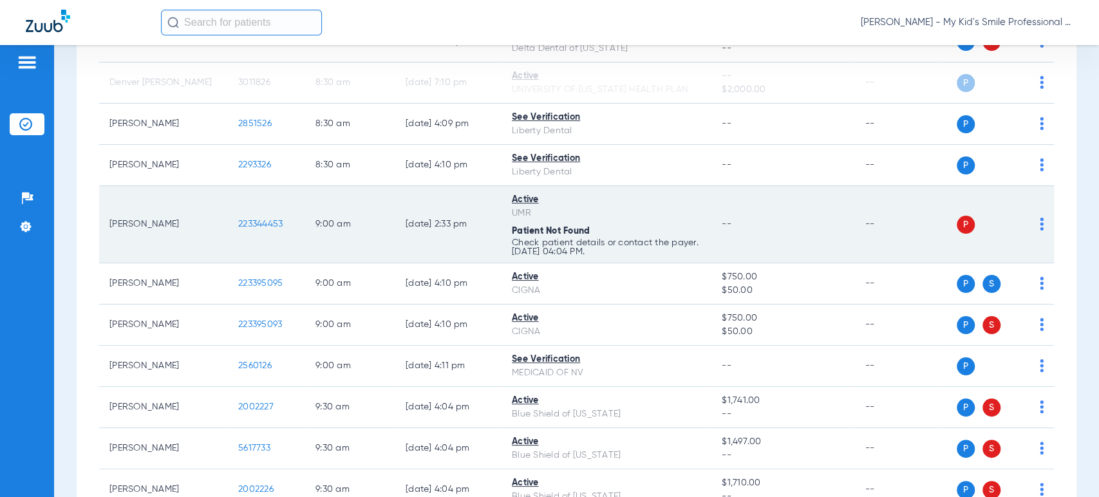
click at [268, 219] on span "223344453" at bounding box center [260, 223] width 44 height 9
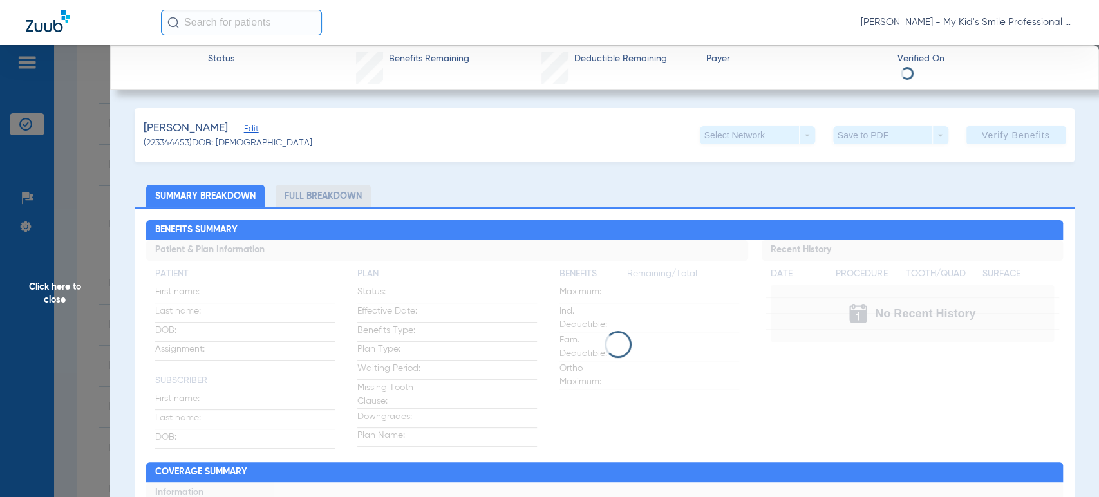
click at [248, 127] on span "Edit" at bounding box center [250, 130] width 12 height 12
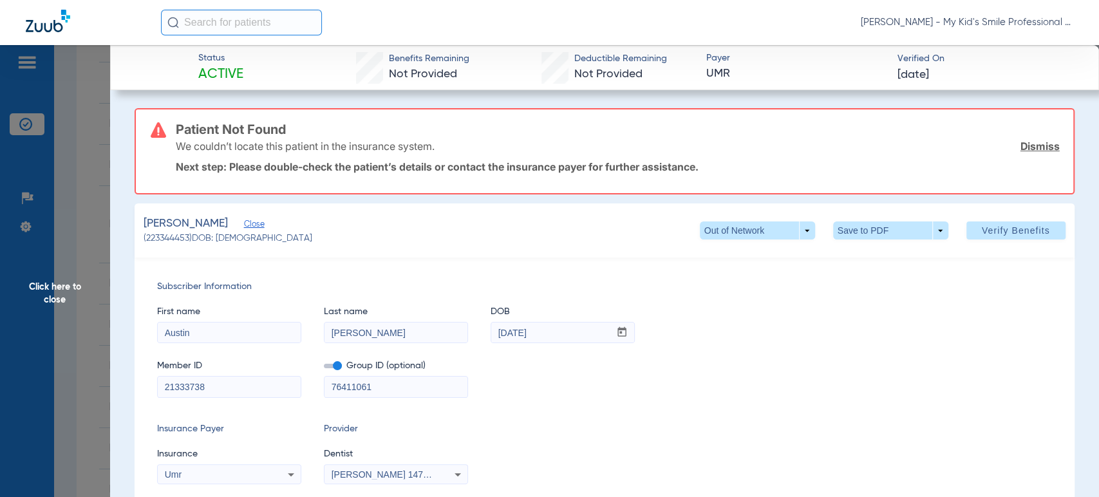
click at [252, 223] on span "Close" at bounding box center [250, 225] width 12 height 12
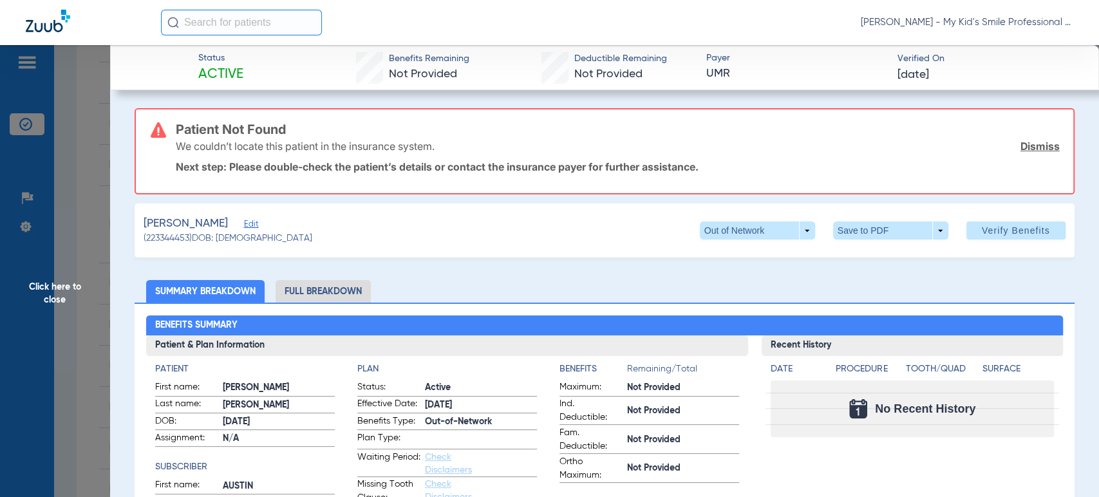
click at [252, 223] on span "Edit" at bounding box center [250, 225] width 12 height 12
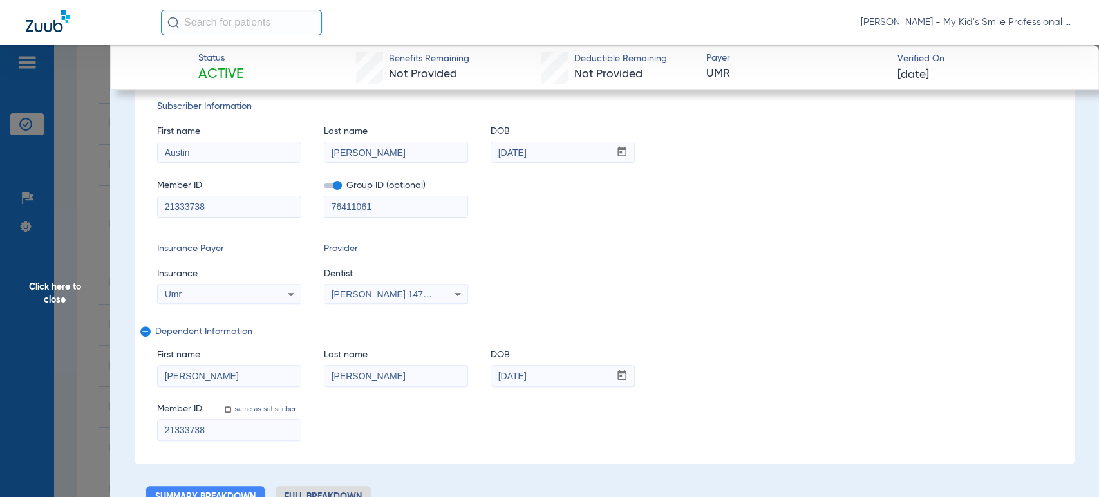
scroll to position [214, 0]
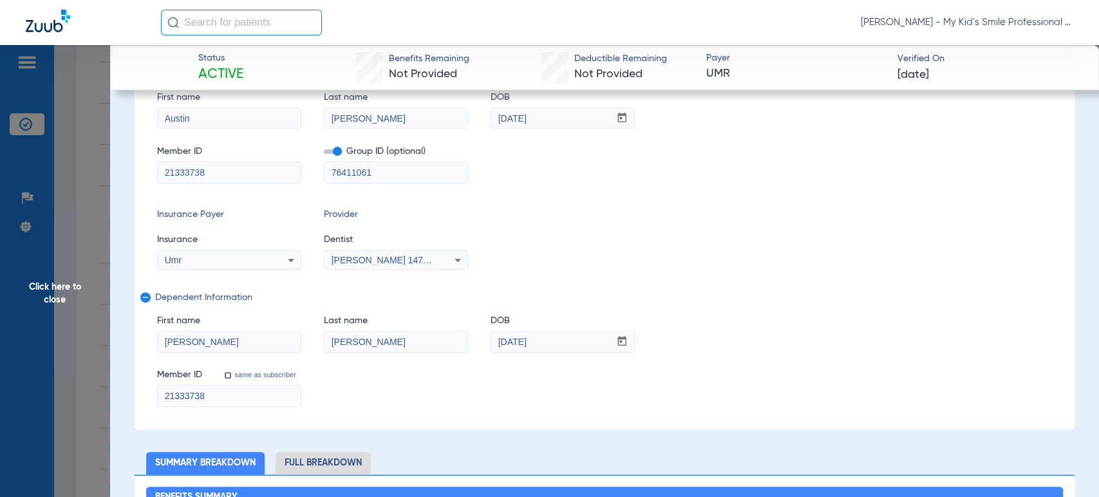
drag, startPoint x: 363, startPoint y: 335, endPoint x: 297, endPoint y: 336, distance: 65.6
click at [297, 340] on div "First name Grayson Last name Mccarr DOB mm / dd / yyyy 04/17/2022" at bounding box center [604, 327] width 894 height 50
paste input "Gayer-"
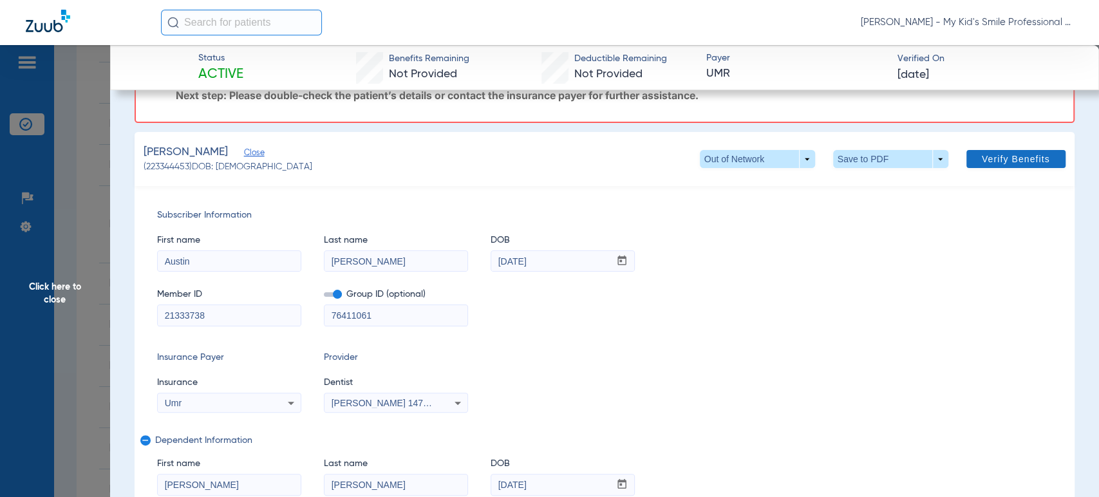
type input "Gayer-Mccarr"
click at [1022, 153] on span at bounding box center [1015, 159] width 99 height 31
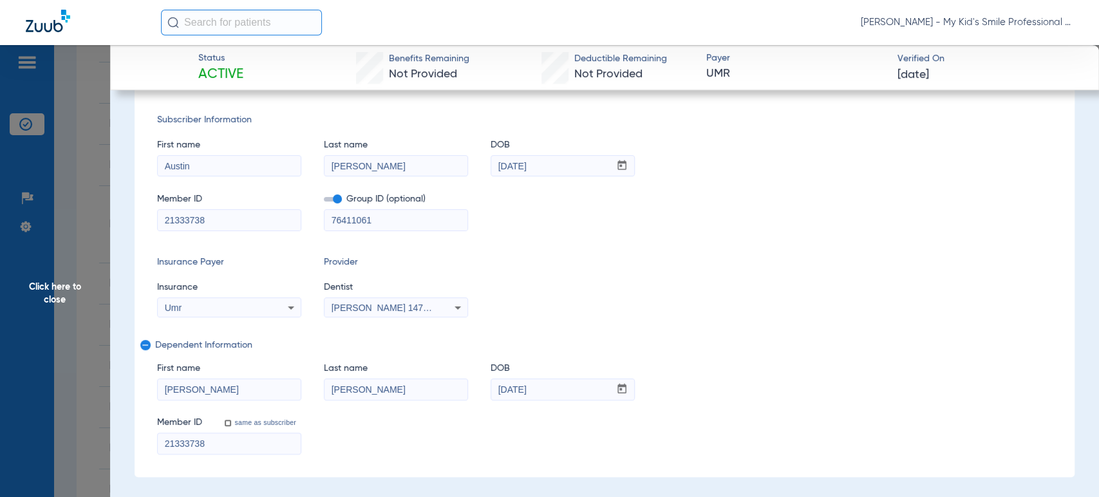
scroll to position [0, 0]
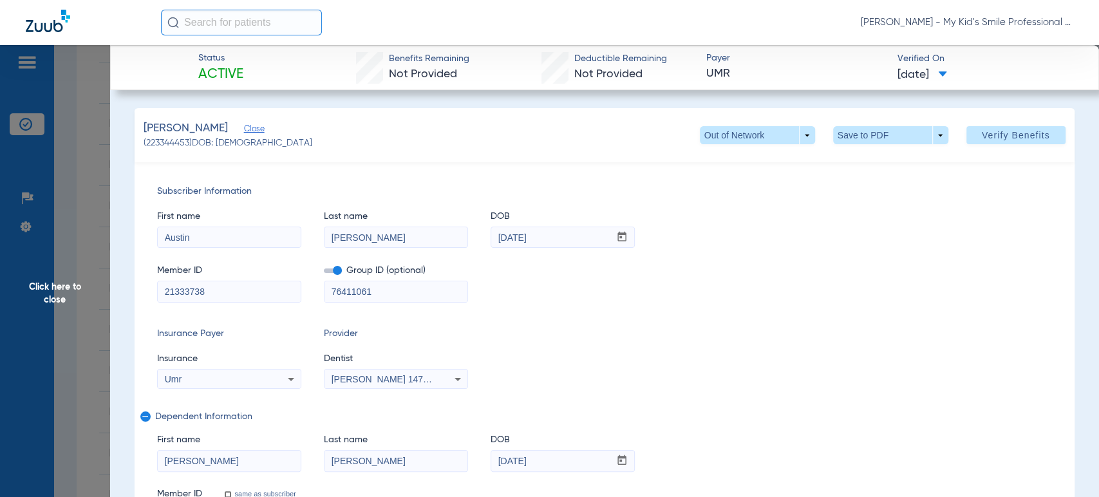
click at [71, 198] on span "Click here to close" at bounding box center [55, 293] width 110 height 497
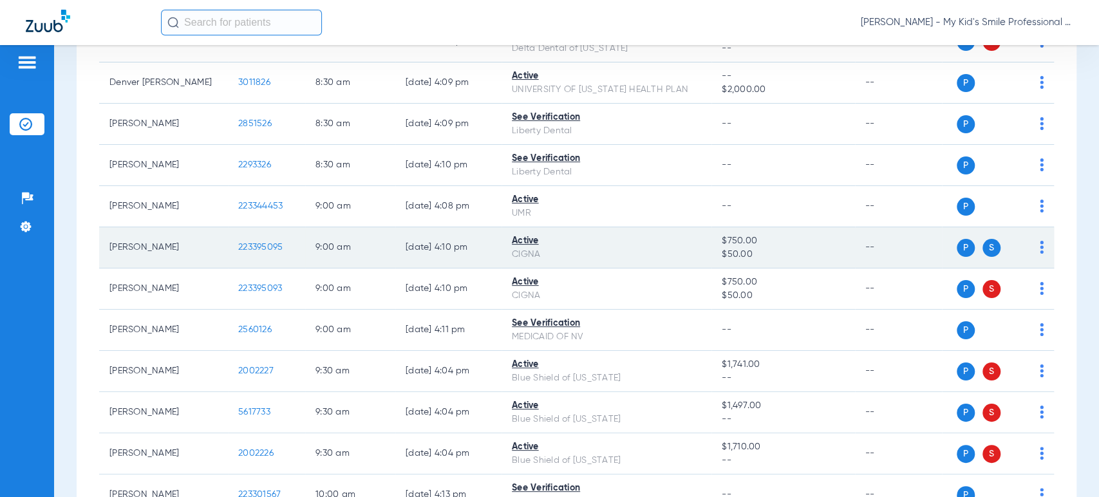
click at [237, 246] on td "223395095" at bounding box center [266, 247] width 77 height 41
click at [251, 245] on span "223395095" at bounding box center [260, 247] width 44 height 9
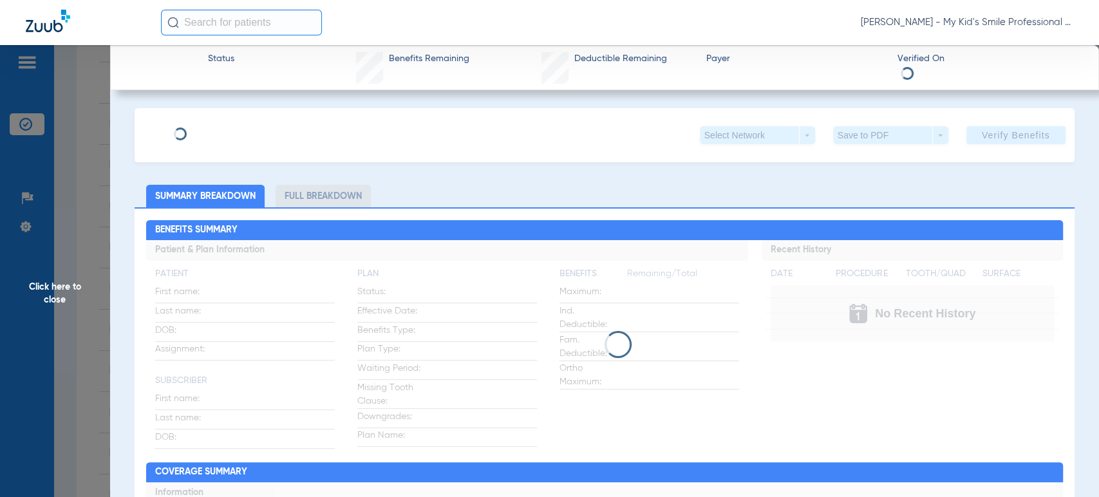
type input "Filiberto"
type input "Garcia Zaraqoza"
type input "09/17/1994"
type input "U62089052"
type input "3335259"
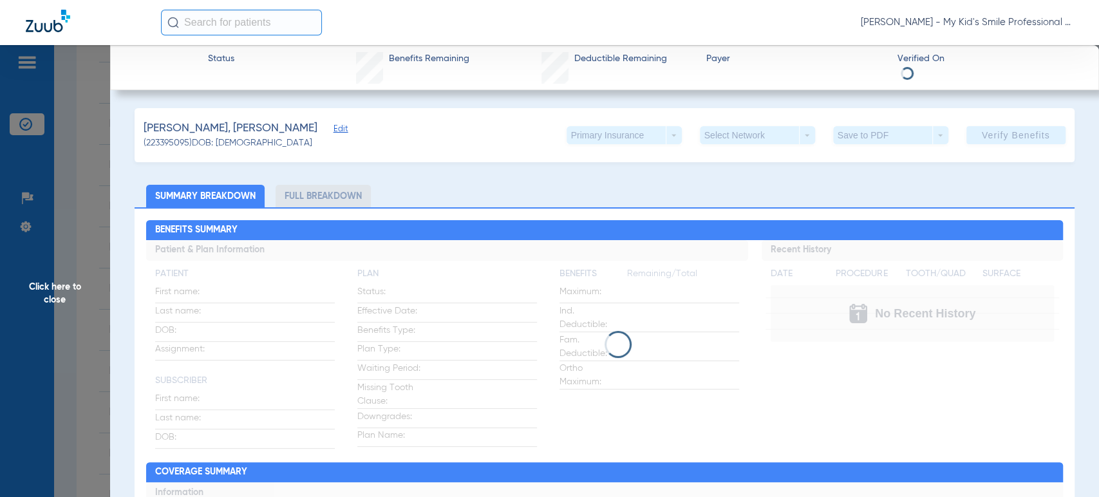
click at [333, 133] on span "Edit" at bounding box center [339, 130] width 12 height 12
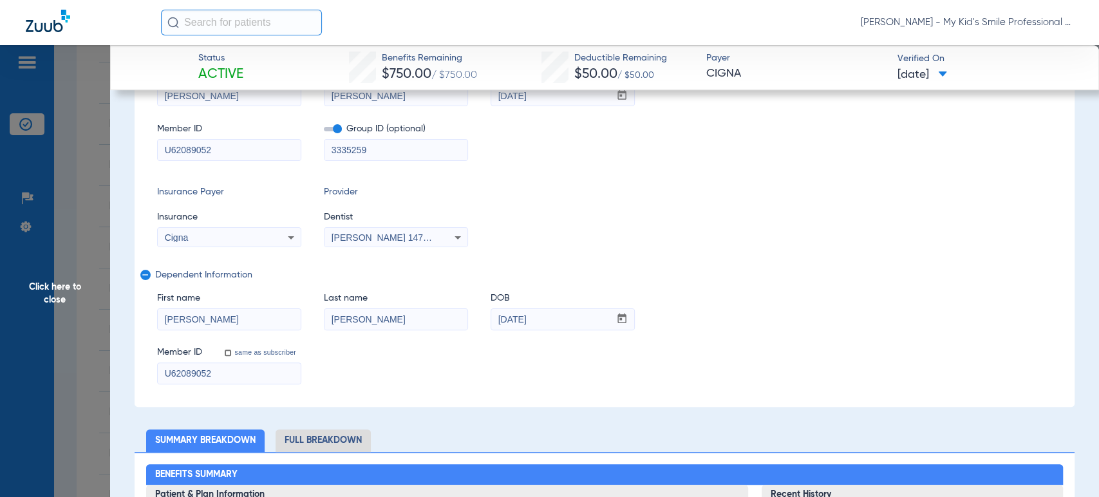
scroll to position [143, 0]
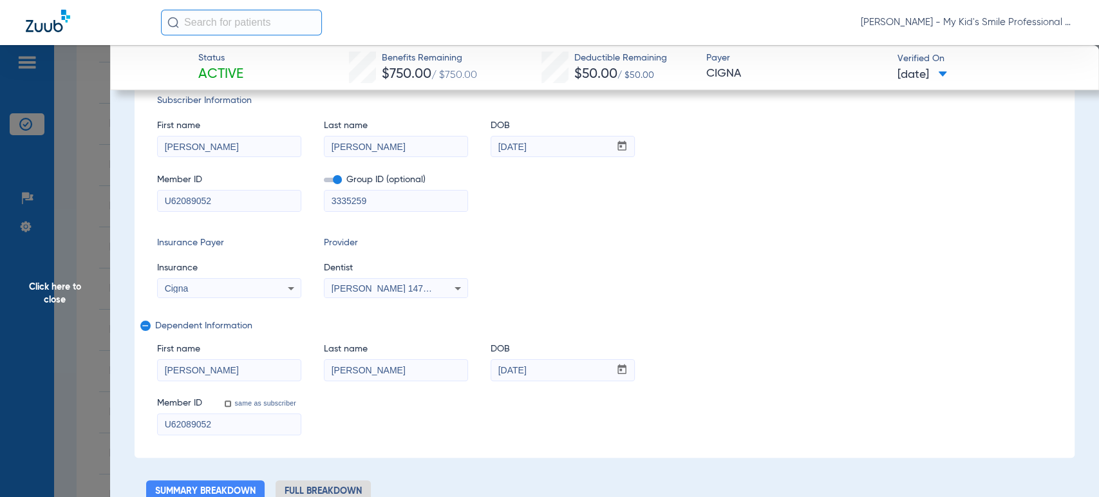
scroll to position [0, 0]
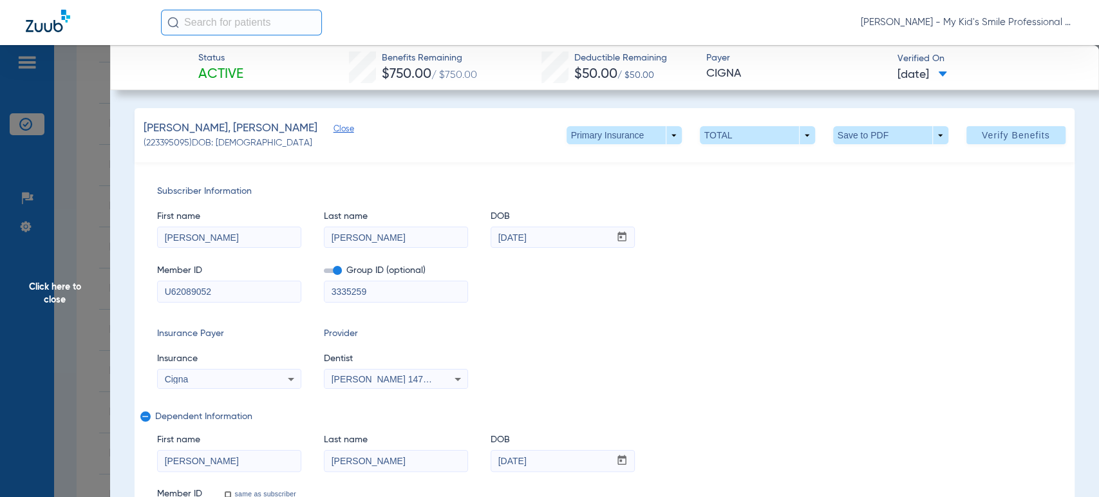
click at [104, 257] on span "Click here to close" at bounding box center [55, 293] width 110 height 497
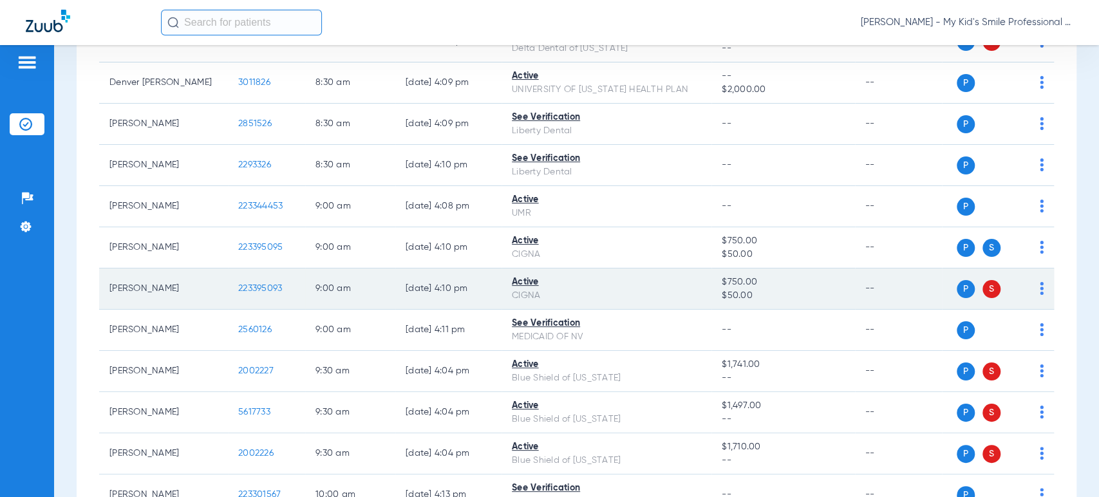
click at [281, 281] on td "223395093" at bounding box center [266, 288] width 77 height 41
click at [278, 281] on td "223395093" at bounding box center [266, 288] width 77 height 41
click at [270, 284] on span "223395093" at bounding box center [260, 288] width 44 height 9
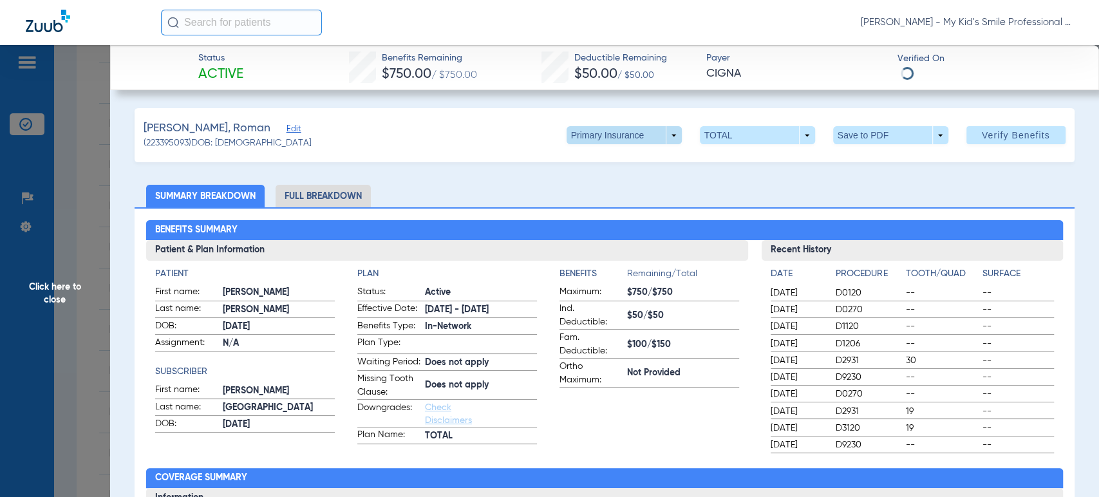
click at [627, 133] on span at bounding box center [623, 135] width 31 height 31
click at [613, 184] on span "Secondary Insurance" at bounding box center [608, 186] width 85 height 9
type input "Stephanie"
type input "Sotelo Arenas"
type input "10/24/1993"
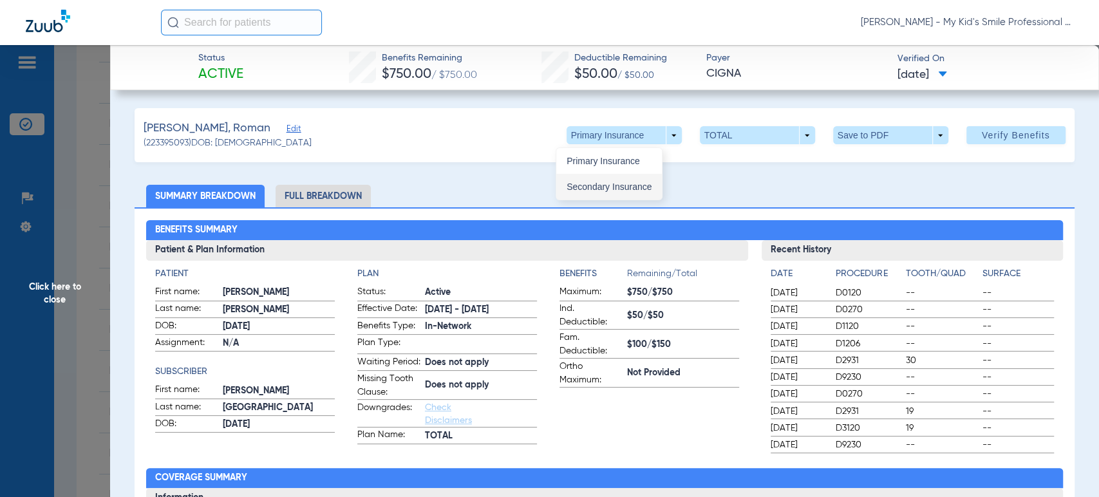
type input "41706444"
type input "76416426"
type input "41706444"
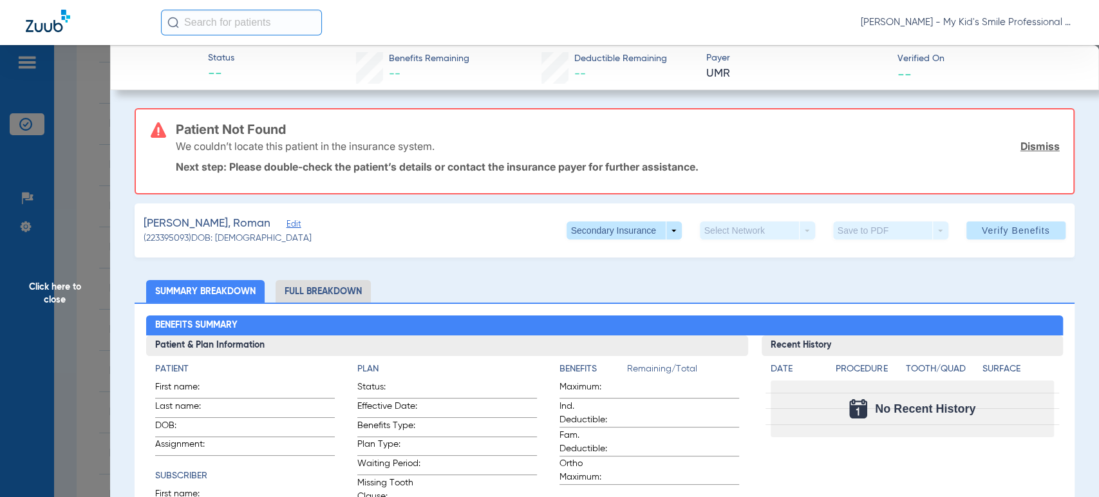
click at [287, 227] on div "Garcia Sotelo, Roman Edit (223395093) DOB: 02/17/2016 Secondary Insurance arrow…" at bounding box center [604, 230] width 939 height 54
click at [286, 223] on span "Edit" at bounding box center [292, 225] width 12 height 12
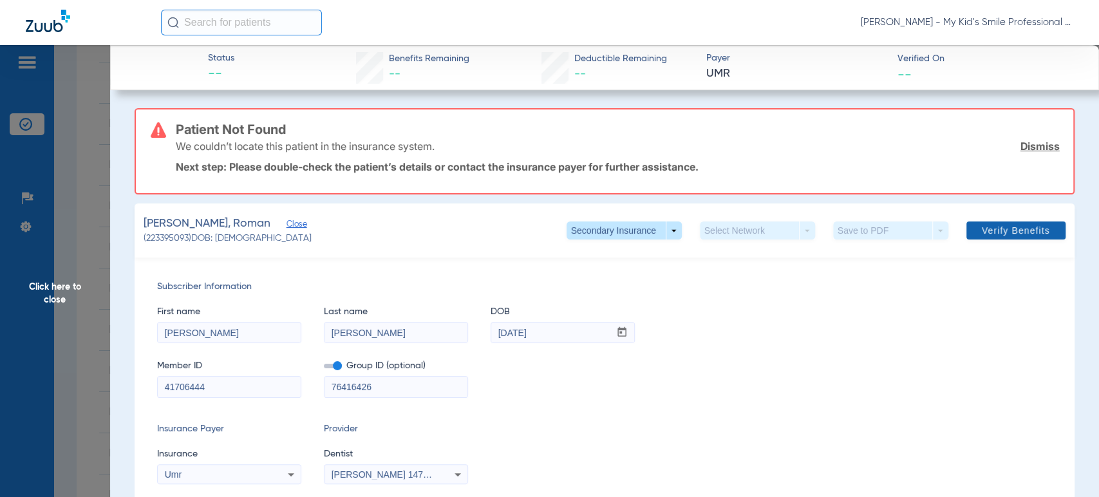
click at [989, 229] on span "Verify Benefits" at bounding box center [1015, 230] width 68 height 10
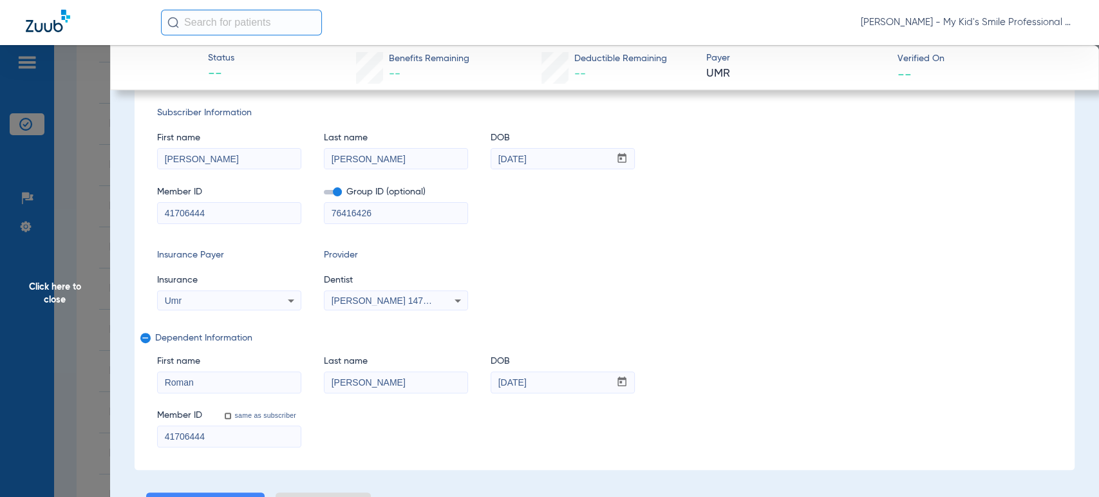
scroll to position [214, 0]
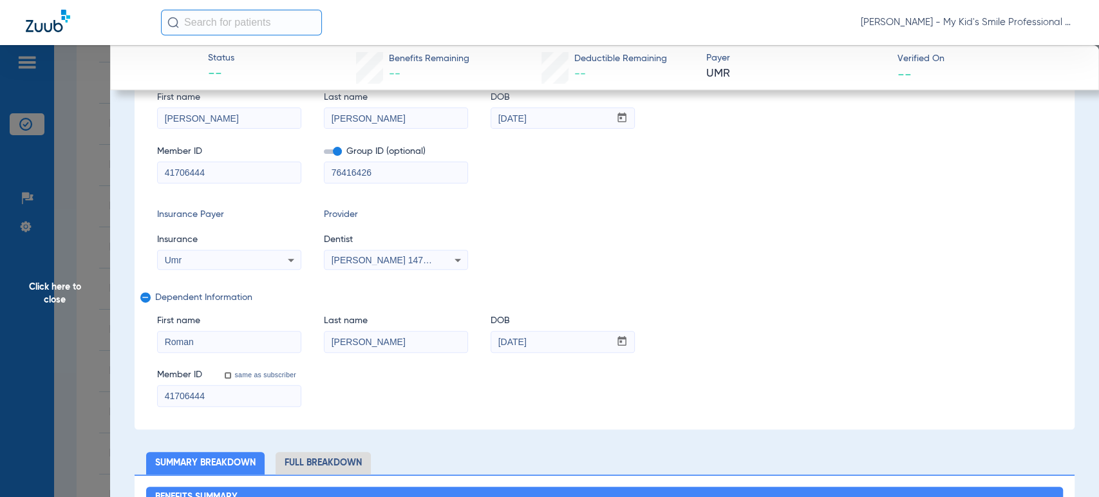
click at [364, 343] on input "Garcia Sotelo" at bounding box center [395, 341] width 143 height 21
click at [362, 333] on input "Garcia Sotelo" at bounding box center [395, 341] width 143 height 21
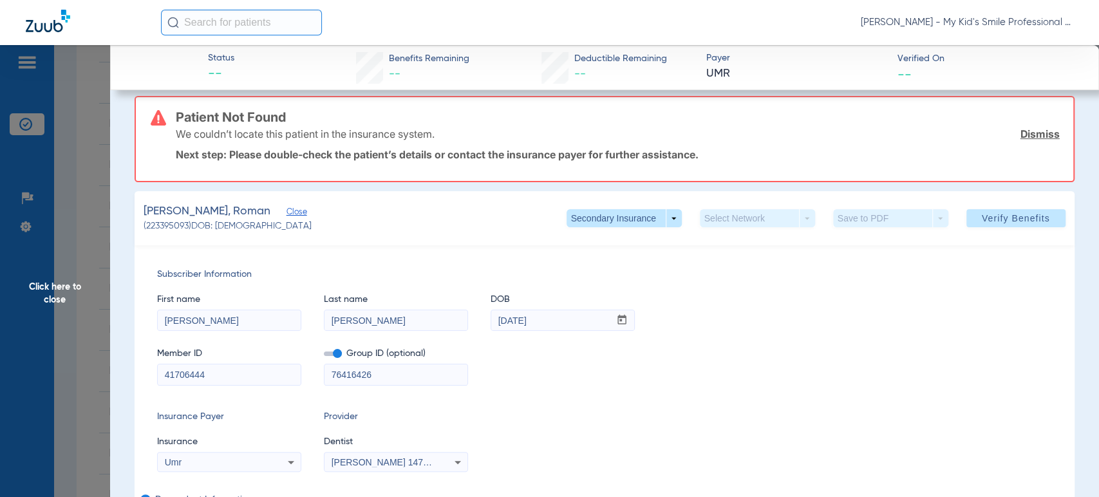
scroll to position [0, 0]
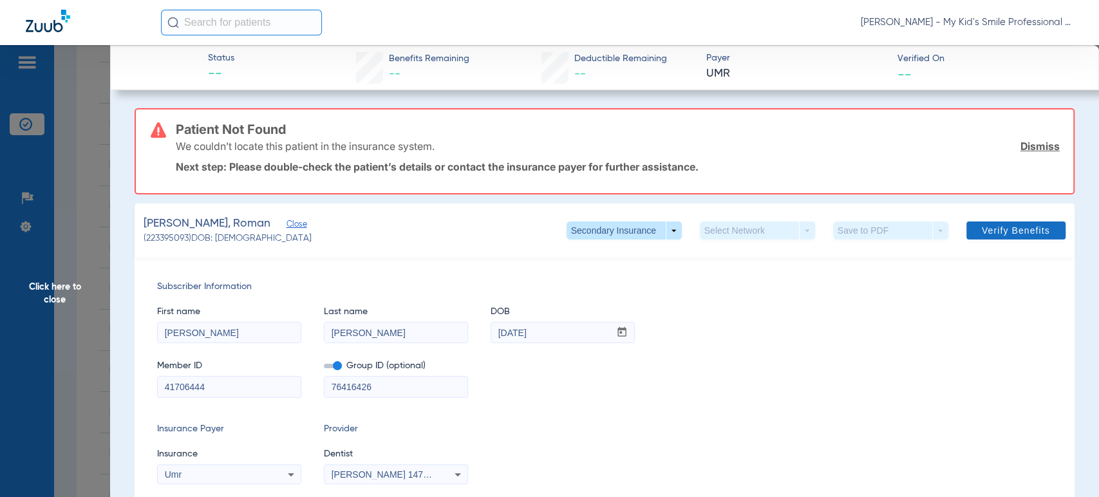
type input "Garcia-Sotelo"
click at [967, 228] on span at bounding box center [1015, 230] width 99 height 31
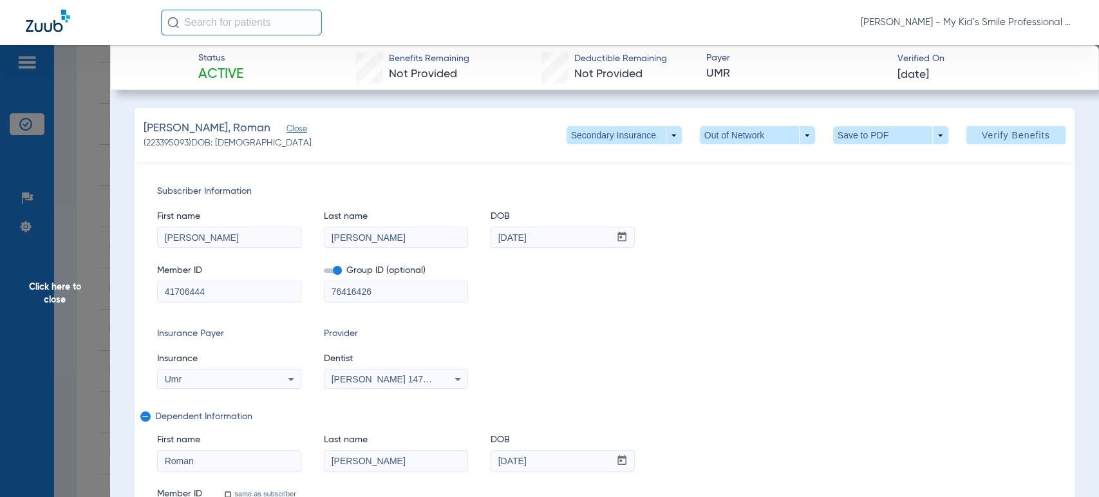
click at [104, 102] on span "Click here to close" at bounding box center [55, 293] width 110 height 497
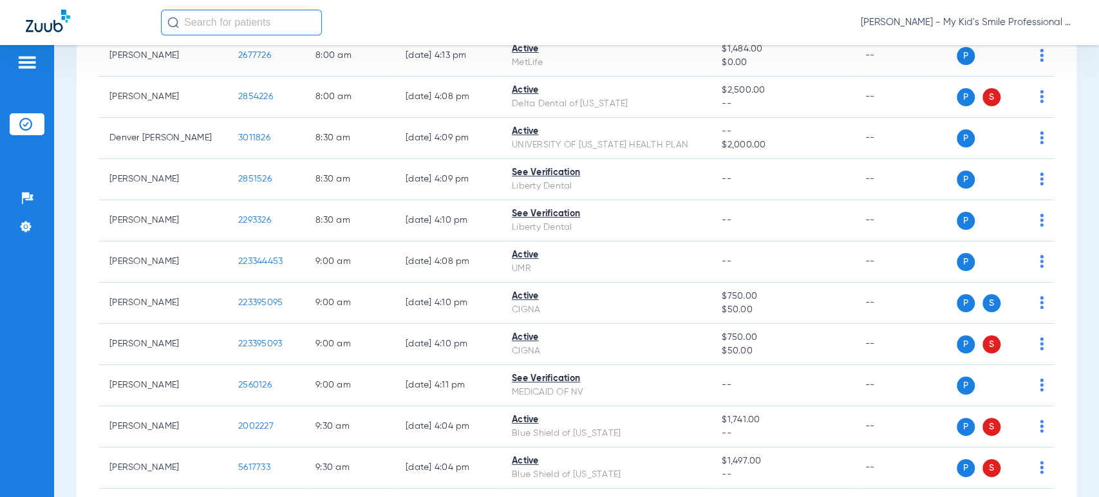
scroll to position [286, 0]
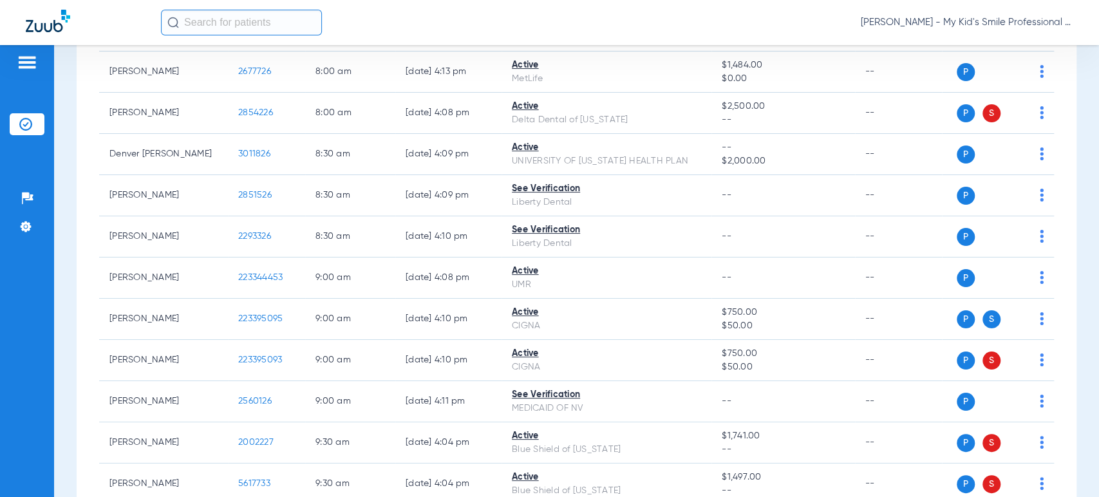
click at [1008, 19] on span "Maria Villalobos - My Kid's Smile Professional Circle" at bounding box center [966, 22] width 212 height 13
click at [995, 45] on span "Account Selection" at bounding box center [1025, 45] width 72 height 9
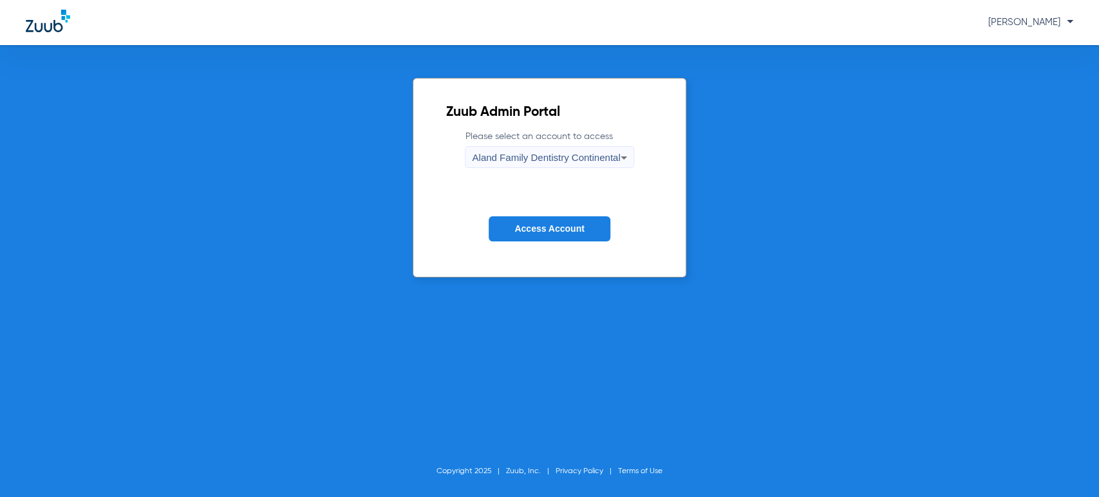
click at [490, 152] on span "Aland Family Dentistry Continental" at bounding box center [546, 157] width 148 height 11
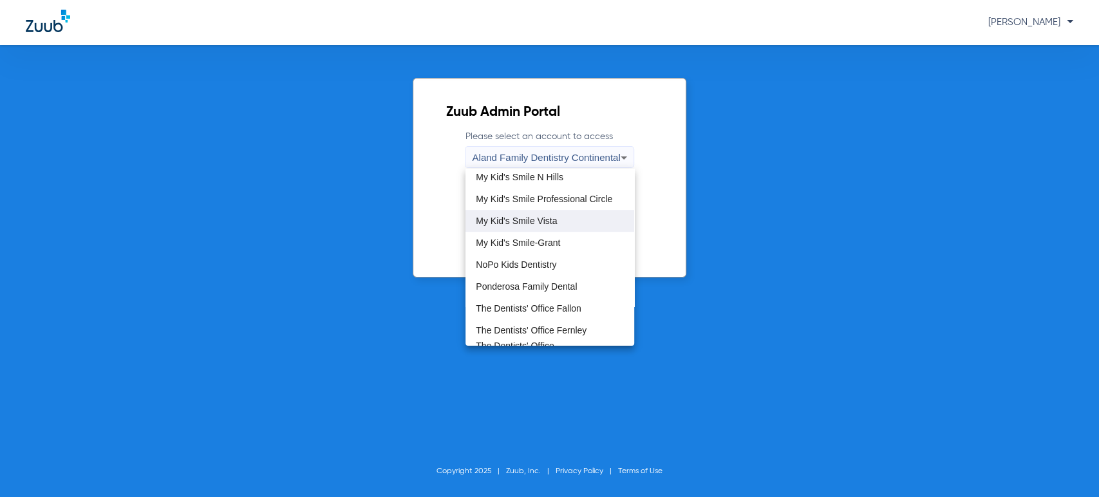
scroll to position [357, 0]
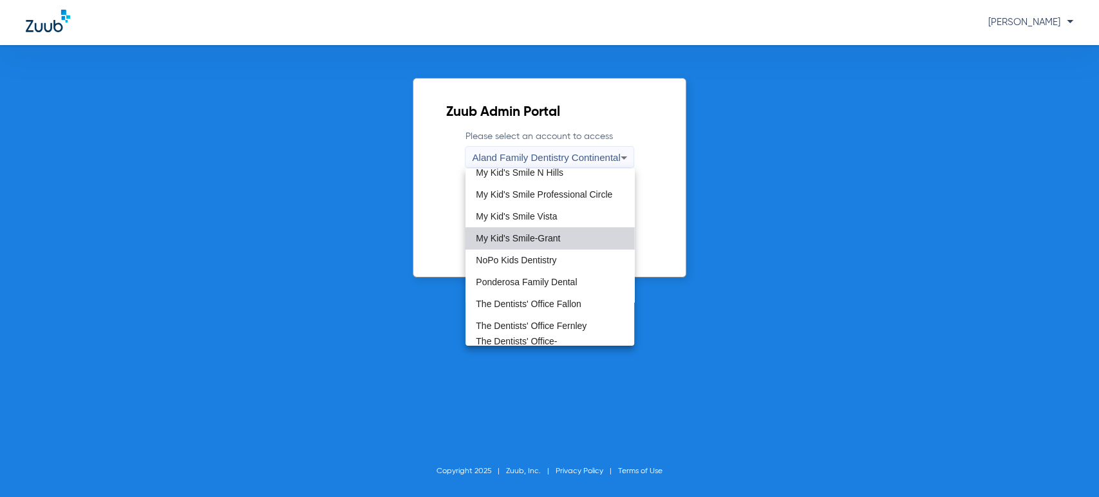
click at [551, 243] on mat-option "My Kid's Smile-Grant" at bounding box center [549, 238] width 169 height 22
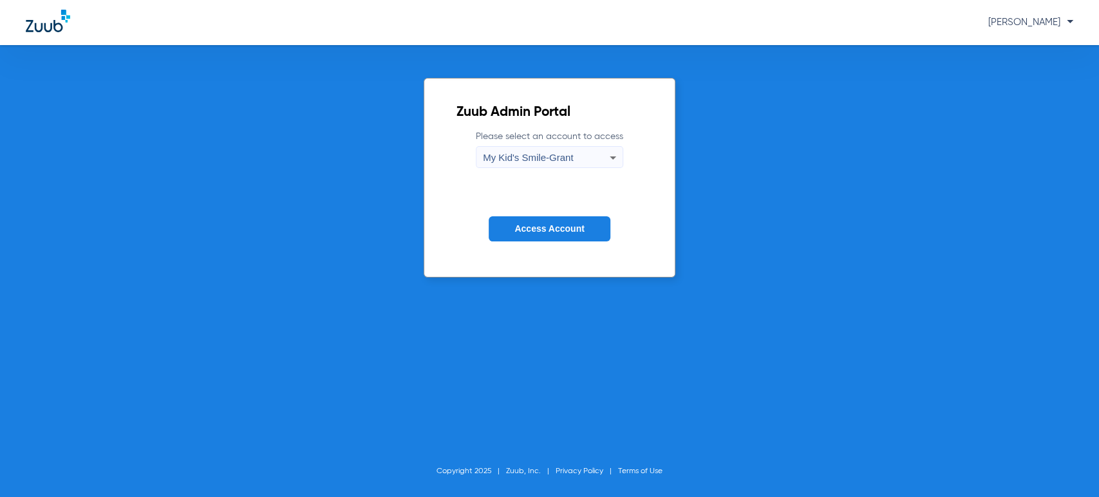
click at [550, 236] on button "Access Account" at bounding box center [548, 228] width 121 height 25
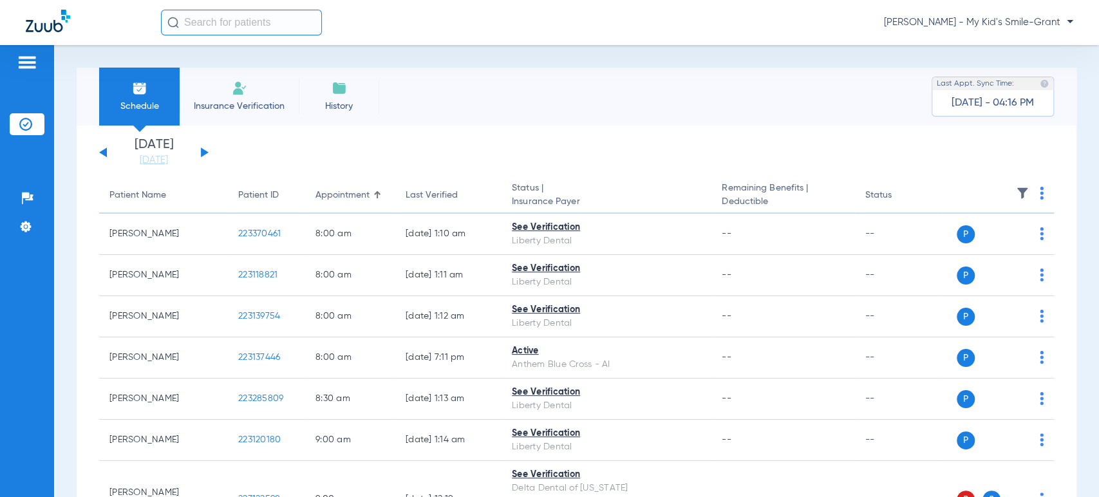
click at [179, 143] on li "Today 08-20-2025" at bounding box center [153, 152] width 77 height 28
click at [203, 153] on button at bounding box center [205, 152] width 8 height 10
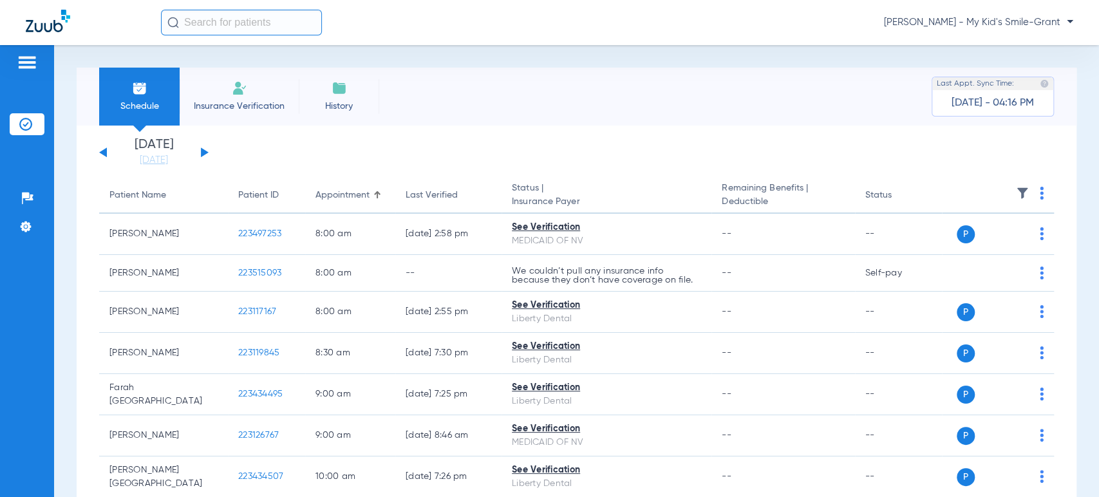
click at [71, 260] on div "Schedule Insurance Verification History Last Appt. Sync Time: Today - 04:16 PM …" at bounding box center [576, 271] width 1045 height 452
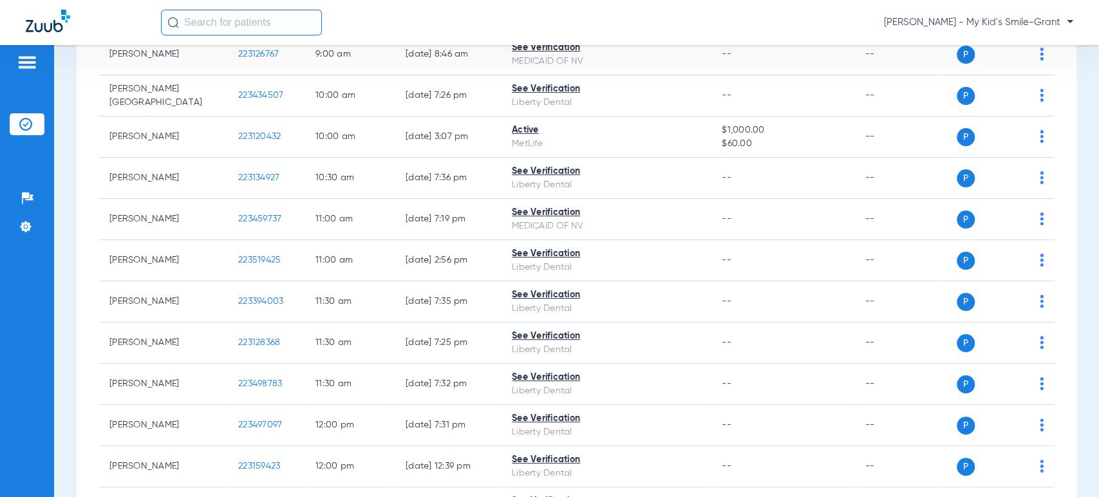
scroll to position [357, 0]
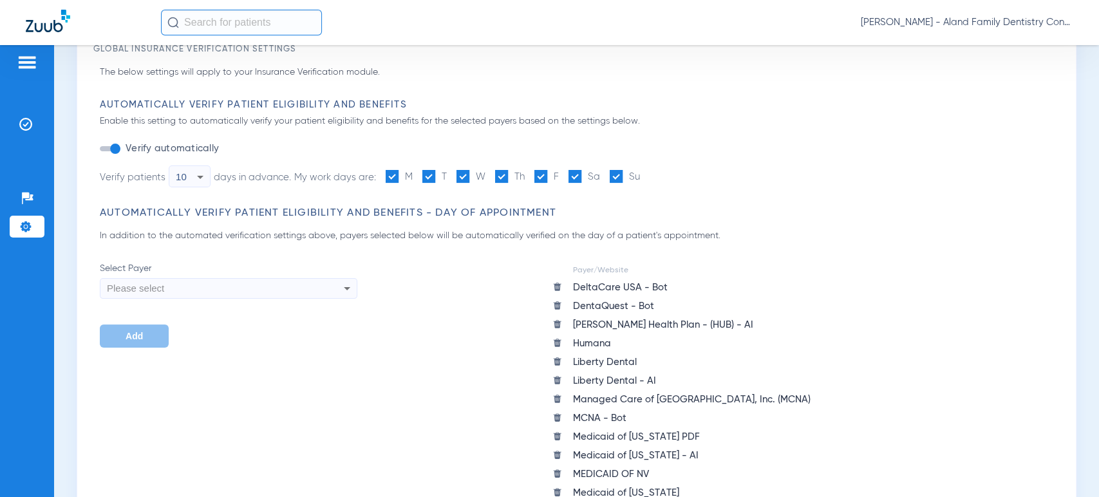
scroll to position [71, 0]
click at [182, 279] on div "Please select" at bounding box center [204, 288] width 194 height 22
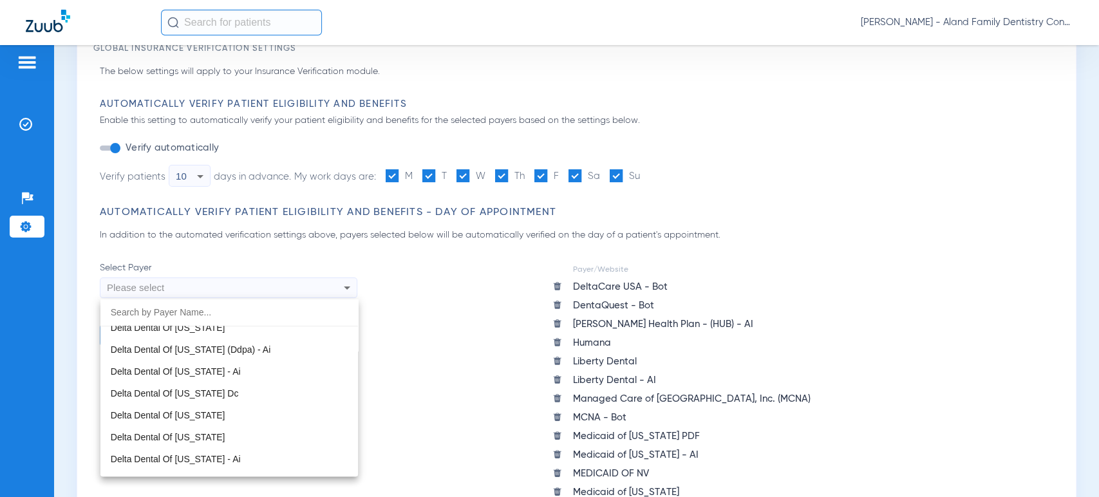
scroll to position [3718, 0]
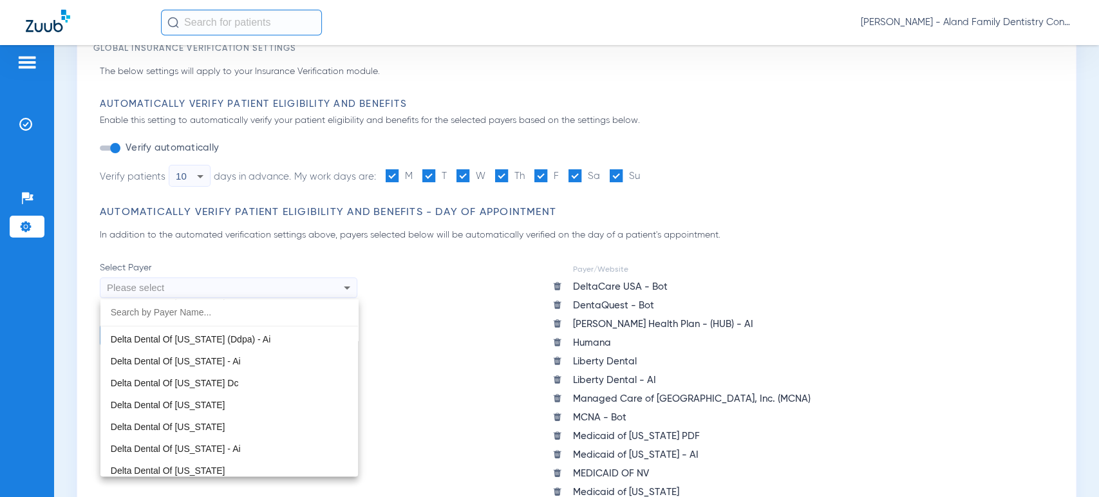
click at [86, 234] on div at bounding box center [549, 248] width 1099 height 497
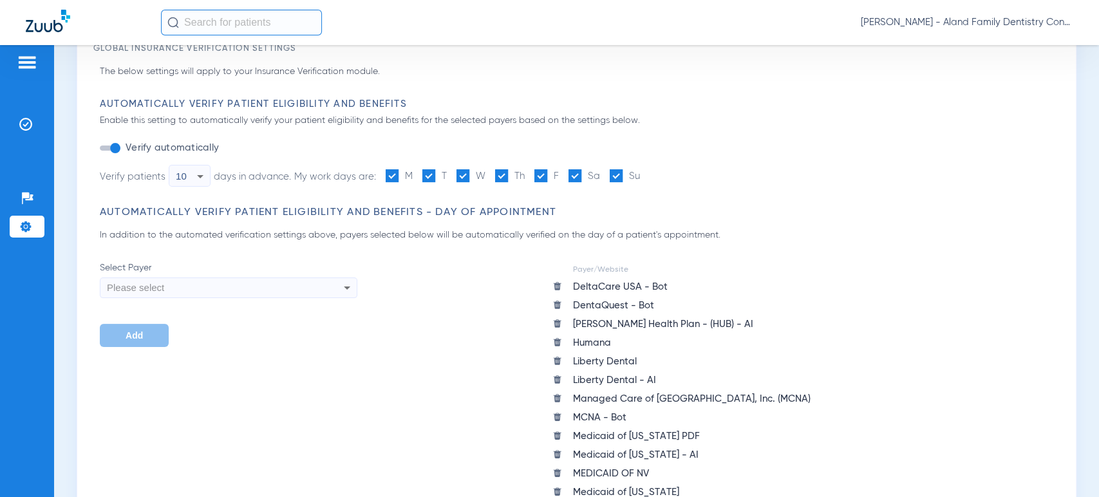
click at [172, 279] on div "Please select" at bounding box center [204, 288] width 194 height 22
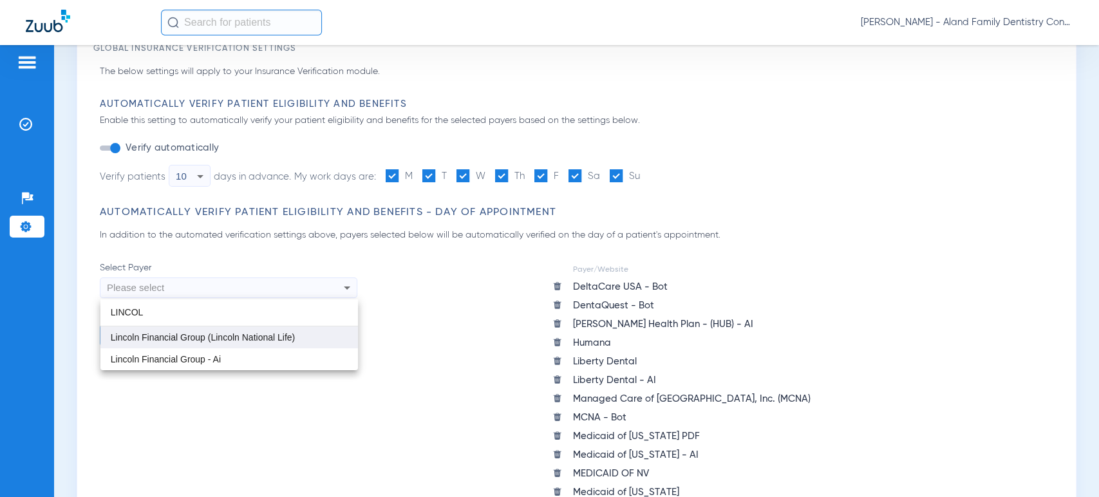
type input "LINCOL"
click at [192, 339] on span "Lincoln Financial Group (Lincoln National Life)" at bounding box center [203, 337] width 184 height 10
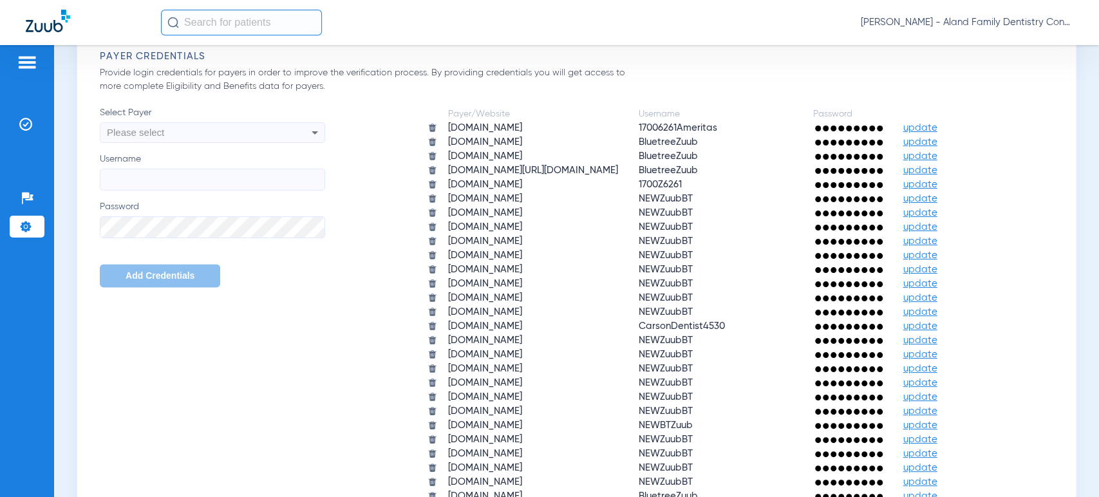
scroll to position [1001, 0]
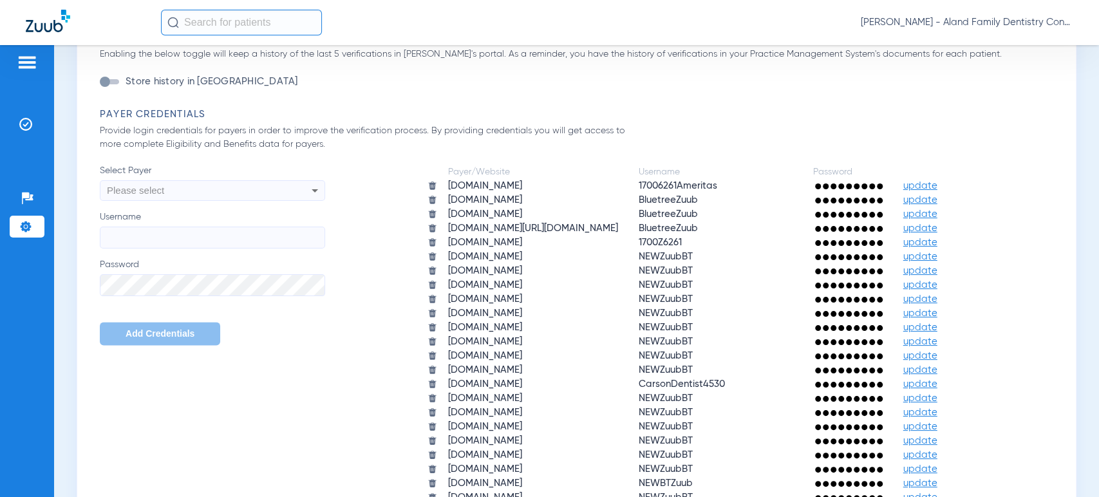
click at [208, 195] on div "Please select" at bounding box center [191, 191] width 169 height 22
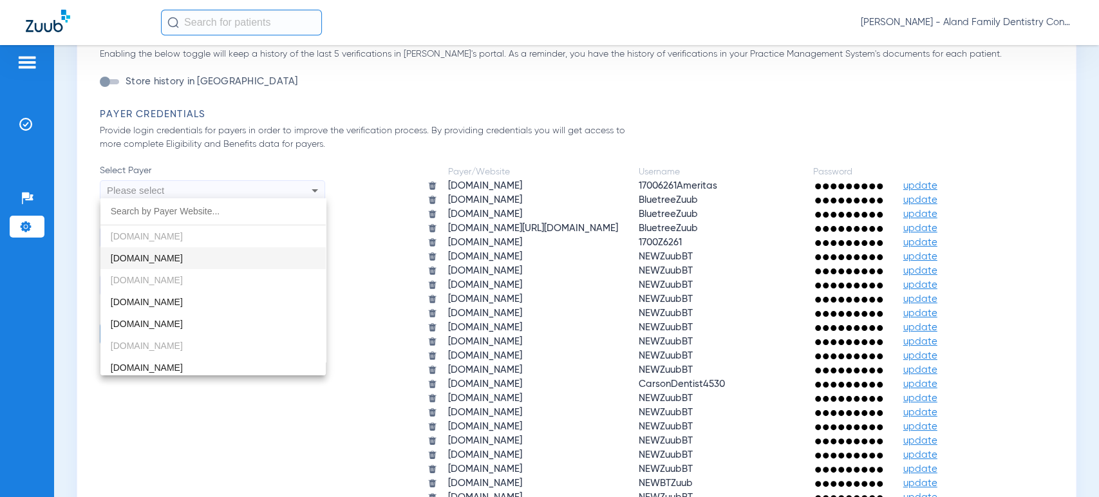
click at [212, 188] on div at bounding box center [549, 248] width 1099 height 497
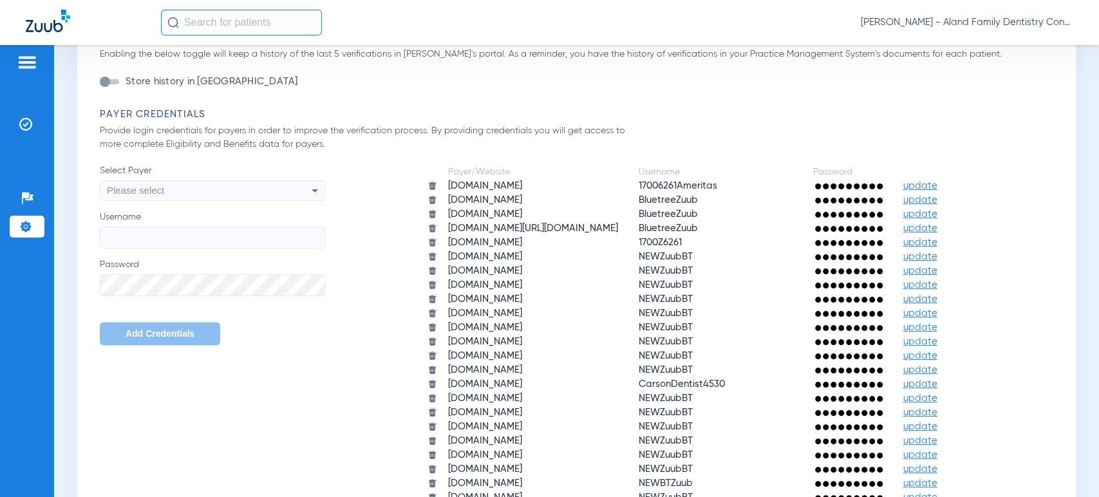
click at [212, 193] on div "Please select" at bounding box center [191, 191] width 169 height 22
drag, startPoint x: 189, startPoint y: 221, endPoint x: 88, endPoint y: 223, distance: 101.1
click at [88, 223] on div "LINC close provider.mylincolnportal.com" at bounding box center [549, 248] width 1099 height 497
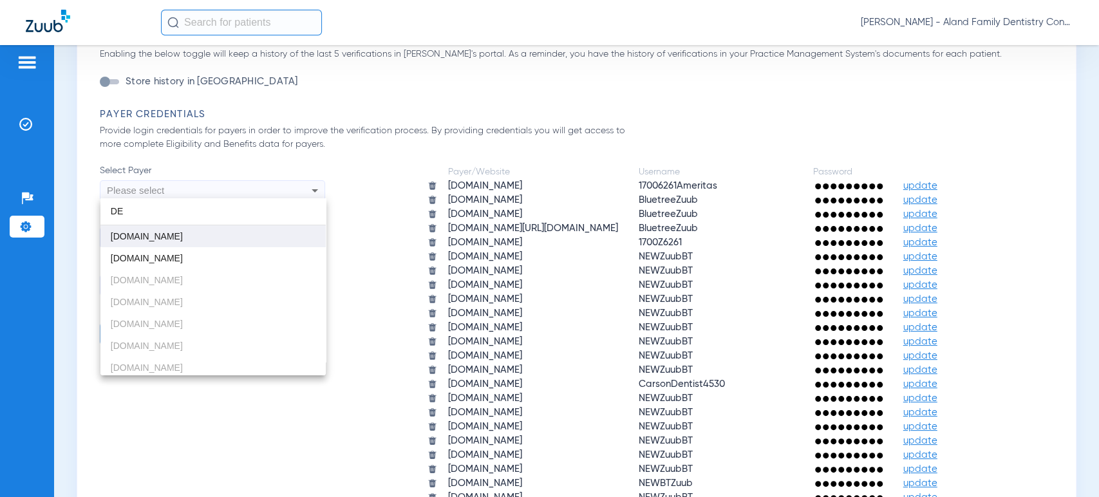
type input "D"
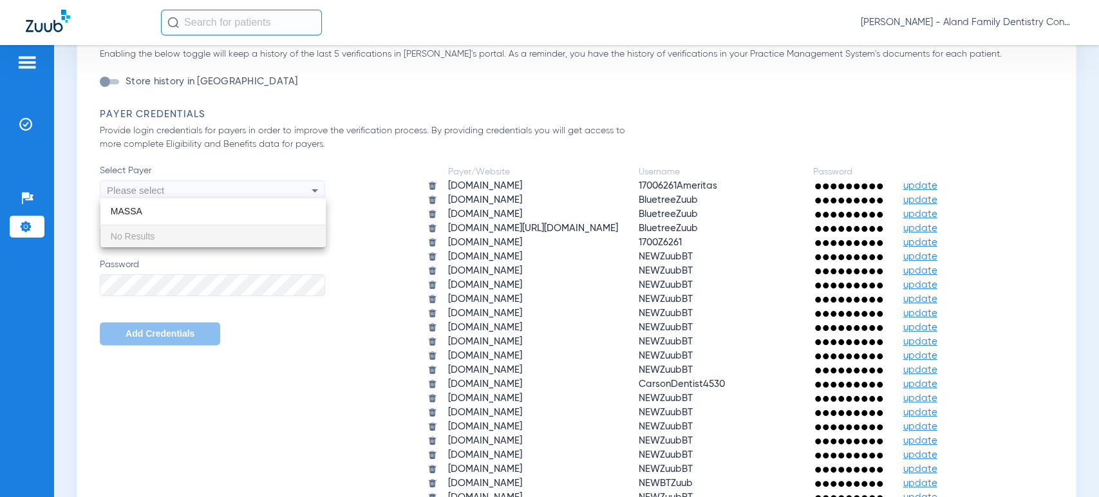
type input "MASSA"
click at [20, 73] on div at bounding box center [549, 248] width 1099 height 497
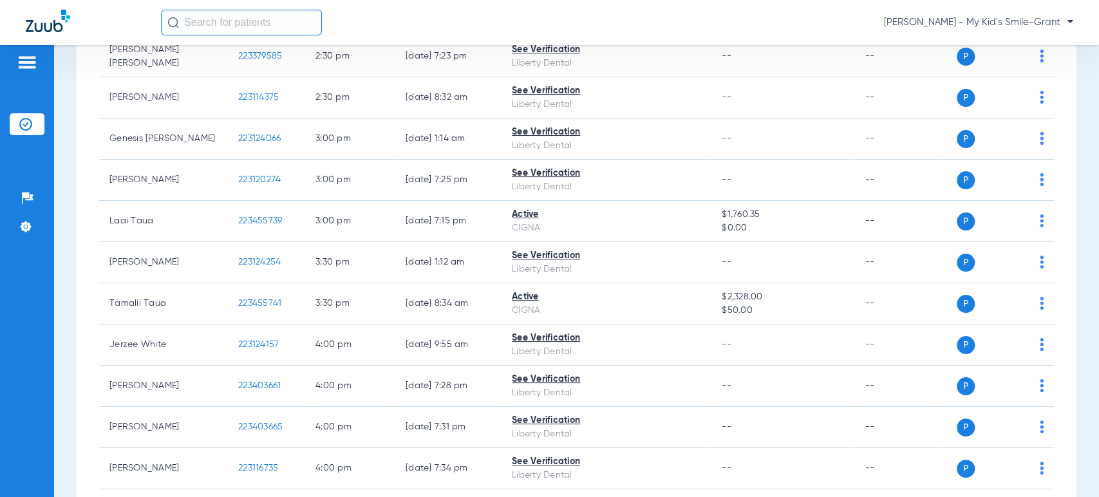
scroll to position [1072, 0]
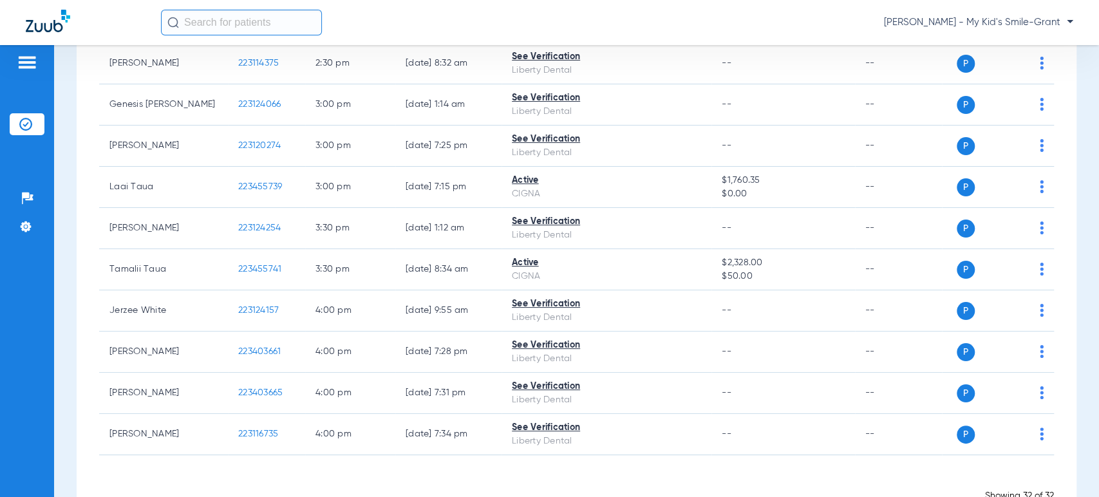
click at [70, 179] on div "Schedule Insurance Verification History Last Appt. Sync Time: [DATE] - 04:27 PM…" at bounding box center [576, 271] width 1045 height 452
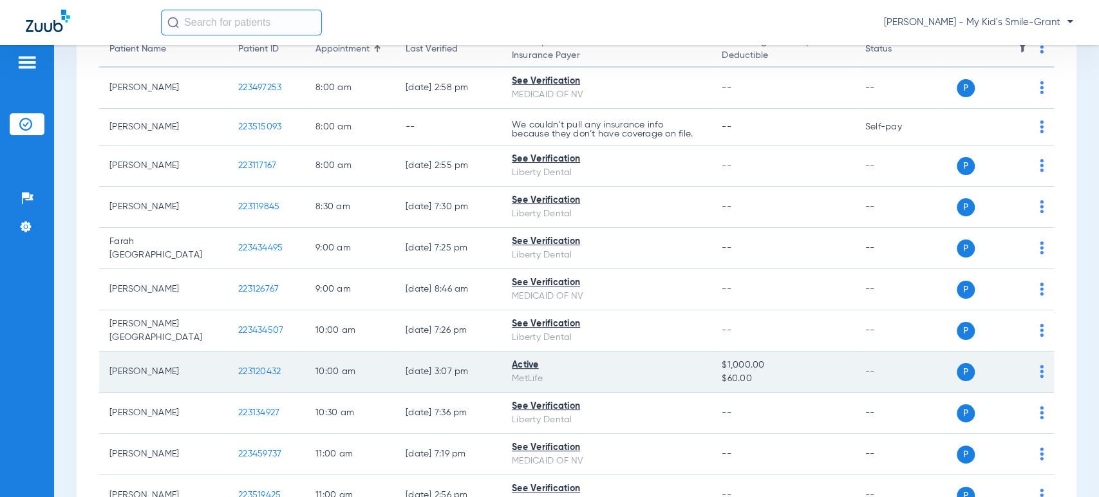
scroll to position [143, 0]
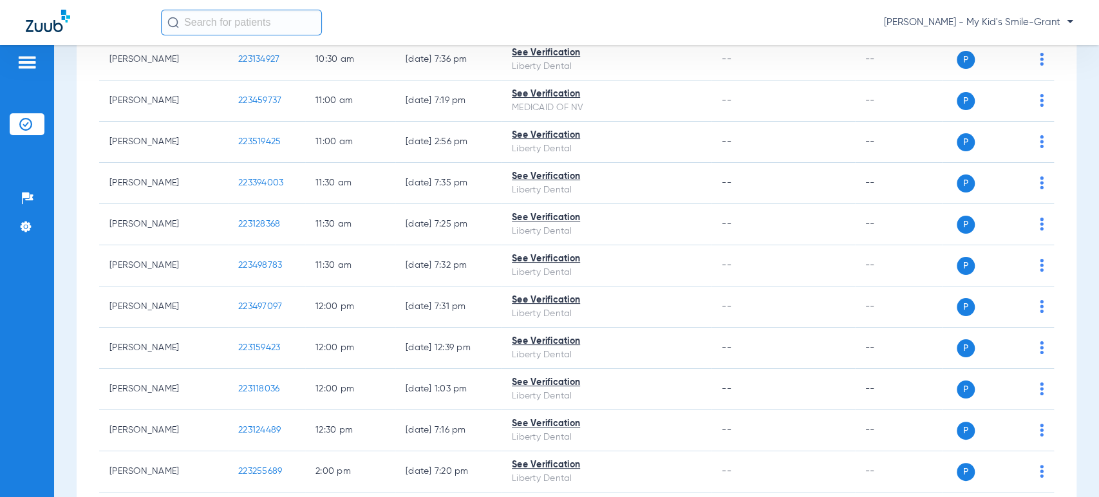
scroll to position [500, 0]
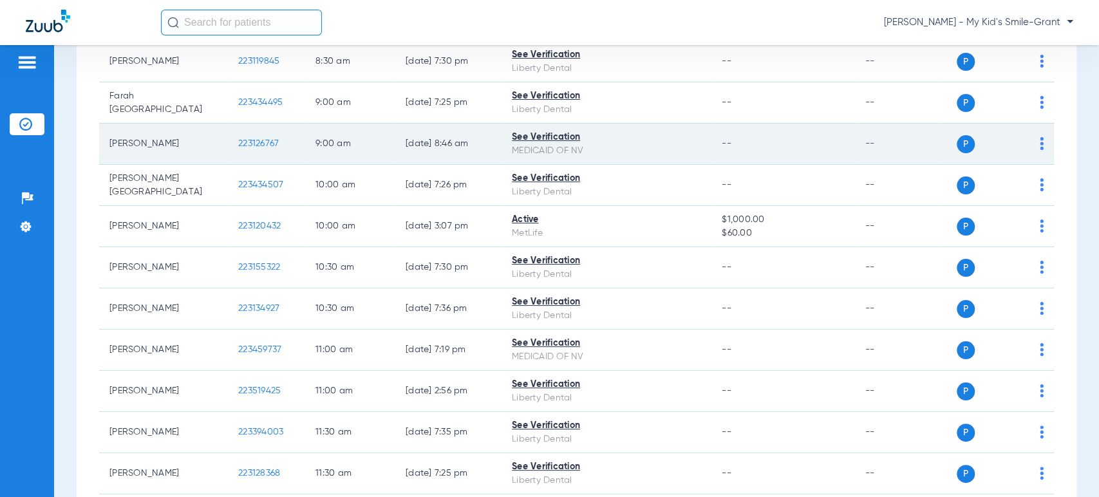
scroll to position [357, 0]
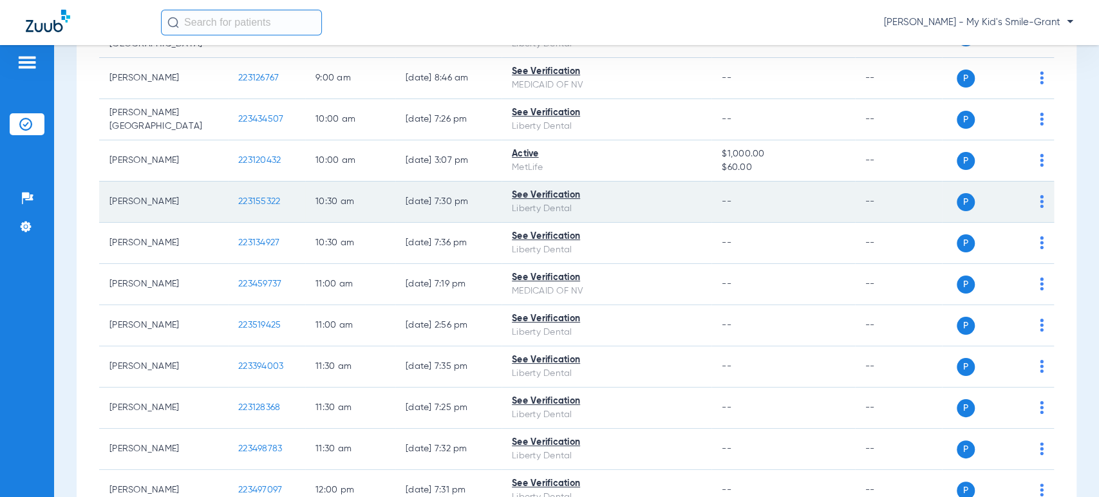
click at [1033, 200] on td "P S" at bounding box center [998, 201] width 112 height 41
click at [1033, 201] on td "P S" at bounding box center [998, 201] width 112 height 41
click at [1039, 201] on img at bounding box center [1041, 201] width 4 height 13
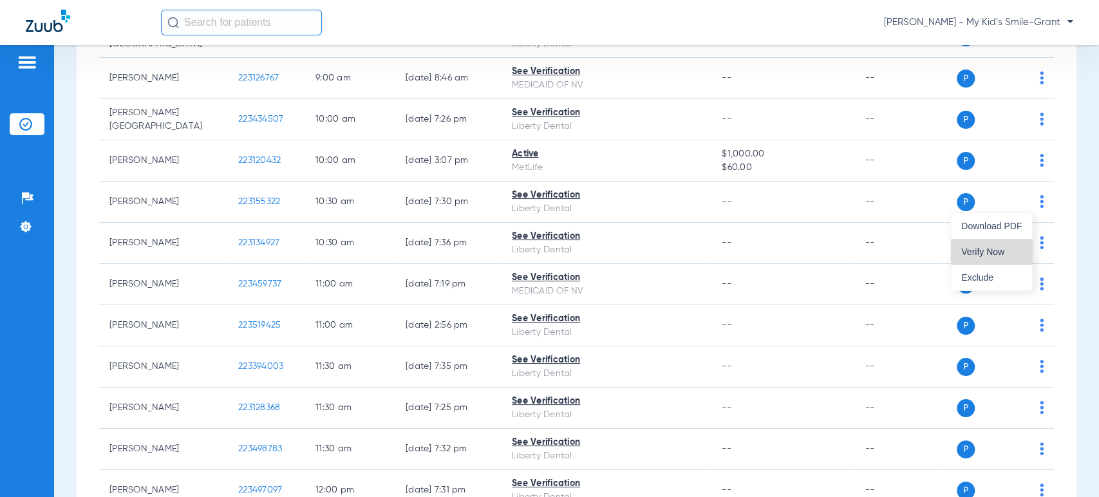
click at [992, 251] on span "Verify Now" at bounding box center [991, 251] width 60 height 9
